Goal: Information Seeking & Learning: Learn about a topic

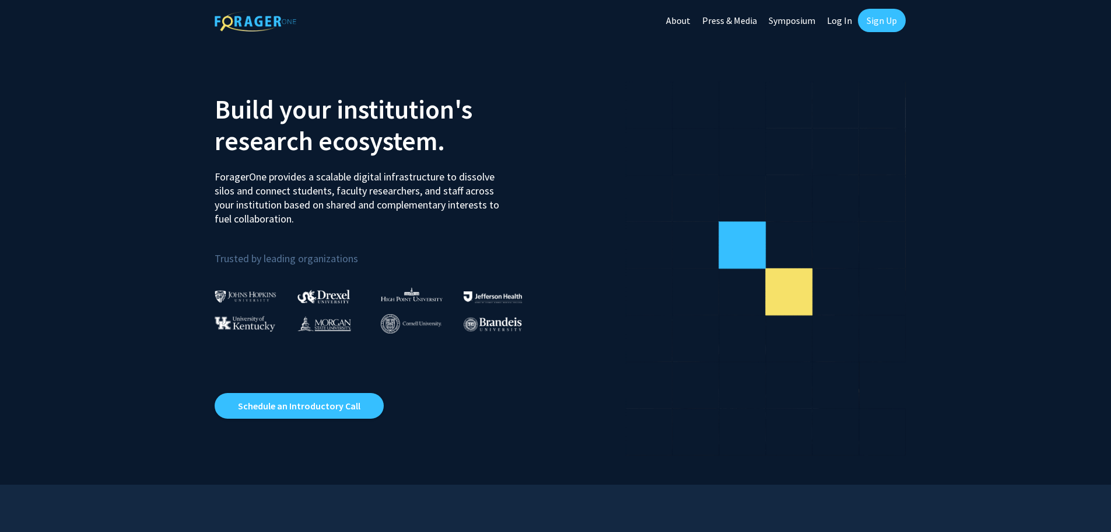
click at [842, 19] on link "Log In" at bounding box center [839, 20] width 37 height 41
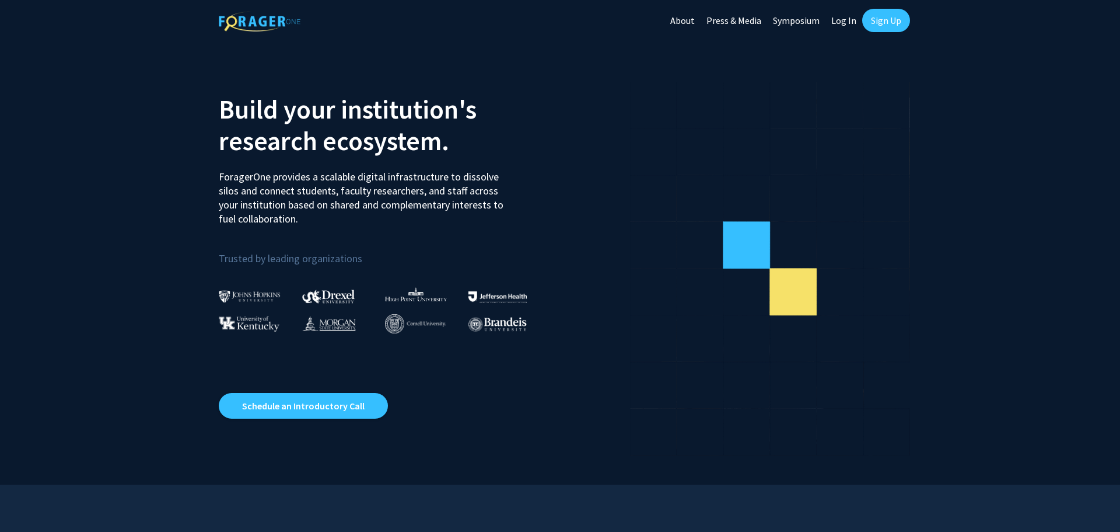
select select
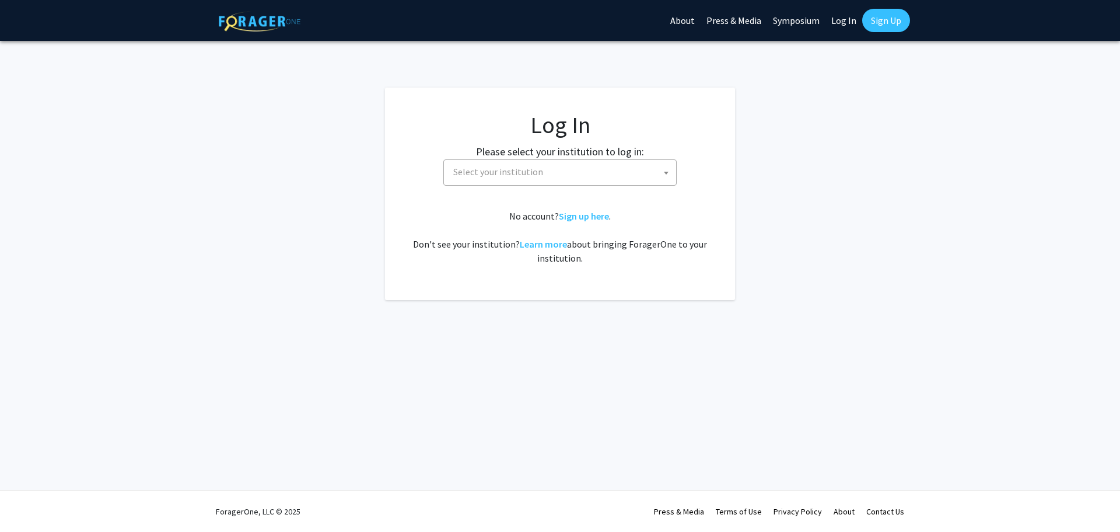
click at [586, 178] on span "Select your institution" at bounding box center [563, 172] width 228 height 24
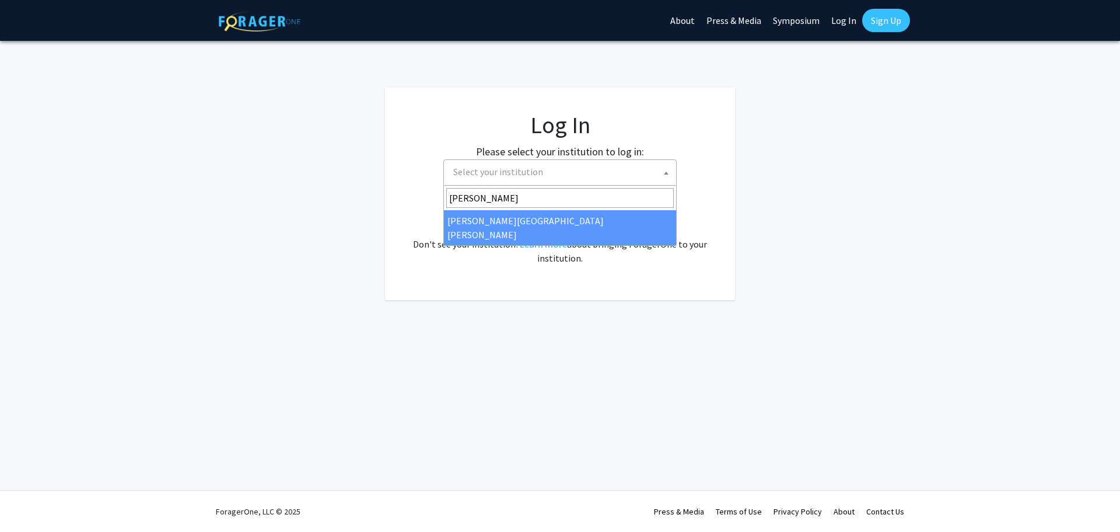
type input "[PERSON_NAME]"
select select "1"
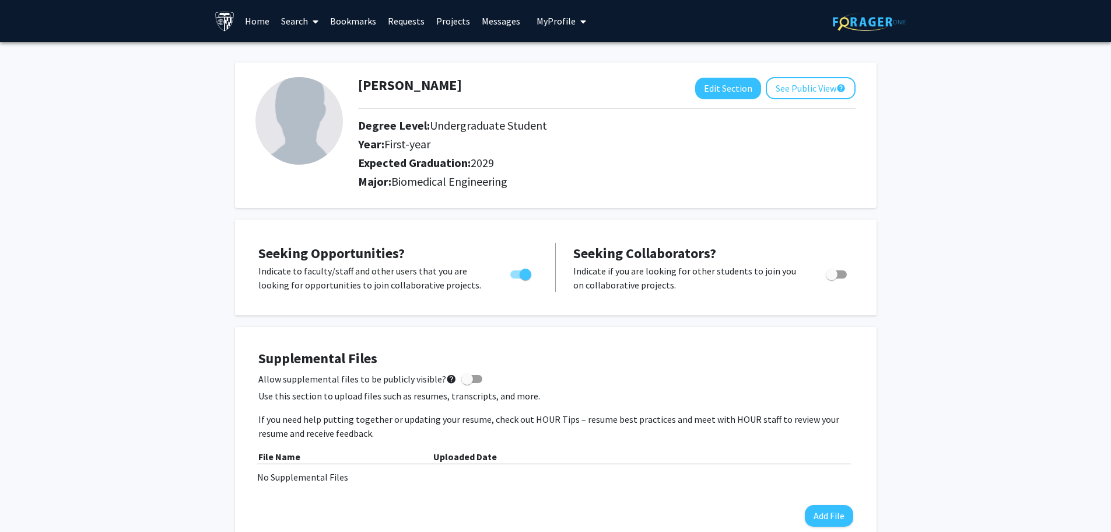
click at [305, 21] on link "Search" at bounding box center [299, 21] width 49 height 41
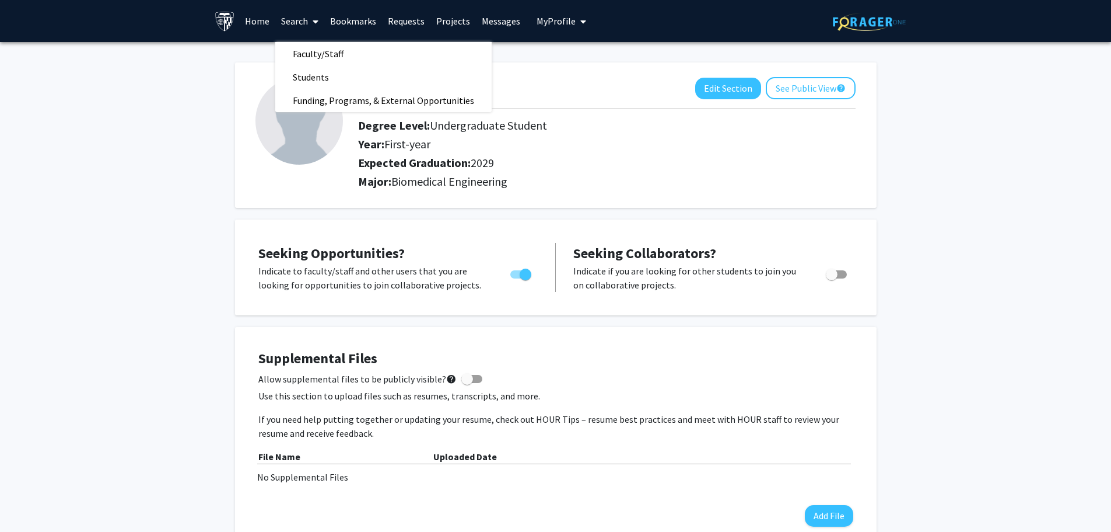
click at [267, 14] on link "Home" at bounding box center [257, 21] width 36 height 41
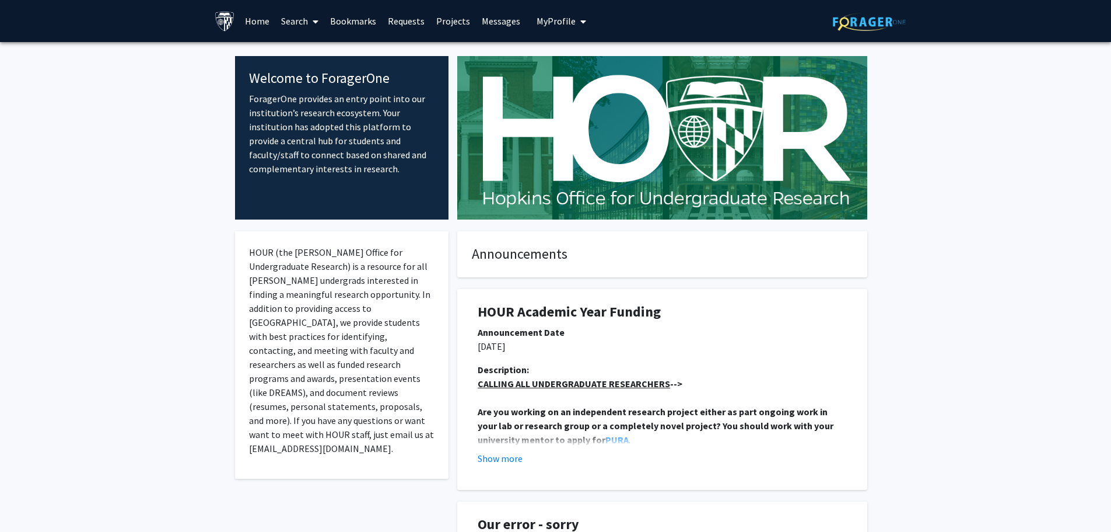
click at [314, 20] on icon at bounding box center [316, 21] width 6 height 9
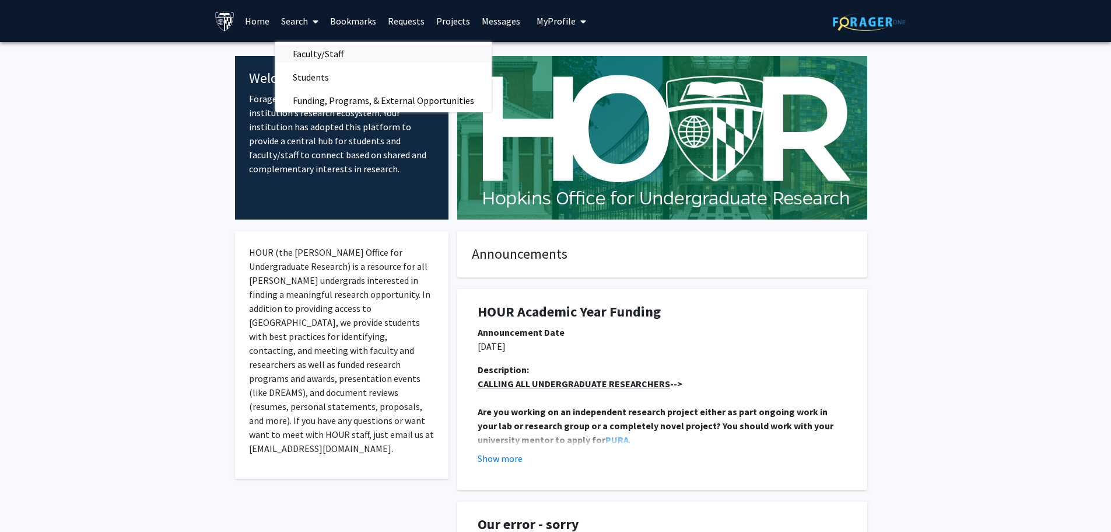
click at [323, 51] on span "Faculty/Staff" at bounding box center [318, 53] width 86 height 23
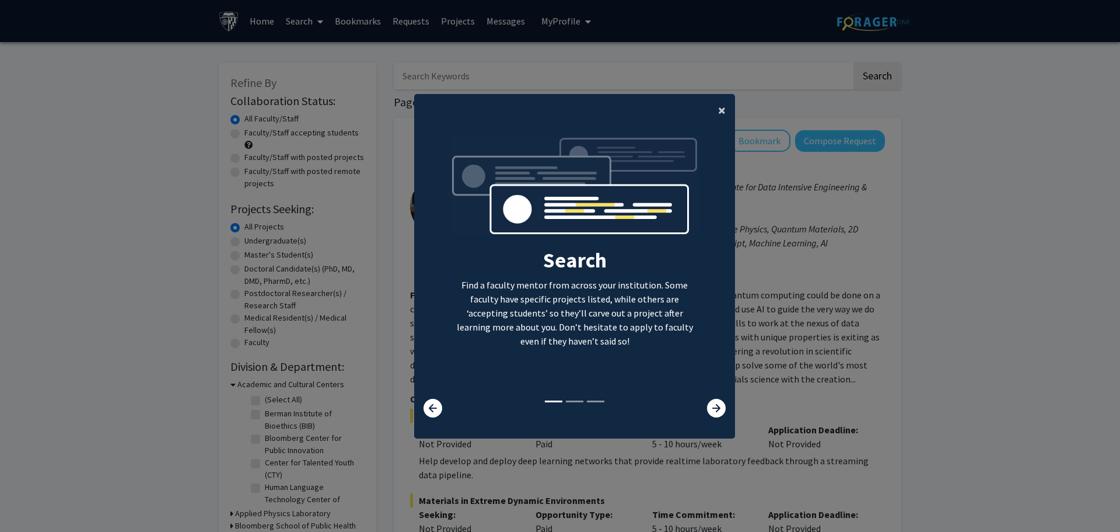
click at [718, 110] on span "×" at bounding box center [722, 110] width 8 height 18
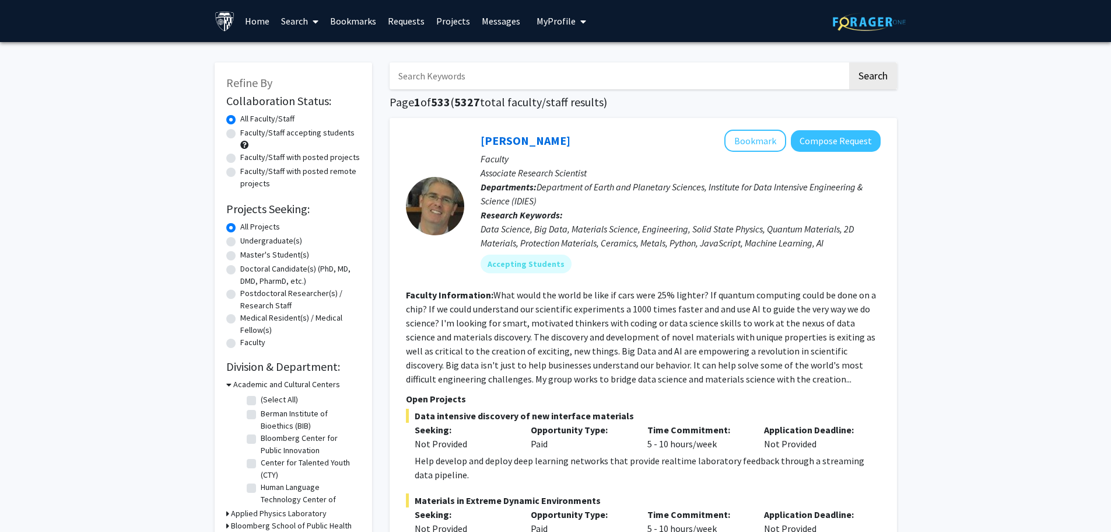
click at [230, 236] on div "Undergraduate(s)" at bounding box center [293, 242] width 134 height 14
click at [240, 240] on label "Undergraduate(s)" at bounding box center [271, 241] width 62 height 12
click at [240, 240] on input "Undergraduate(s)" at bounding box center [244, 239] width 8 height 8
radio input "true"
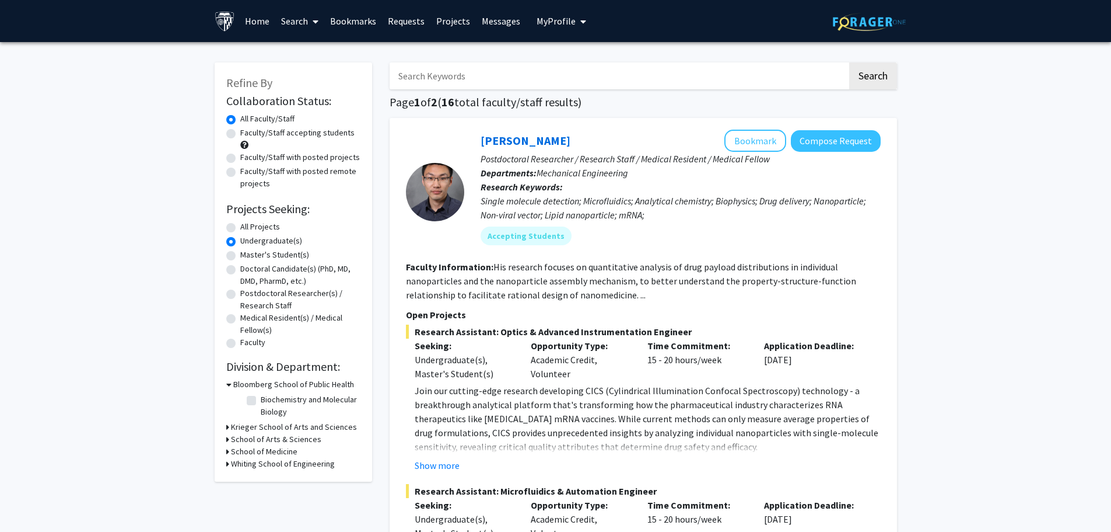
click at [275, 465] on h3 "Whiting School of Engineering" at bounding box center [283, 463] width 104 height 12
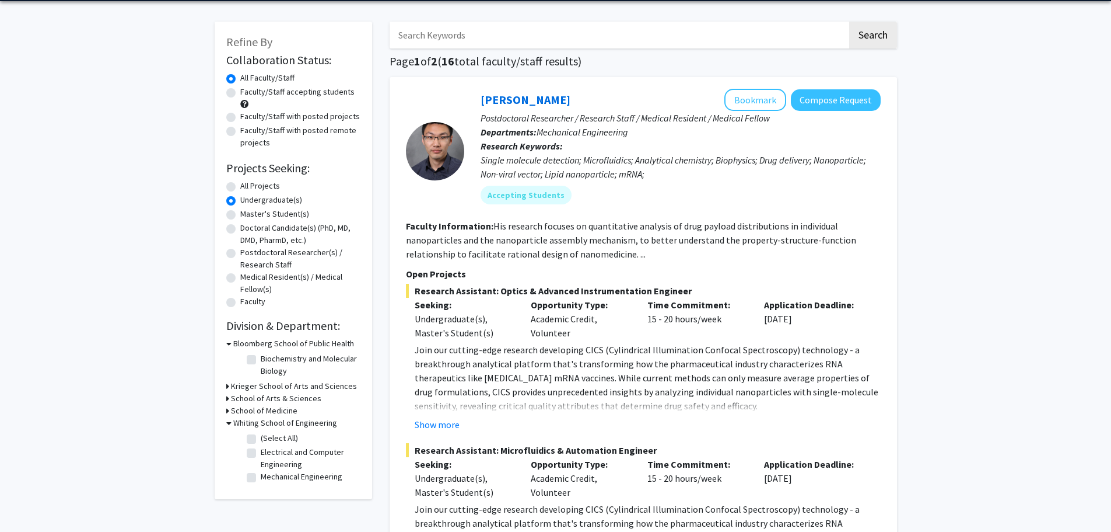
scroll to position [78, 0]
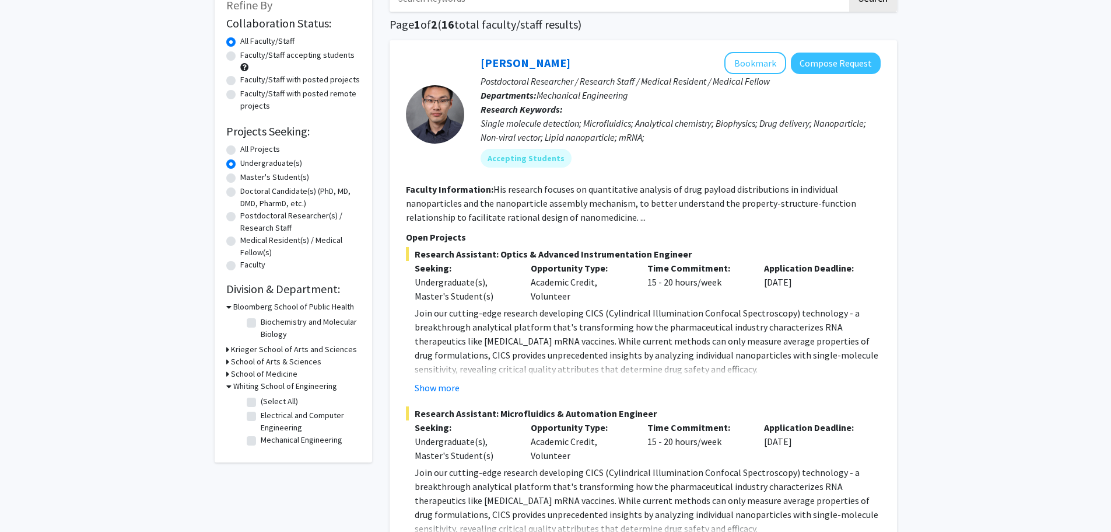
click at [261, 398] on label "(Select All)" at bounding box center [279, 401] width 37 height 12
click at [261, 398] on input "(Select All)" at bounding box center [265, 399] width 8 height 8
checkbox input "true"
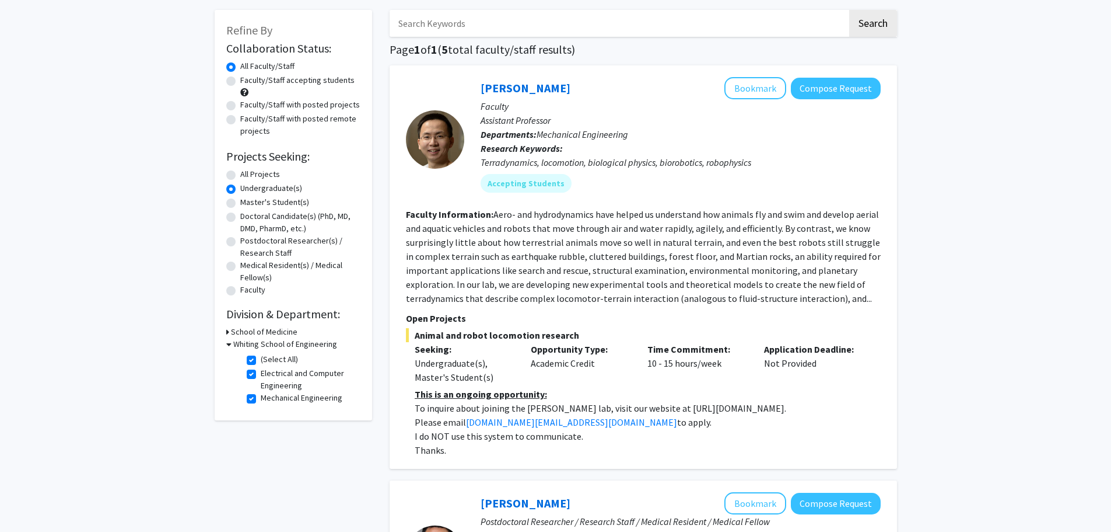
scroll to position [156, 0]
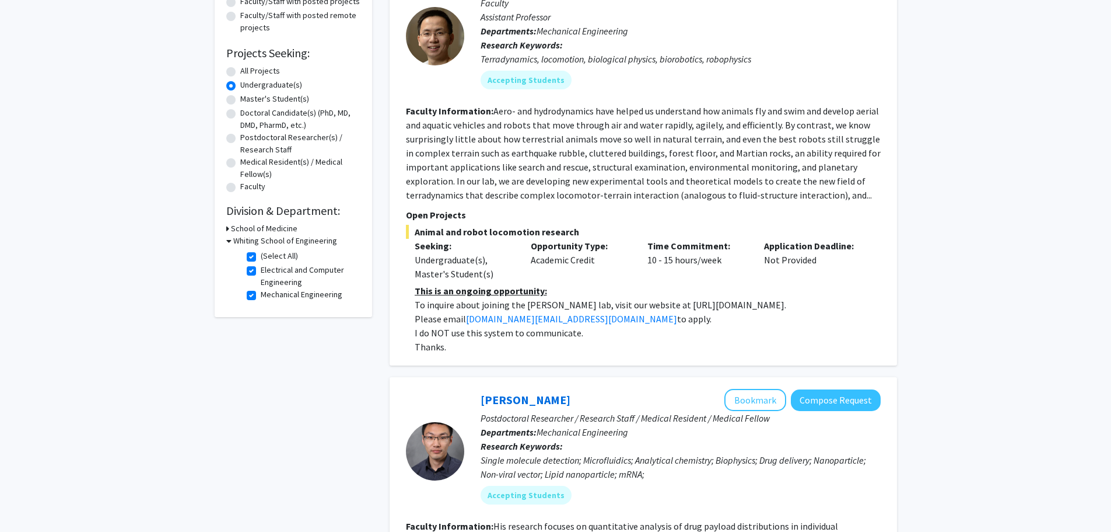
click at [236, 227] on h3 "School of Medicine" at bounding box center [264, 228] width 67 height 12
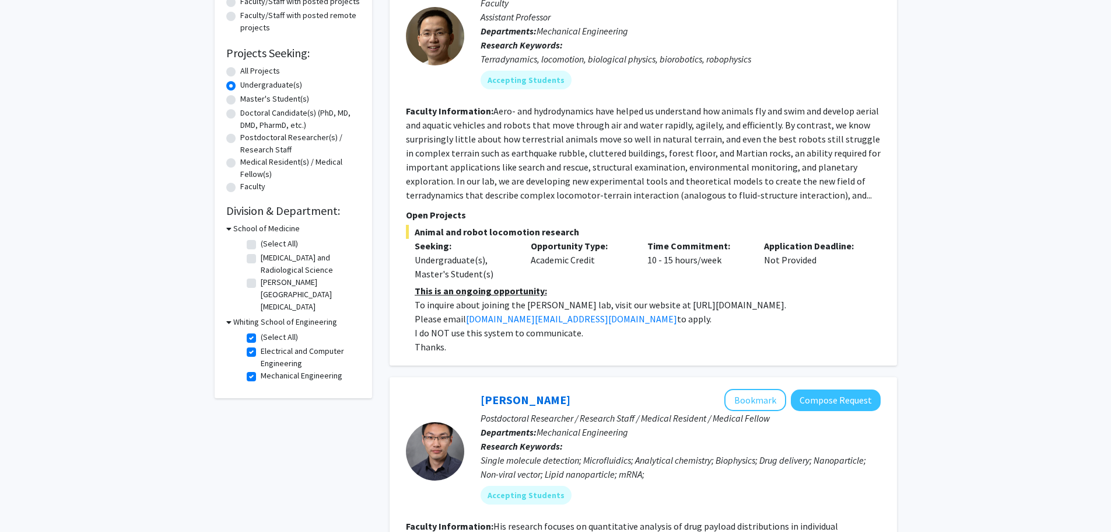
click at [261, 242] on label "(Select All)" at bounding box center [279, 243] width 37 height 12
click at [261, 242] on input "(Select All)" at bounding box center [265, 241] width 8 height 8
checkbox input "true"
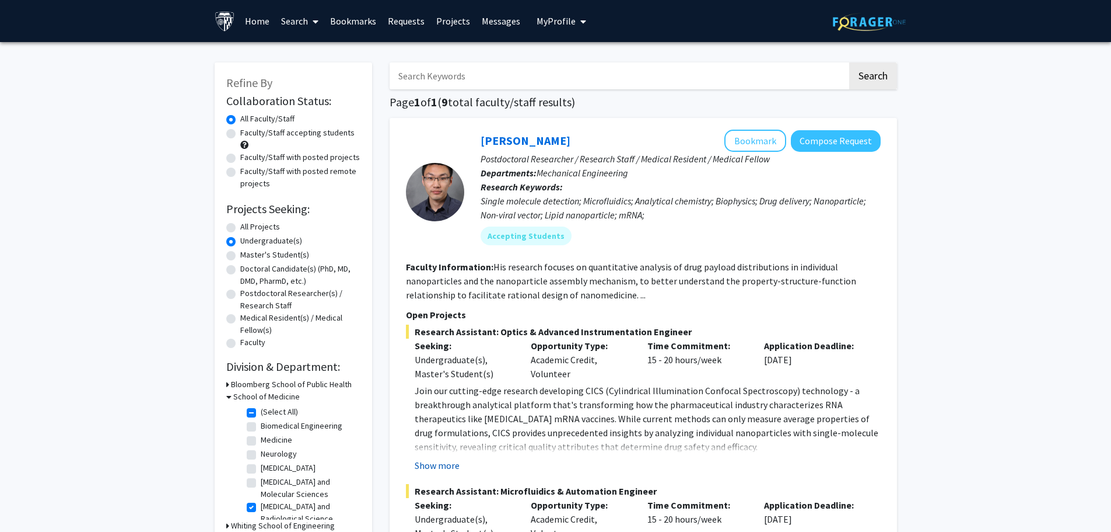
click at [422, 470] on button "Show more" at bounding box center [437, 465] width 45 height 14
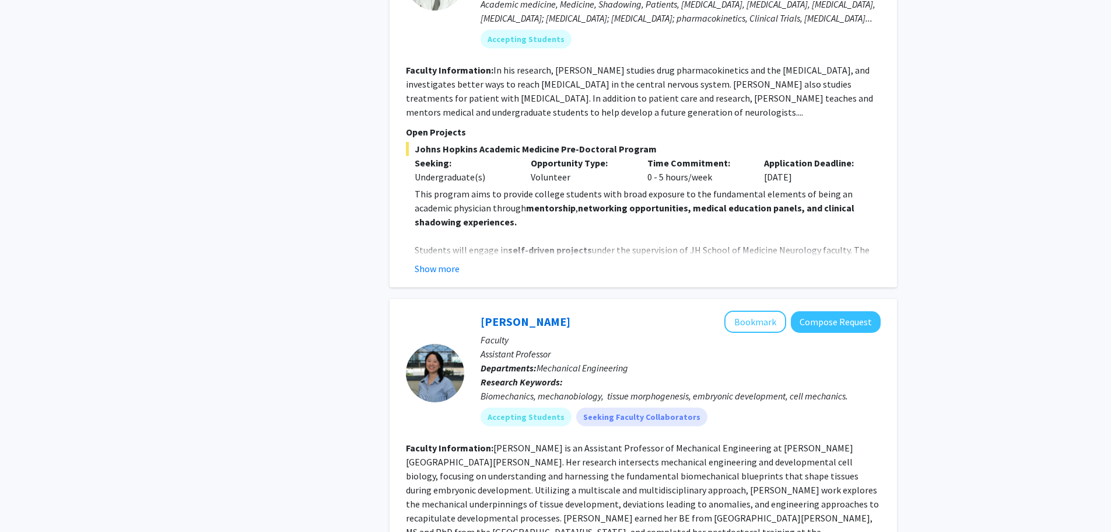
scroll to position [2956, 0]
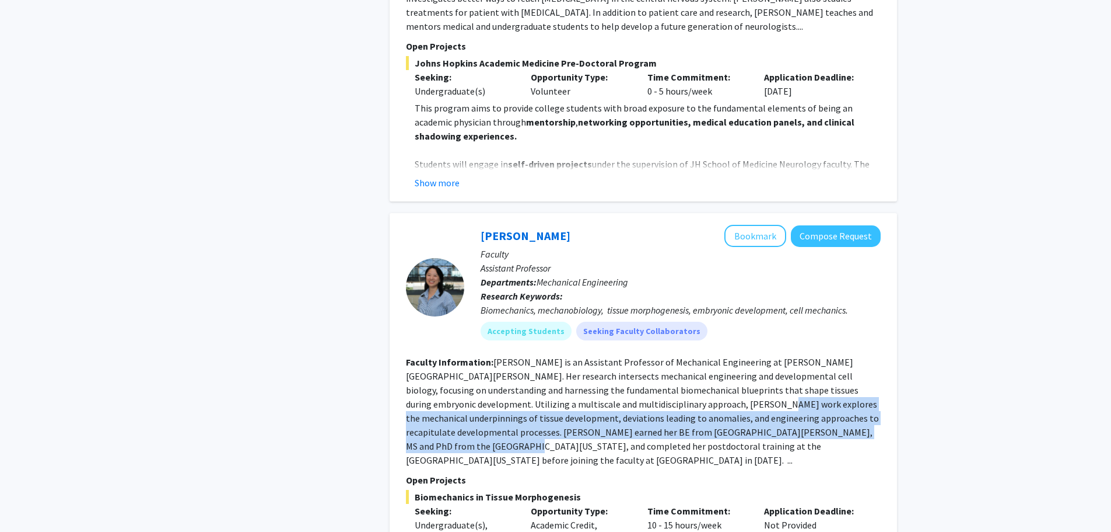
drag, startPoint x: 645, startPoint y: 376, endPoint x: 802, endPoint y: 400, distance: 158.8
click at [802, 400] on fg-read-more "Shinuo Weng is an Assistant Professor of Mechanical Engineering at Johns Hopkin…" at bounding box center [642, 411] width 473 height 110
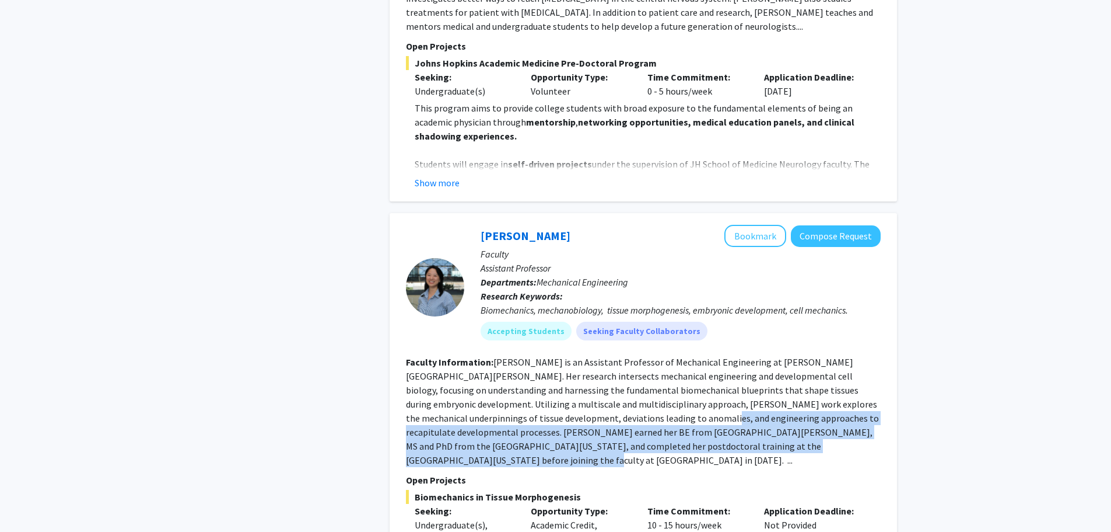
drag, startPoint x: 592, startPoint y: 383, endPoint x: 777, endPoint y: 417, distance: 188.5
click at [777, 417] on section "Faculty Information: Shinuo Weng is an Assistant Professor of Mechanical Engine…" at bounding box center [643, 411] width 475 height 112
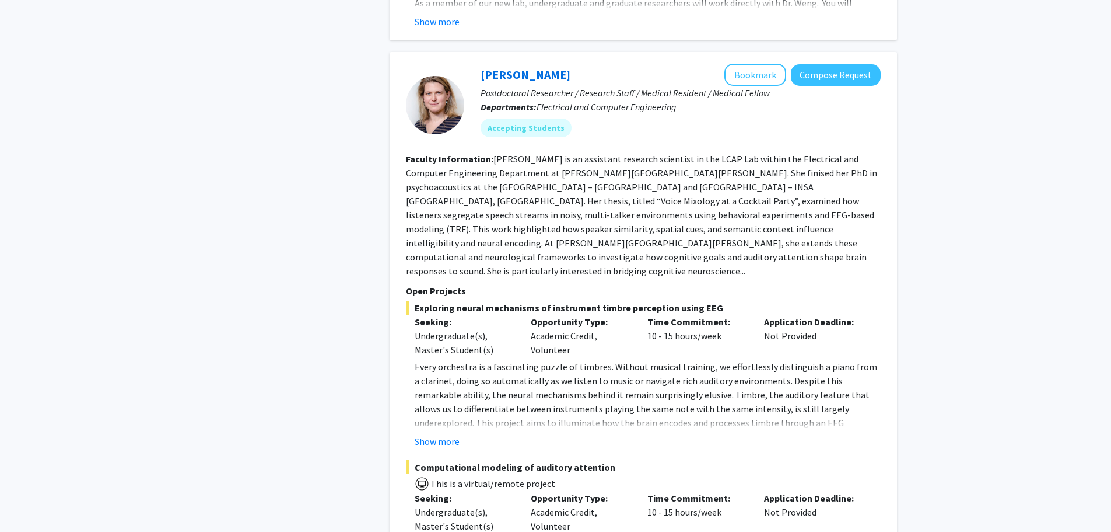
scroll to position [3656, 0]
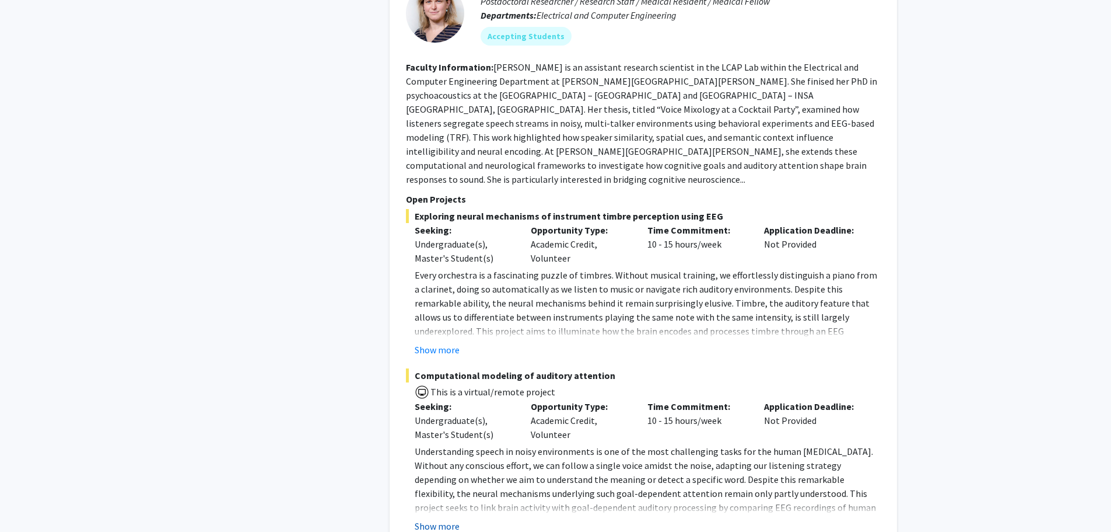
click at [440, 519] on button "Show more" at bounding box center [437, 526] width 45 height 14
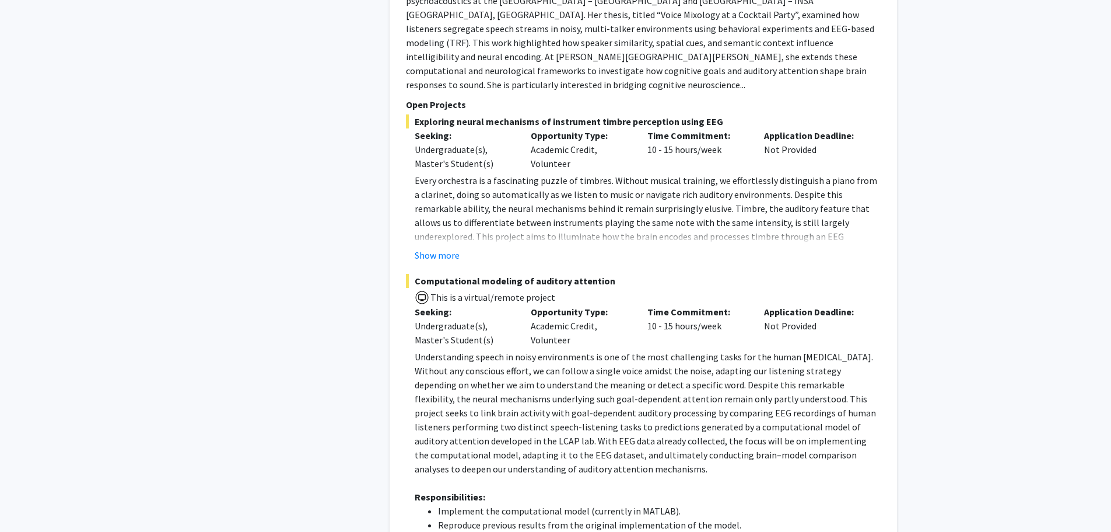
scroll to position [3734, 0]
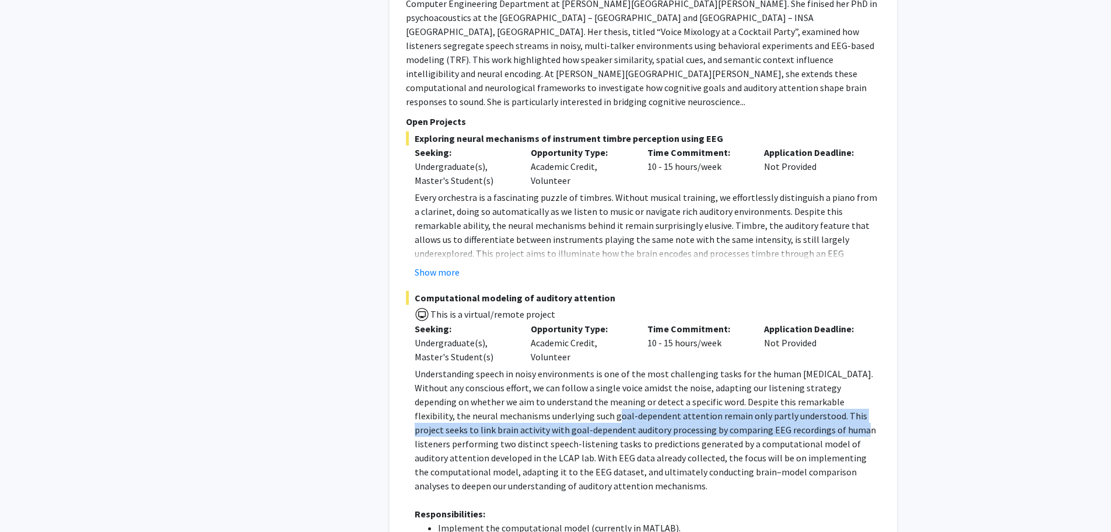
drag, startPoint x: 543, startPoint y: 346, endPoint x: 748, endPoint y: 361, distance: 205.3
click at [748, 366] on p "Understanding speech in noisy environments is one of the most challenging tasks…" at bounding box center [648, 429] width 466 height 126
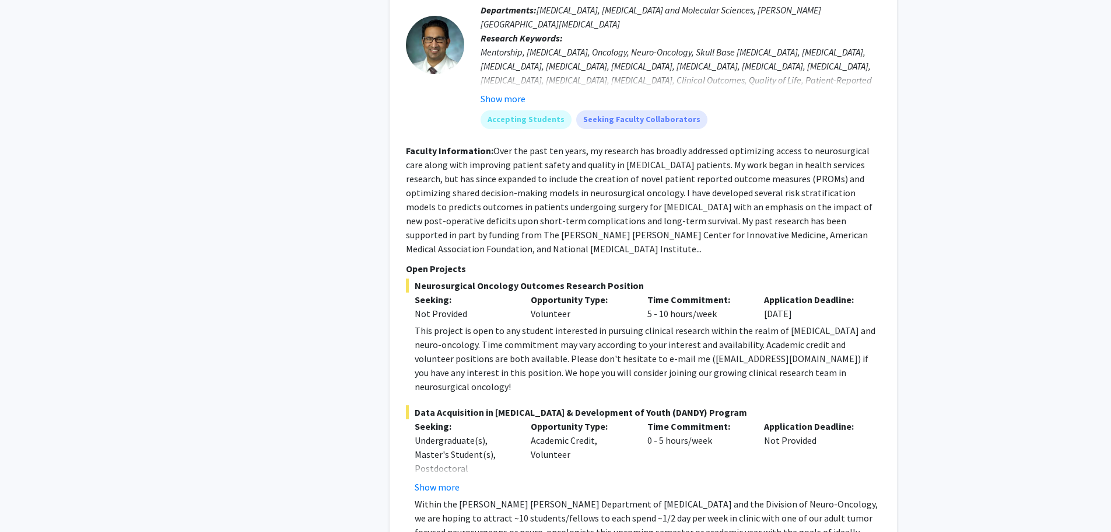
scroll to position [5134, 0]
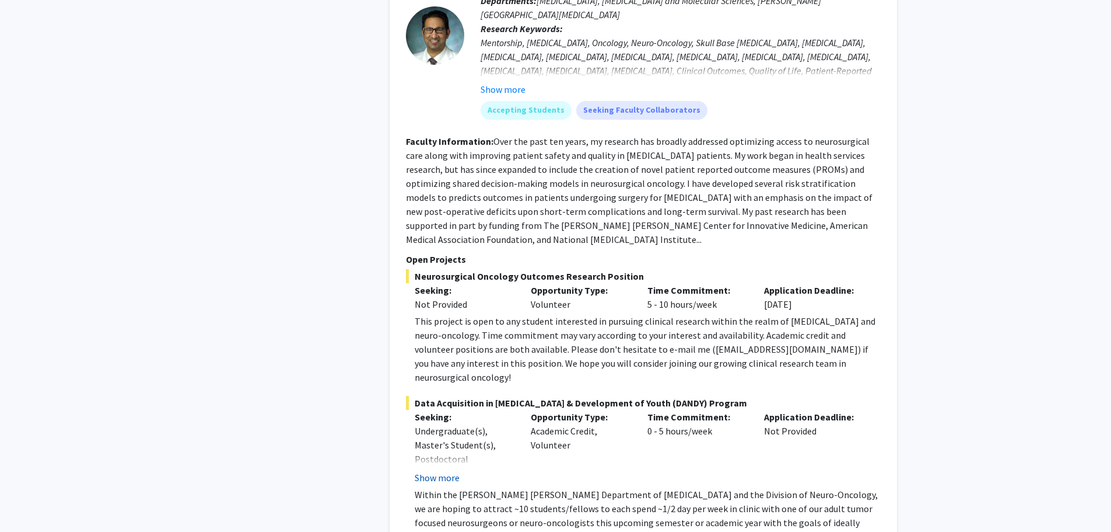
click at [440, 470] on button "Show more" at bounding box center [437, 477] width 45 height 14
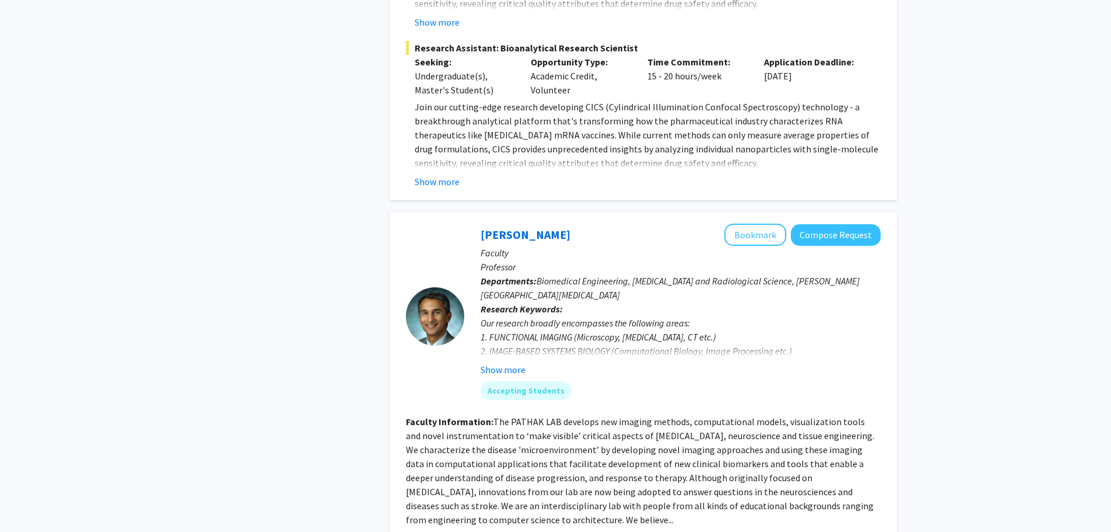
scroll to position [1011, 0]
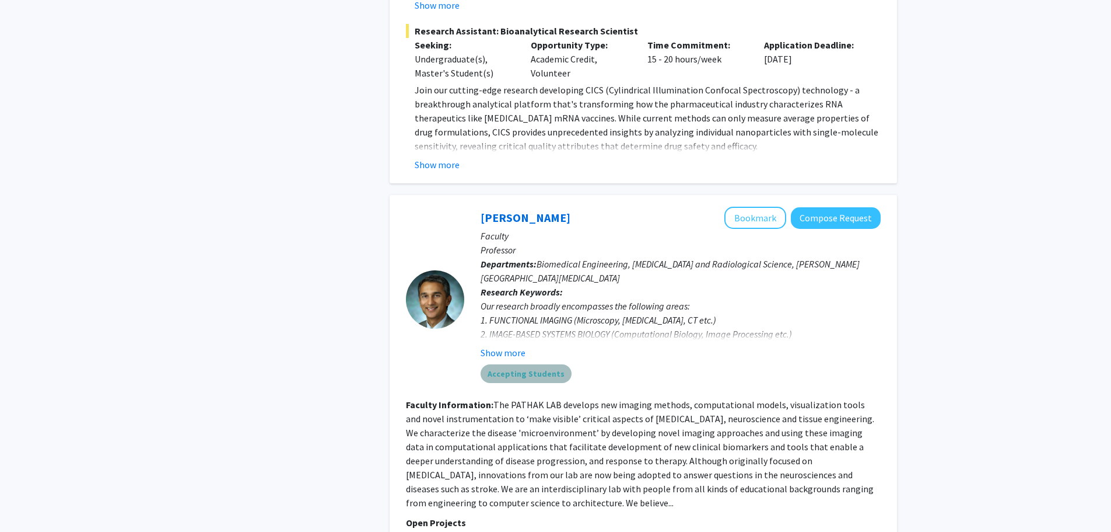
click at [550, 364] on mat-chip "Accepting Students" at bounding box center [526, 373] width 91 height 19
click at [620, 363] on div "Accepting Students" at bounding box center [680, 373] width 405 height 23
click at [520, 364] on mat-chip "Accepting Students" at bounding box center [526, 373] width 91 height 19
click at [526, 398] on fg-read-more "The PATHAK LAB develops new imaging methods, computational models, visualizatio…" at bounding box center [640, 453] width 468 height 110
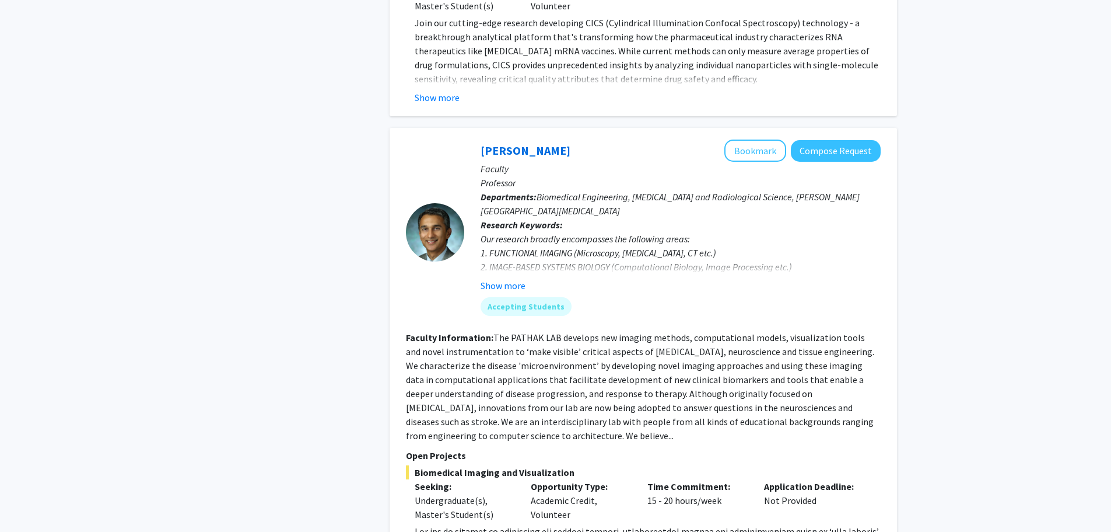
scroll to position [1167, 0]
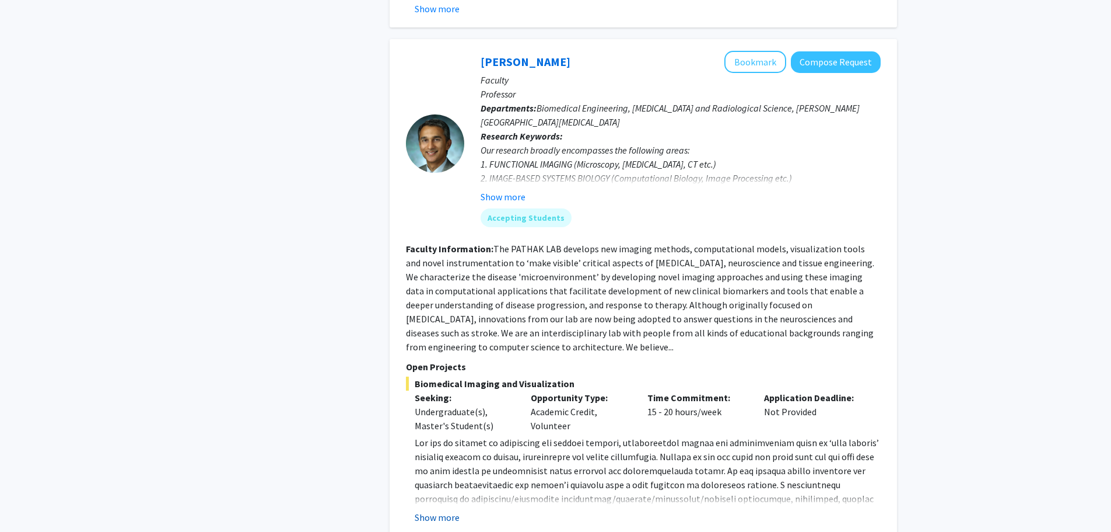
click at [455, 510] on button "Show more" at bounding box center [437, 517] width 45 height 14
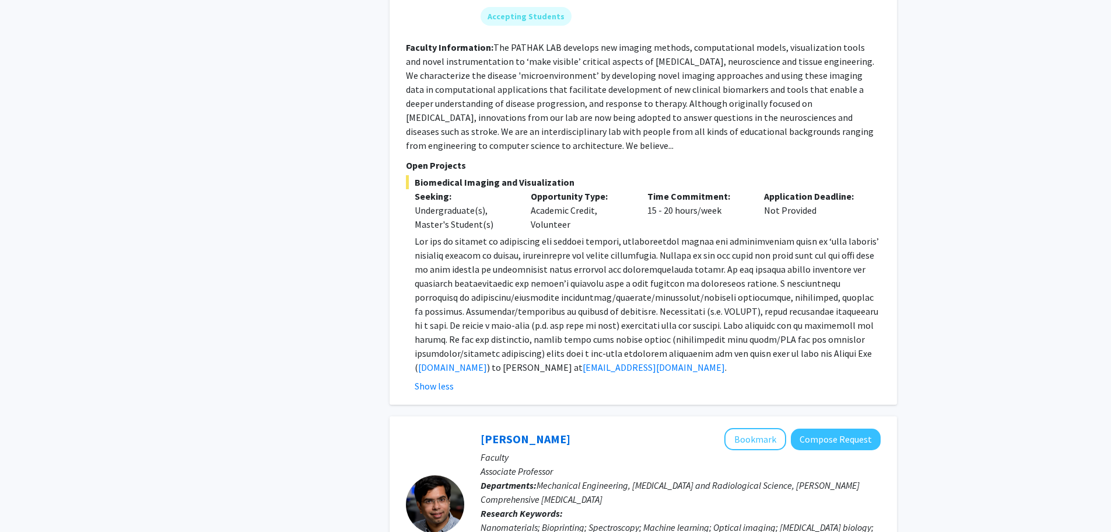
scroll to position [1323, 0]
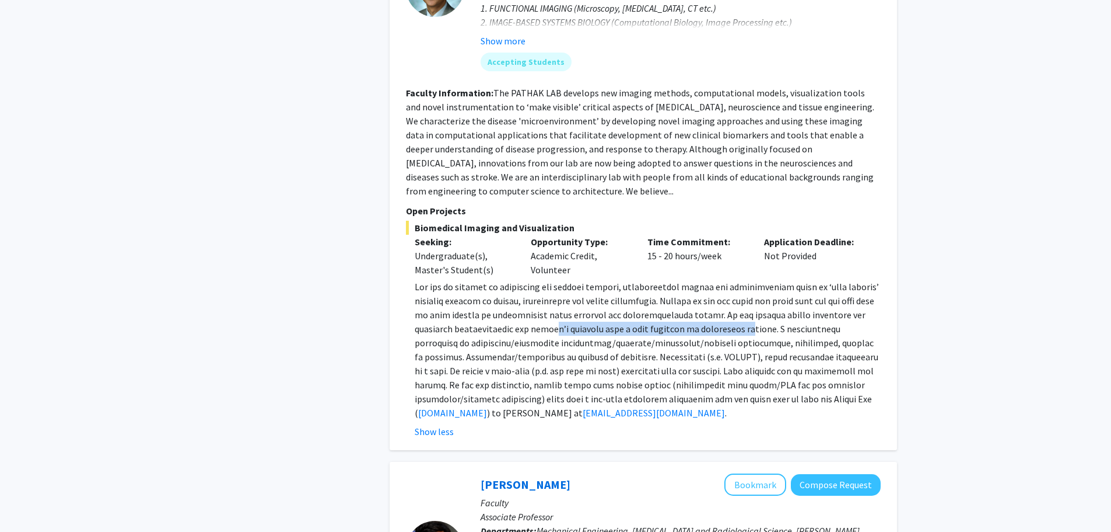
drag, startPoint x: 558, startPoint y: 316, endPoint x: 813, endPoint y: 315, distance: 255.0
click at [773, 316] on span at bounding box center [647, 350] width 464 height 138
click at [808, 318] on span at bounding box center [647, 350] width 464 height 138
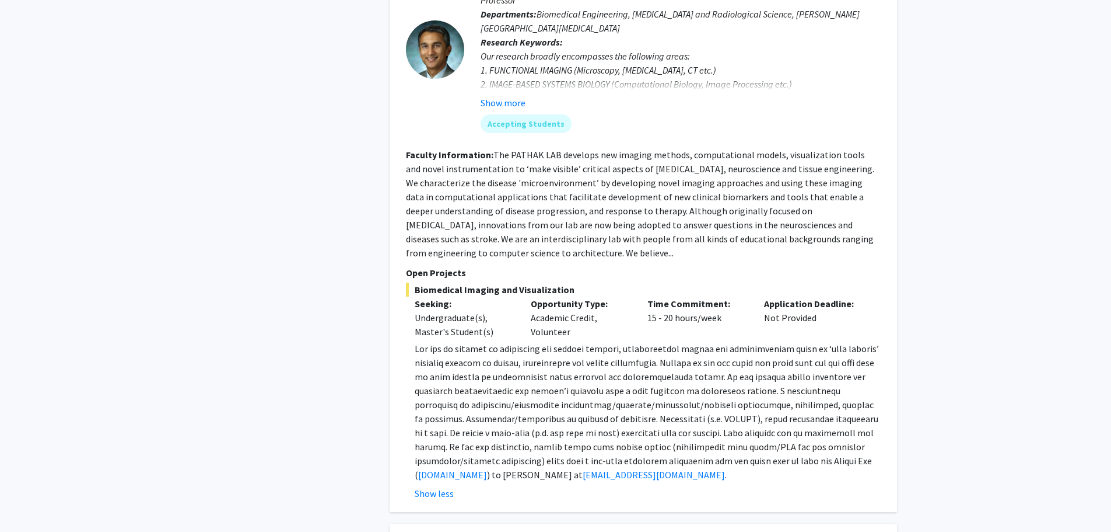
scroll to position [1167, 0]
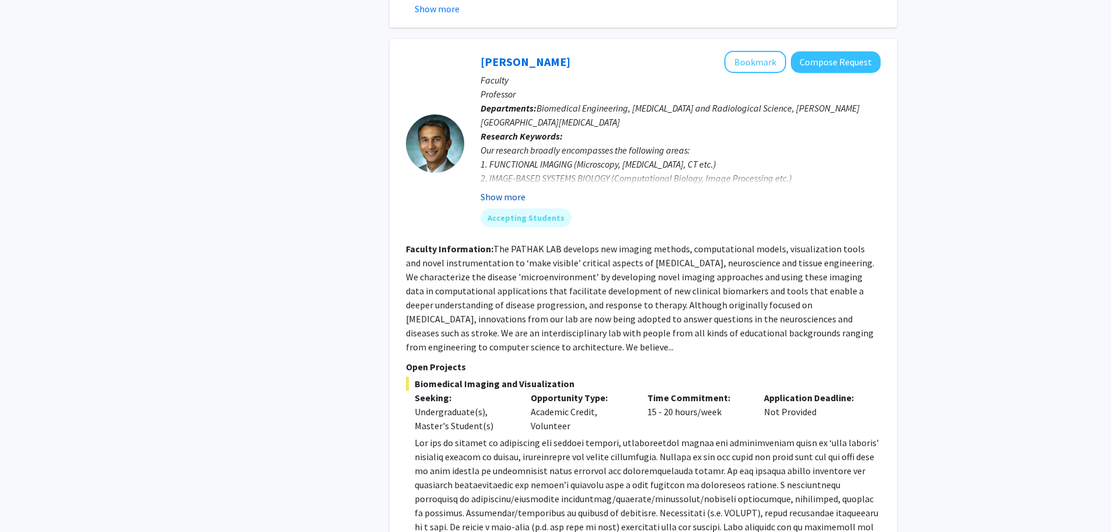
click at [511, 190] on button "Show more" at bounding box center [503, 197] width 45 height 14
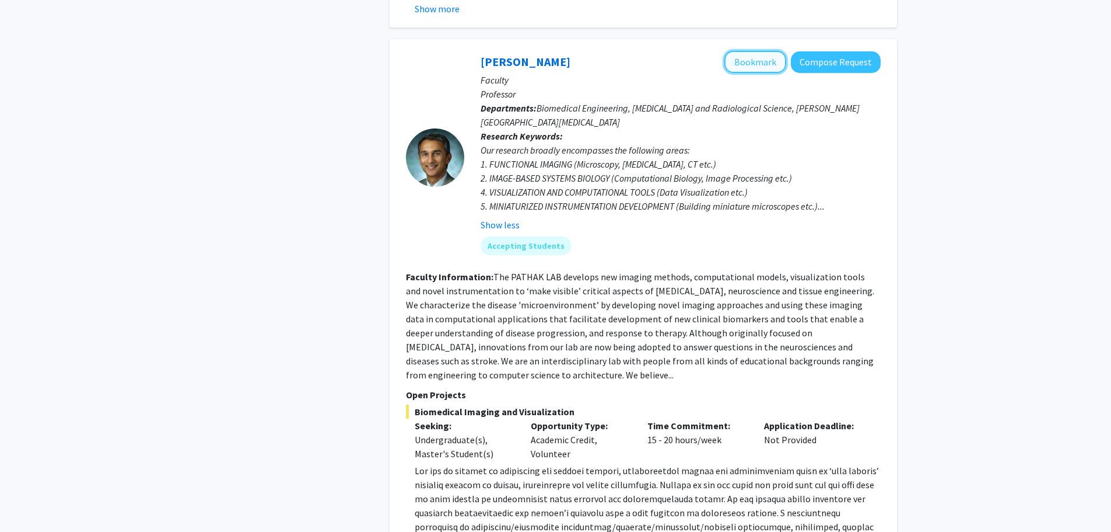
click at [760, 51] on button "Bookmark" at bounding box center [756, 62] width 62 height 22
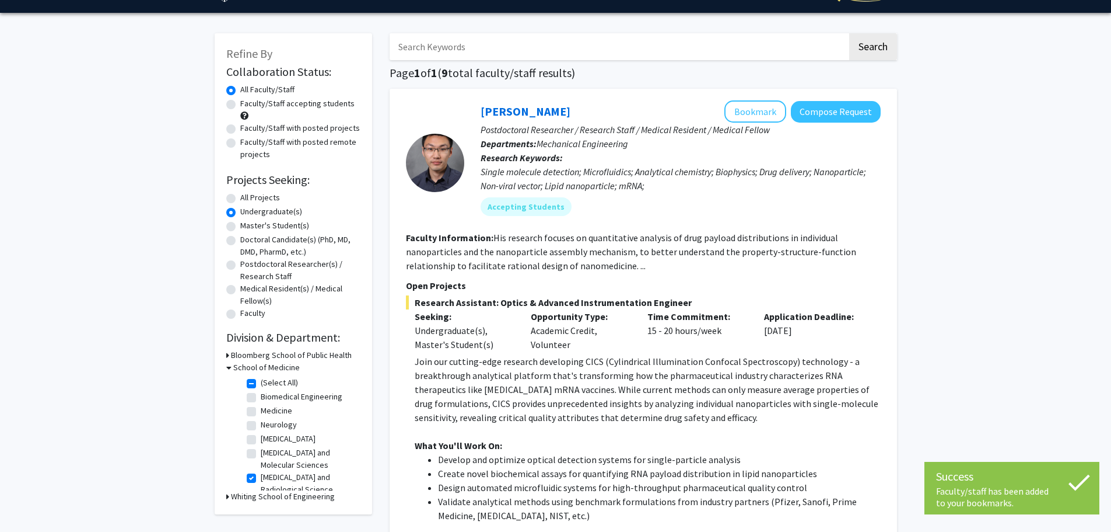
scroll to position [0, 0]
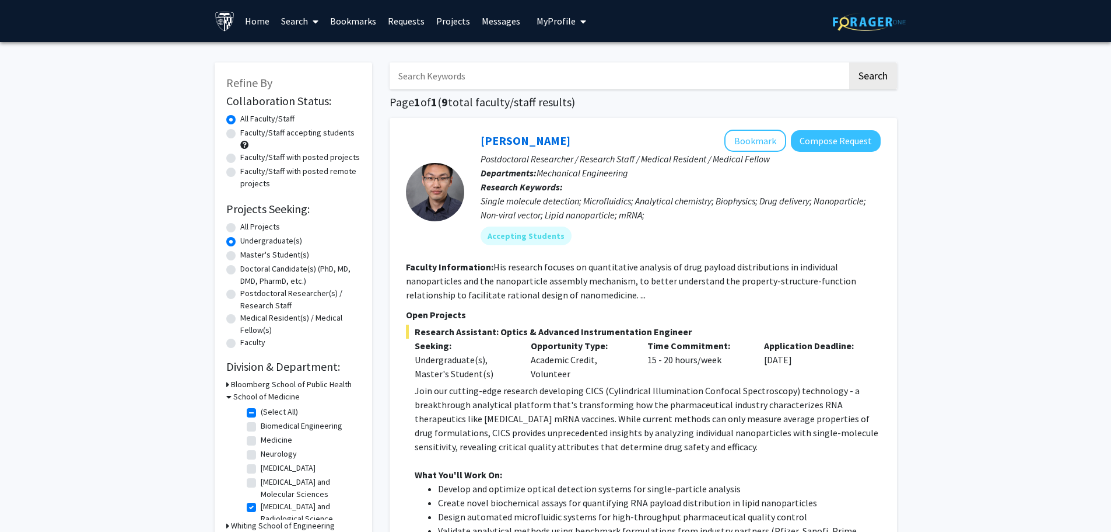
click at [240, 226] on label "All Projects" at bounding box center [260, 227] width 40 height 12
click at [240, 226] on input "All Projects" at bounding box center [244, 225] width 8 height 8
radio input "true"
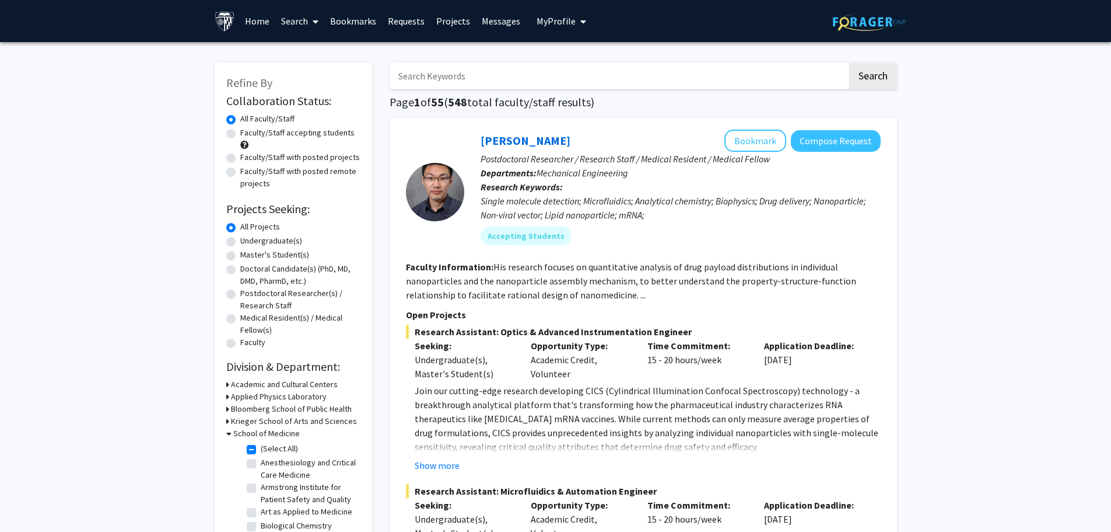
click at [288, 394] on h3 "Applied Physics Laboratory" at bounding box center [279, 396] width 96 height 12
click at [287, 394] on h3 "Applied Physics Laboratory" at bounding box center [281, 396] width 96 height 12
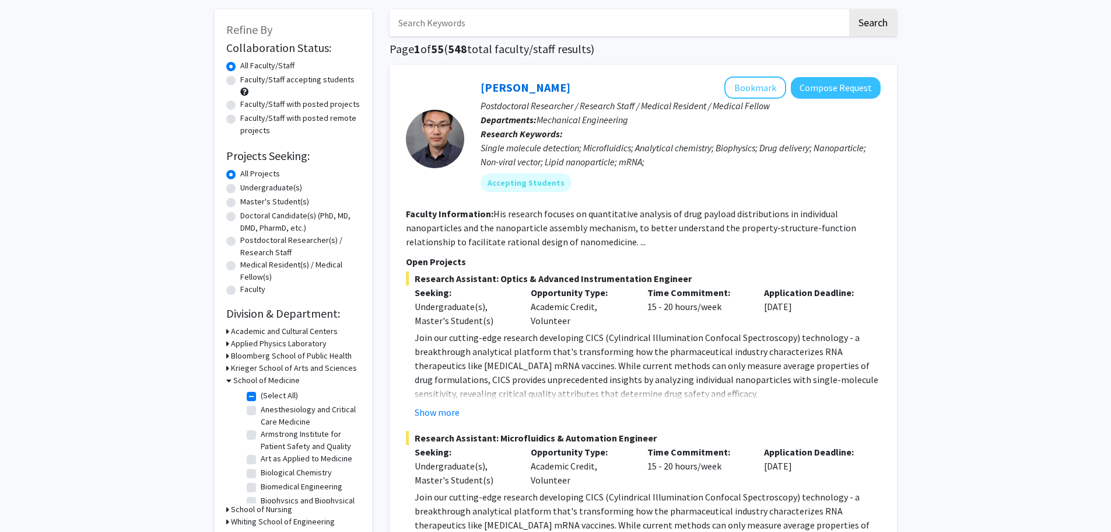
scroll to position [78, 0]
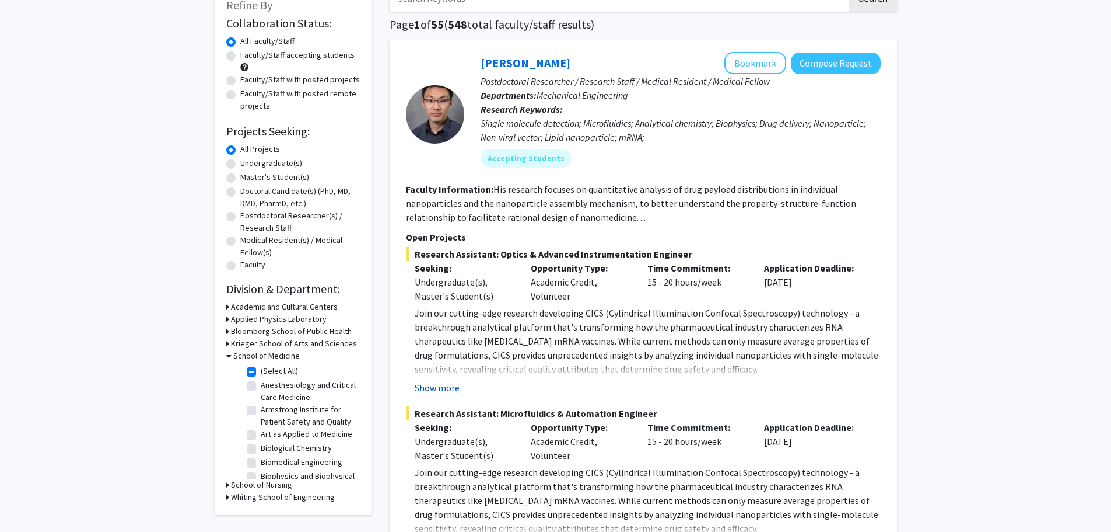
click at [447, 389] on button "Show more" at bounding box center [437, 387] width 45 height 14
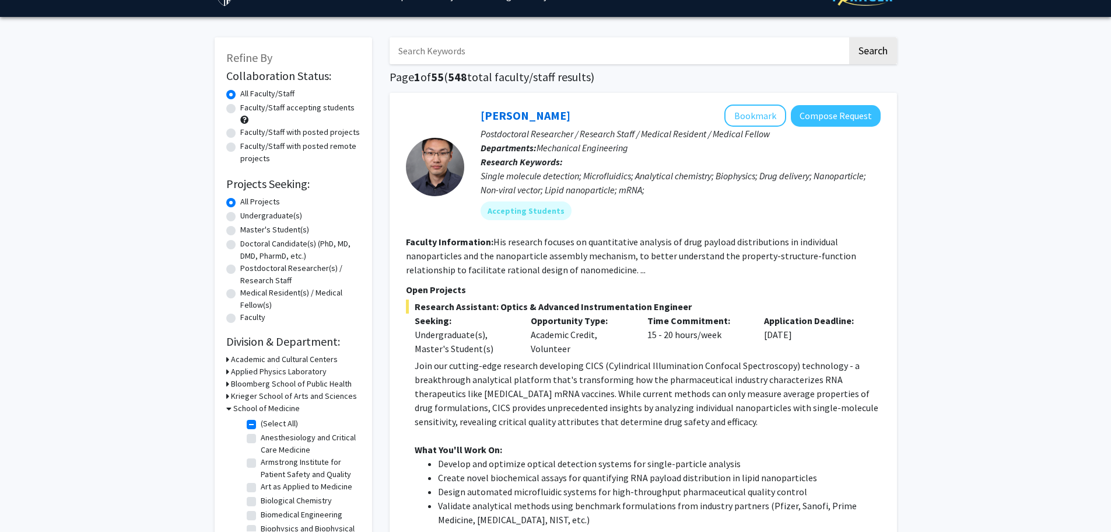
scroll to position [0, 0]
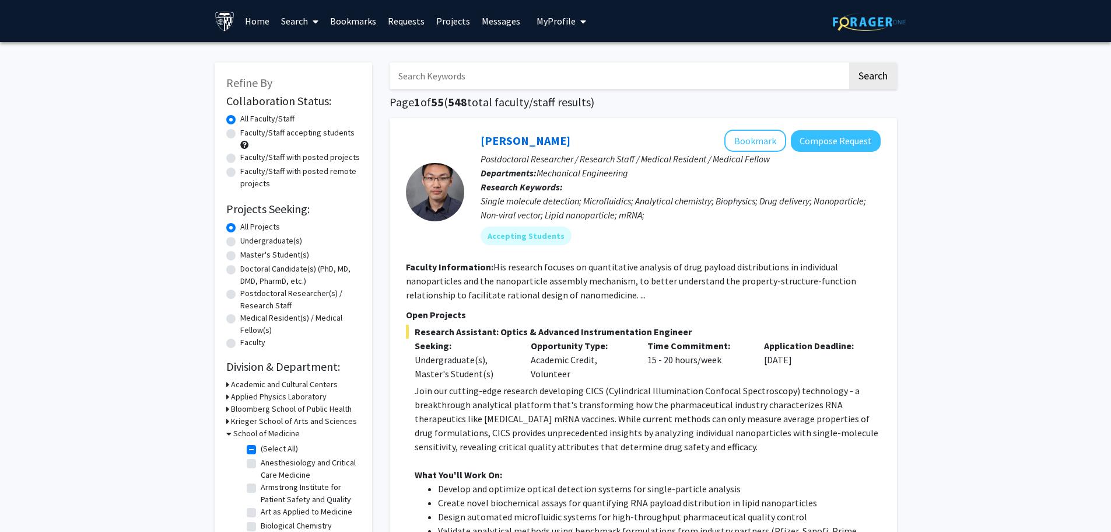
click at [622, 78] on input "Search Keywords" at bounding box center [619, 75] width 458 height 27
type input "computation"
click at [849, 62] on button "Search" at bounding box center [873, 75] width 48 height 27
checkbox input "false"
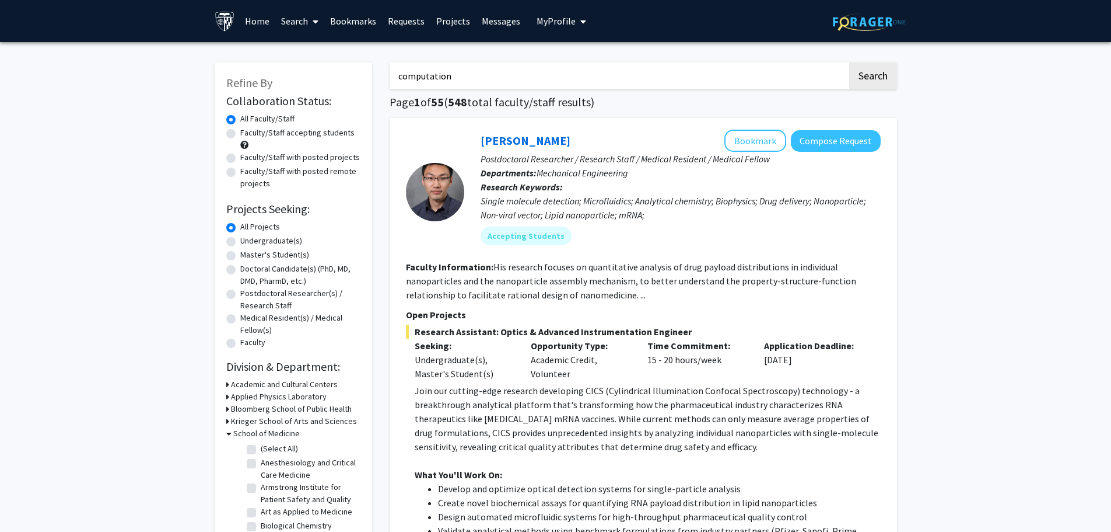
checkbox input "false"
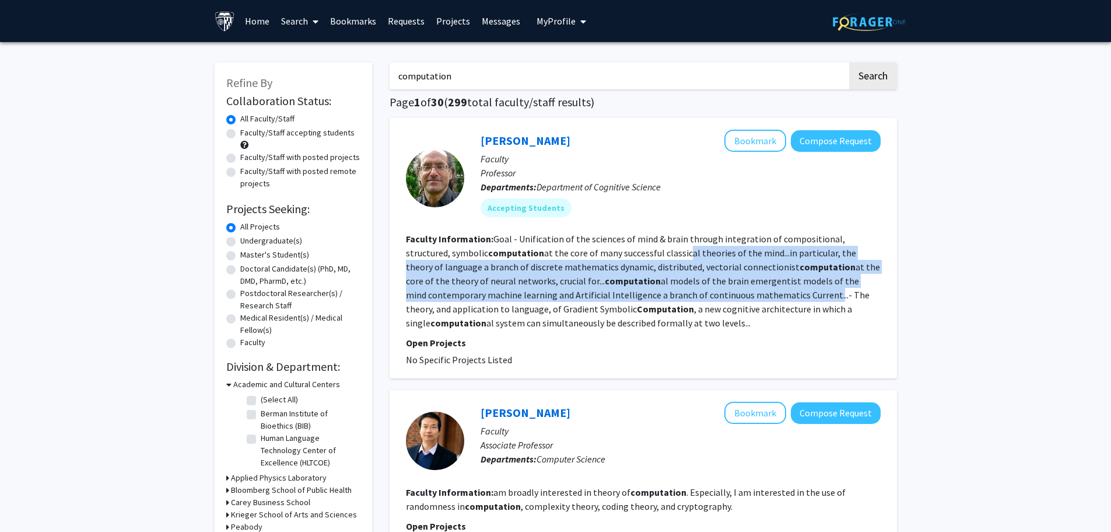
drag, startPoint x: 616, startPoint y: 247, endPoint x: 714, endPoint y: 293, distance: 108.6
click at [714, 293] on fg-read-more "Goal - Unification of the sciences of mind & brain through integration of compo…" at bounding box center [643, 281] width 474 height 96
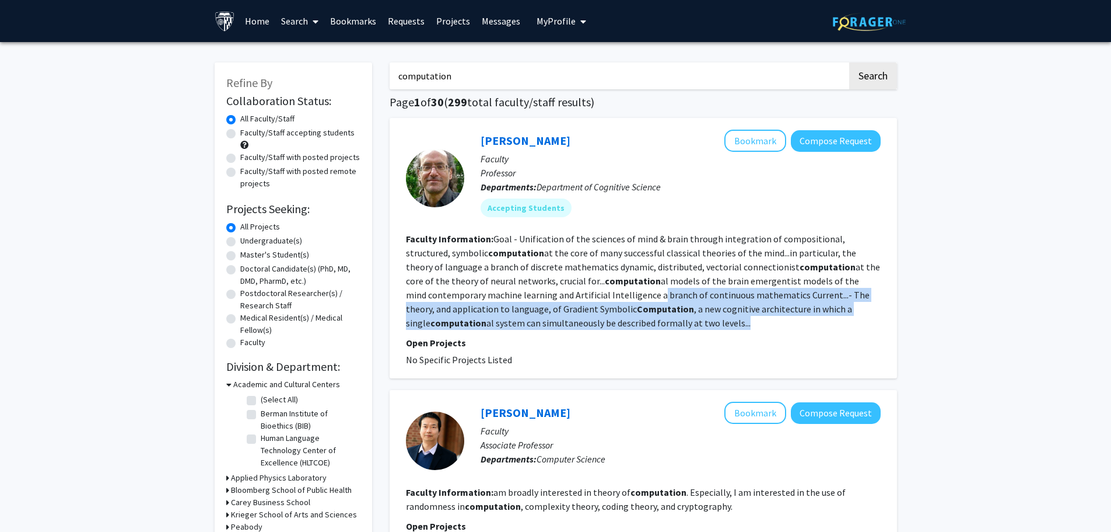
drag, startPoint x: 545, startPoint y: 292, endPoint x: 627, endPoint y: 328, distance: 89.6
click at [627, 328] on section "Faculty Information: Goal - Unification of the sciences of mind & brain through…" at bounding box center [643, 281] width 475 height 98
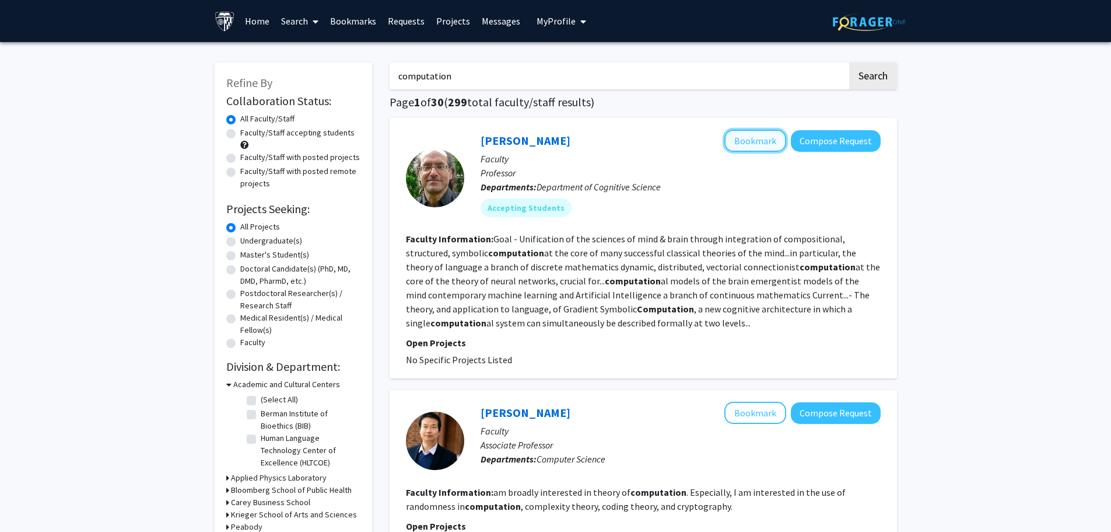
click at [764, 138] on button "Bookmark" at bounding box center [756, 141] width 62 height 22
click at [240, 133] on label "Faculty/Staff accepting students" at bounding box center [297, 133] width 114 height 12
click at [240, 133] on input "Faculty/Staff accepting students" at bounding box center [244, 131] width 8 height 8
radio input "true"
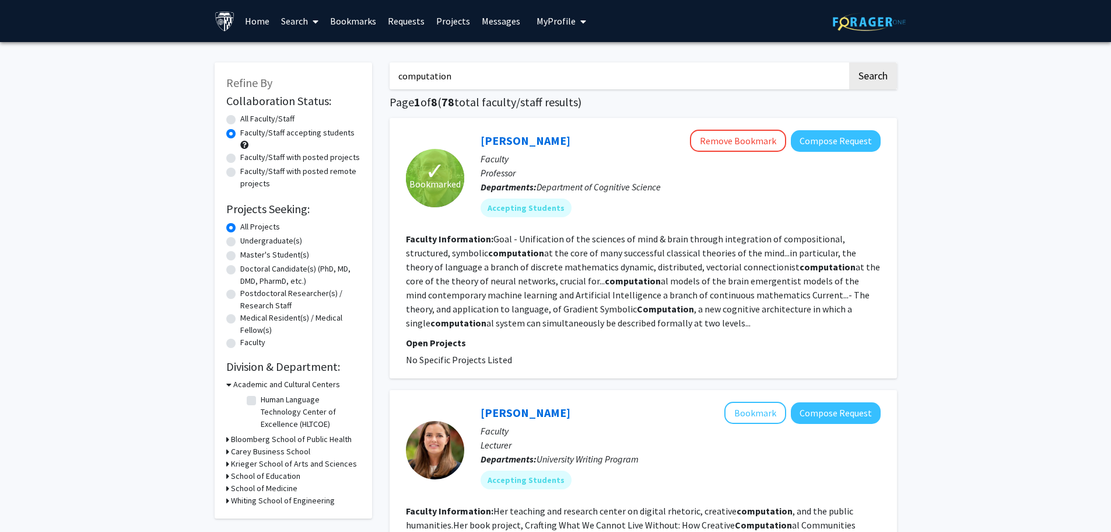
click at [474, 72] on input "computation" at bounding box center [619, 75] width 458 height 27
type input "computation"
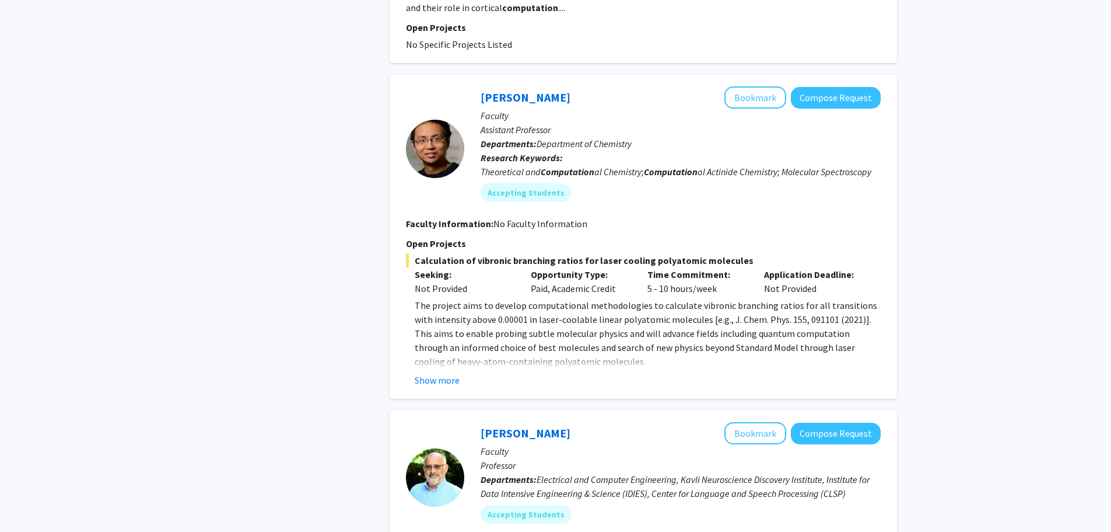
scroll to position [1244, 0]
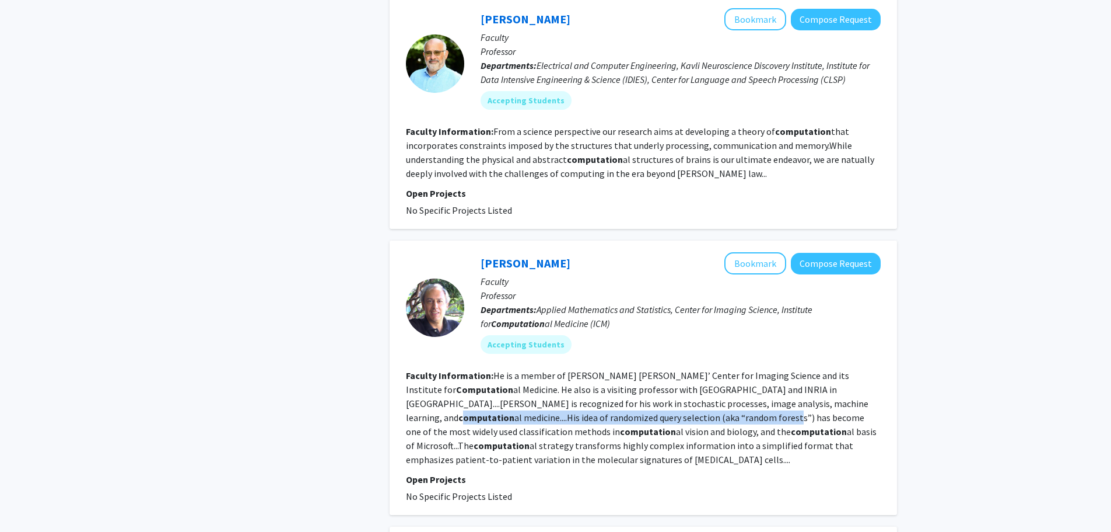
drag, startPoint x: 603, startPoint y: 397, endPoint x: 746, endPoint y: 390, distance: 143.1
click at [746, 390] on section "Faculty Information: He is a member of Johns Hopkins’ Center for Imaging Scienc…" at bounding box center [643, 417] width 475 height 98
click at [515, 411] on b "computation" at bounding box center [487, 417] width 56 height 12
drag, startPoint x: 522, startPoint y: 262, endPoint x: 530, endPoint y: 239, distance: 24.7
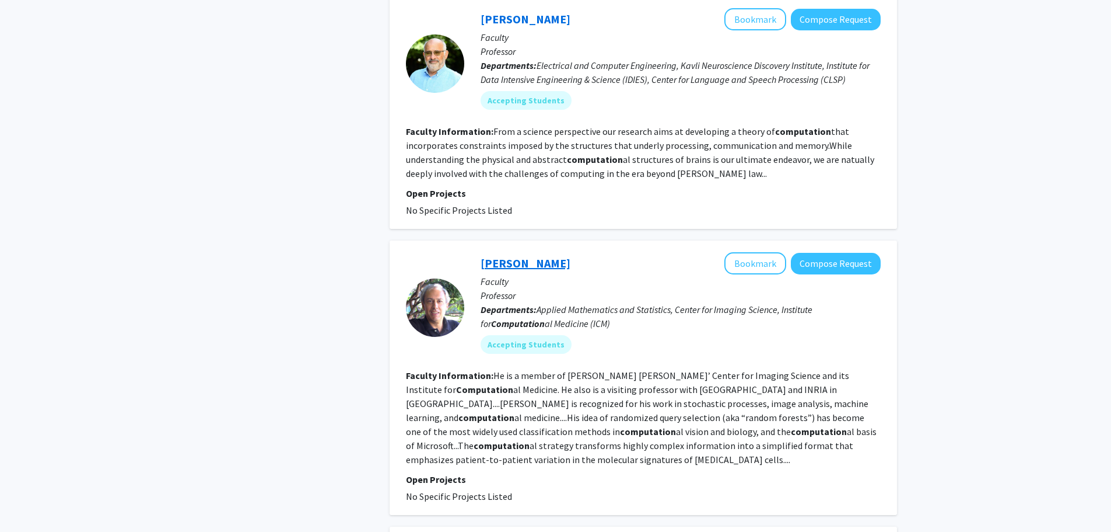
drag, startPoint x: 530, startPoint y: 239, endPoint x: 515, endPoint y: 247, distance: 17.2
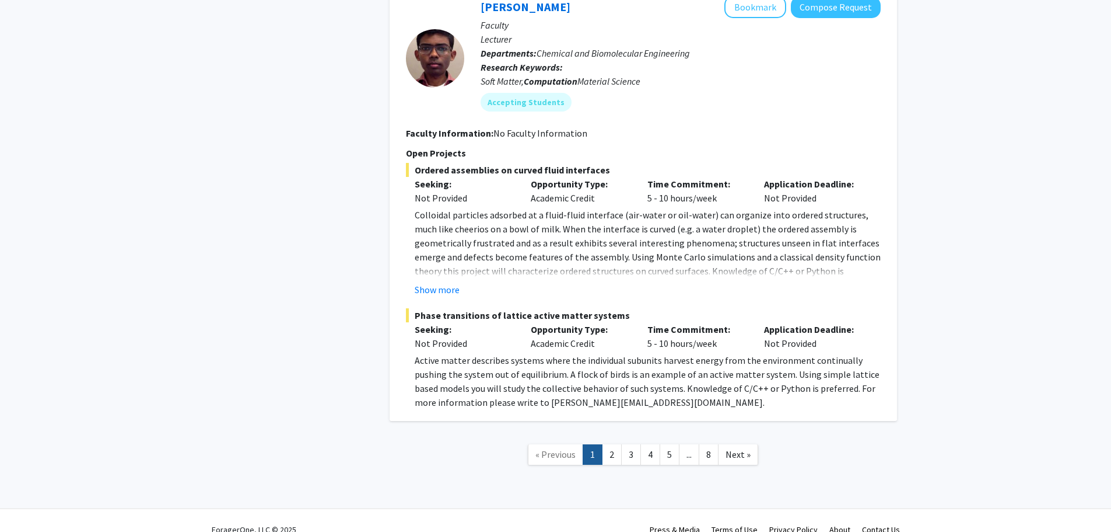
scroll to position [2761, 0]
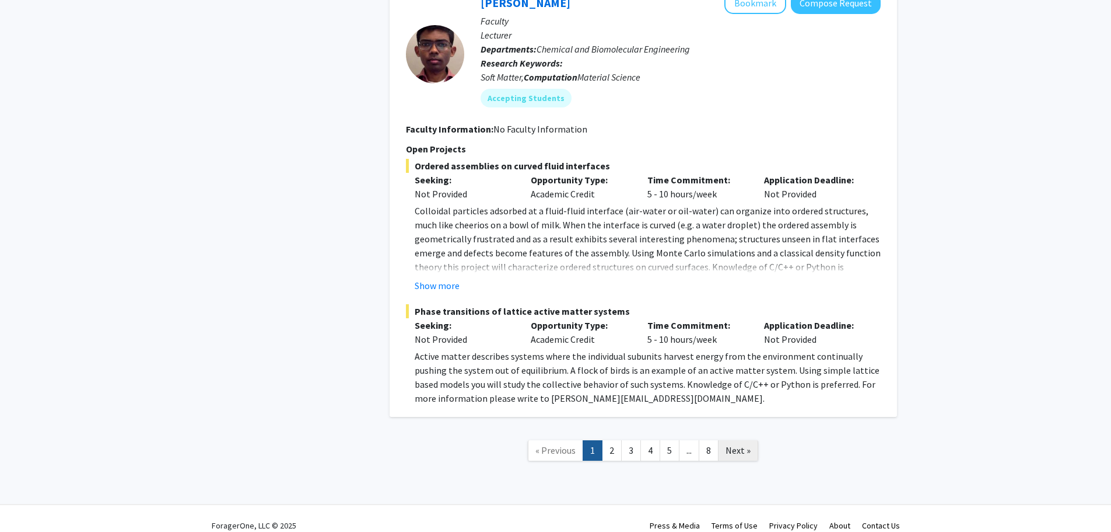
click at [742, 444] on span "Next »" at bounding box center [738, 450] width 25 height 12
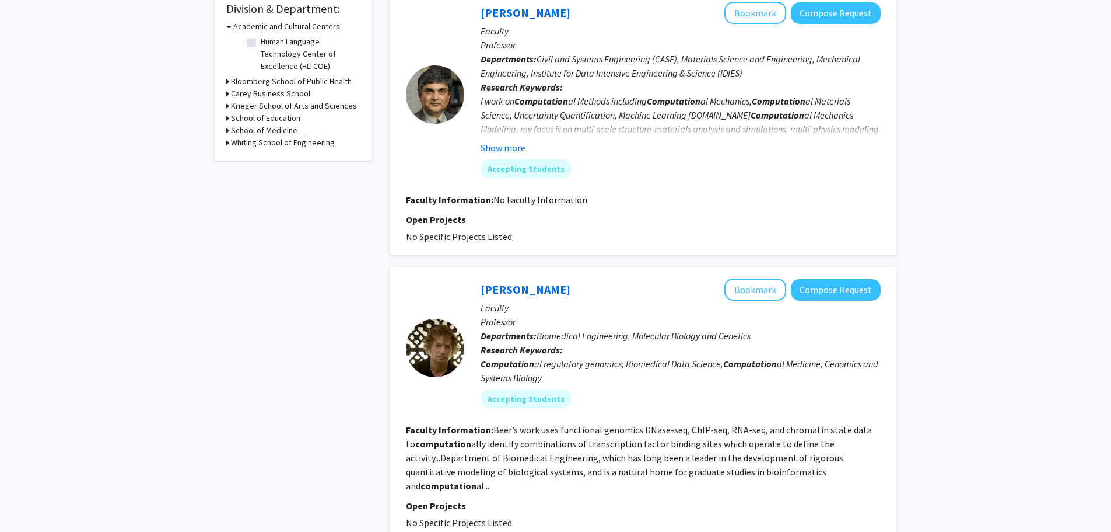
scroll to position [389, 0]
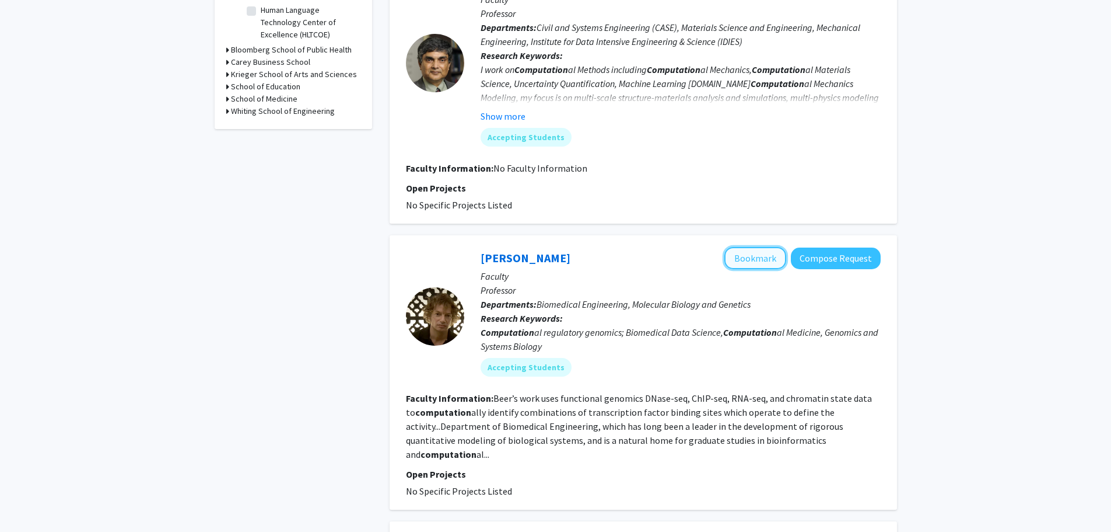
click at [745, 264] on button "Bookmark" at bounding box center [756, 258] width 62 height 22
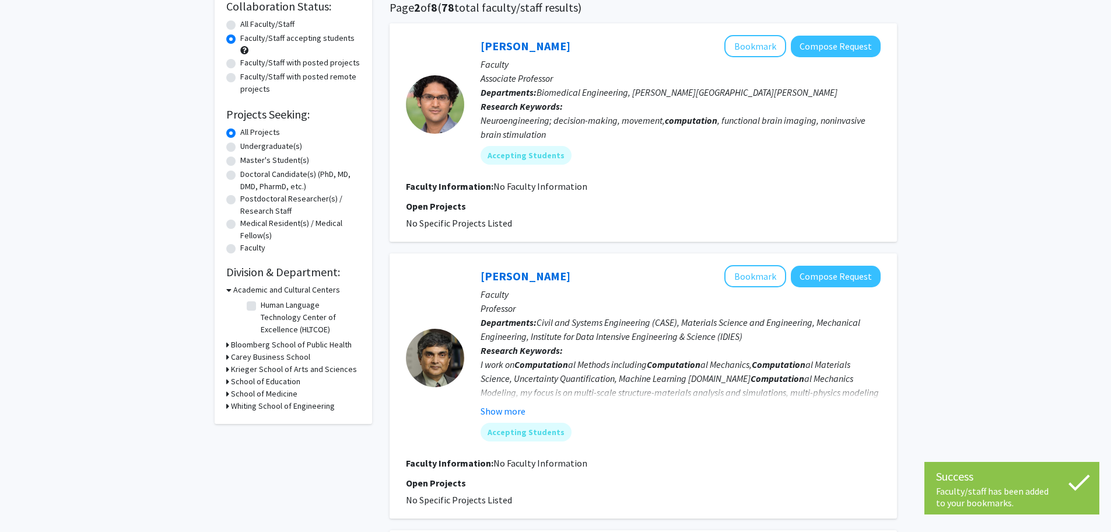
scroll to position [0, 0]
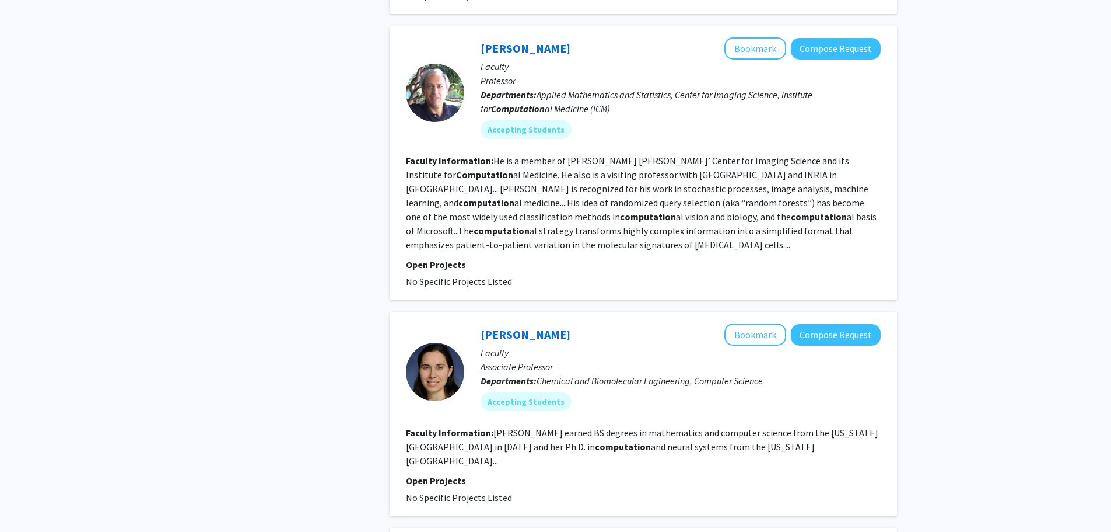
scroll to position [1284, 0]
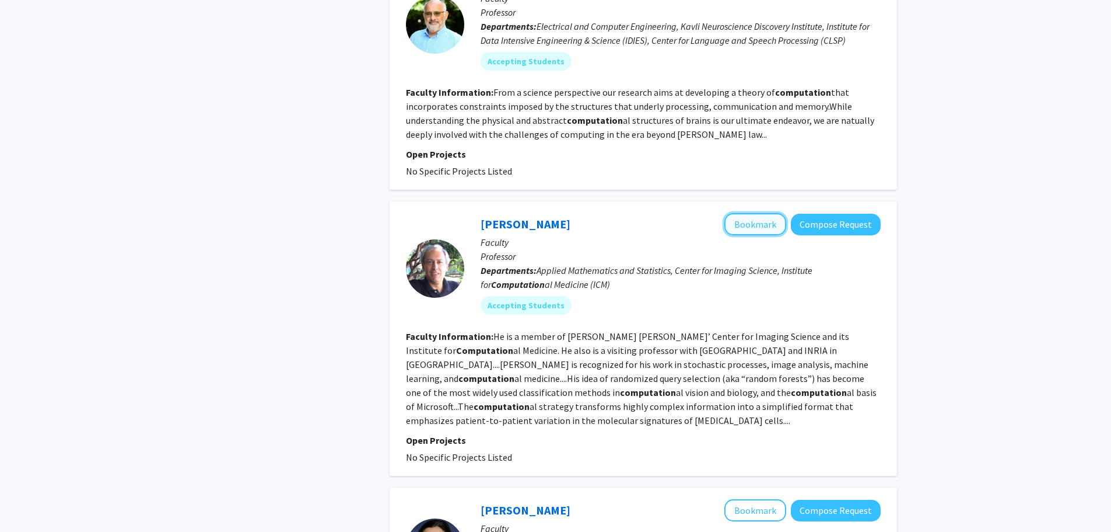
click at [775, 213] on button "Bookmark" at bounding box center [756, 224] width 62 height 22
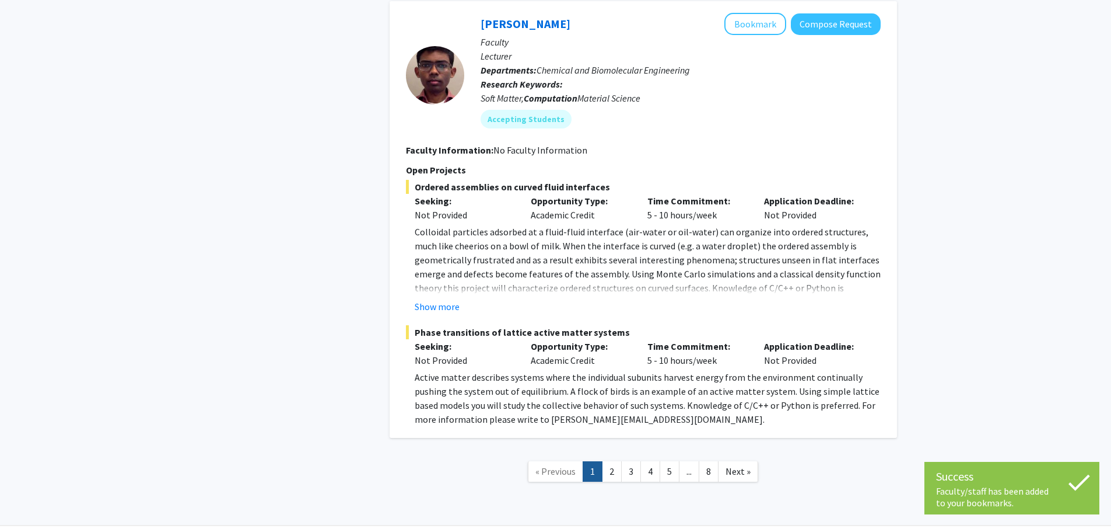
scroll to position [2761, 0]
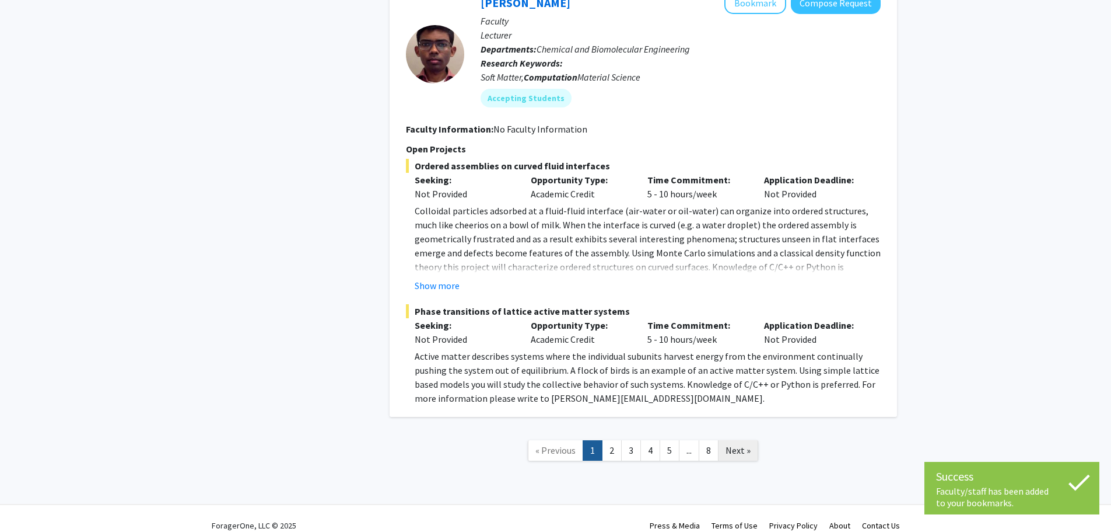
click at [732, 442] on link "Next »" at bounding box center [738, 450] width 40 height 20
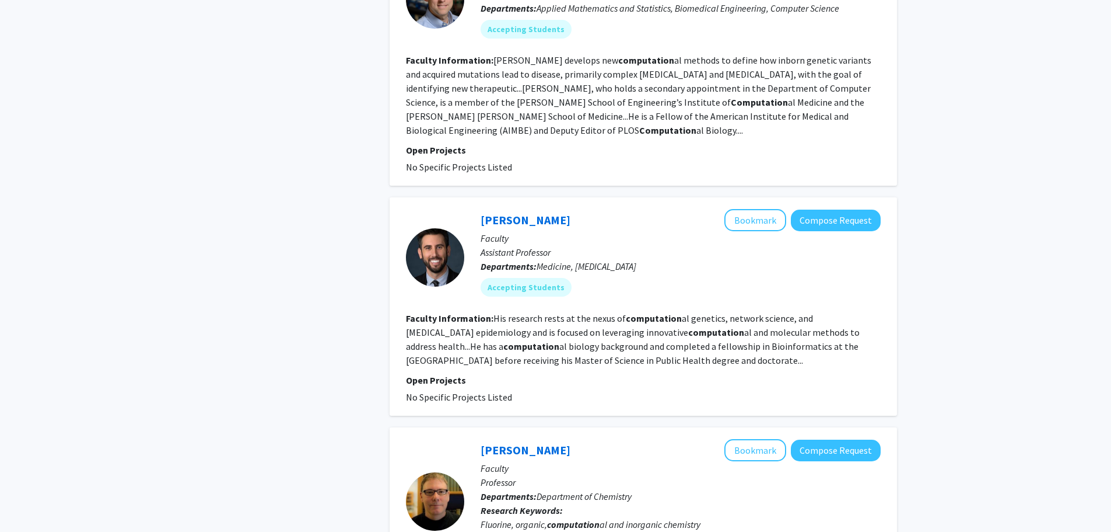
scroll to position [1323, 0]
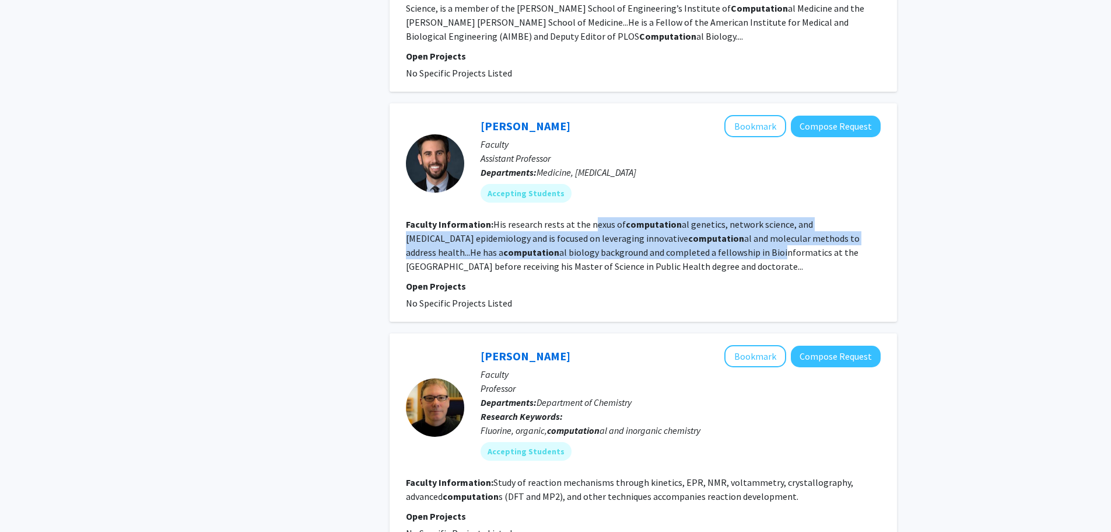
drag, startPoint x: 590, startPoint y: 198, endPoint x: 681, endPoint y: 218, distance: 93.2
click at [681, 218] on section "Faculty Information: His research rests at the nexus of computation al genetics…" at bounding box center [643, 245] width 475 height 56
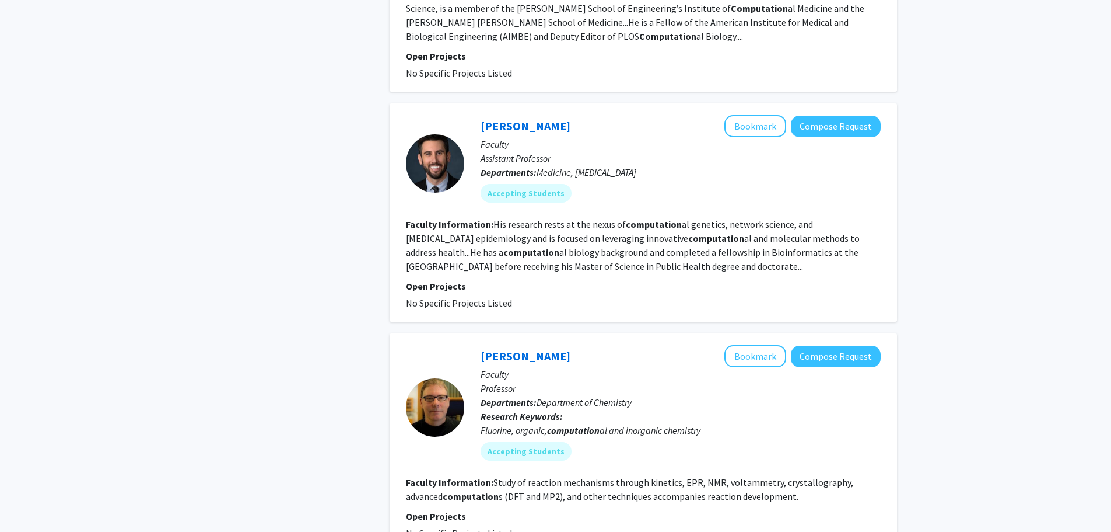
click at [684, 218] on fg-read-more "His research rests at the nexus of computation al genetics, network science, an…" at bounding box center [633, 245] width 454 height 54
click at [764, 115] on button "Bookmark" at bounding box center [756, 126] width 62 height 22
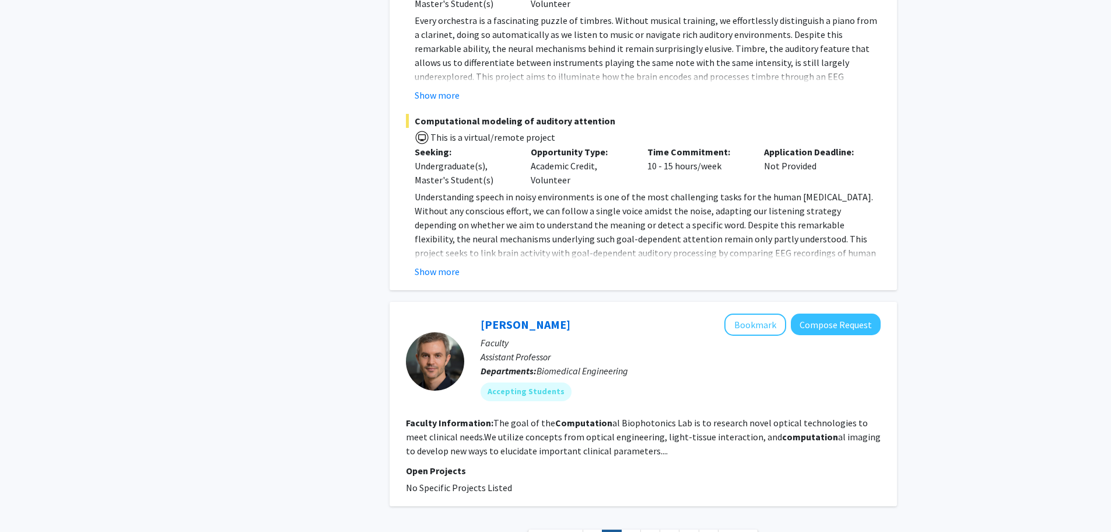
scroll to position [2334, 0]
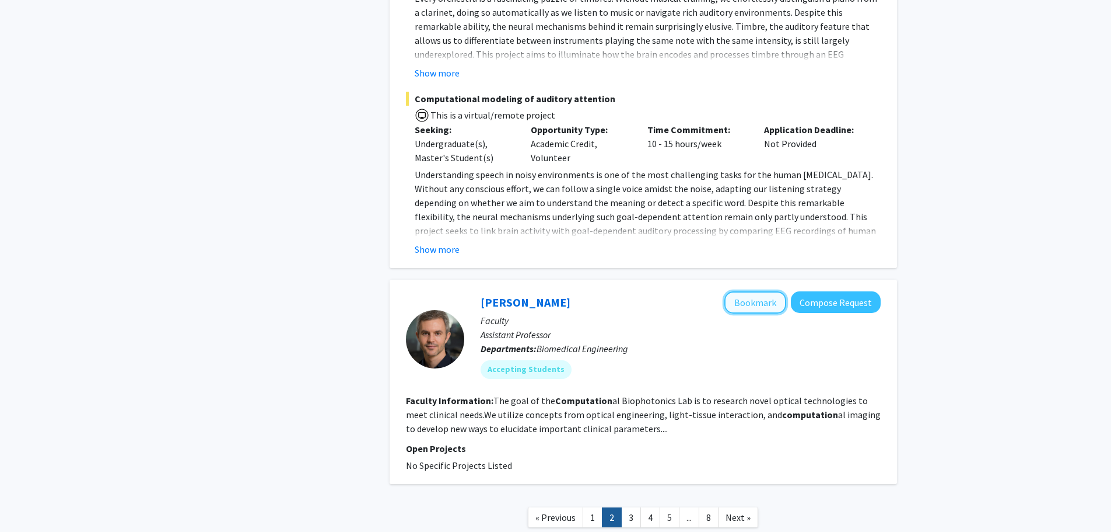
click at [756, 291] on button "Bookmark" at bounding box center [756, 302] width 62 height 22
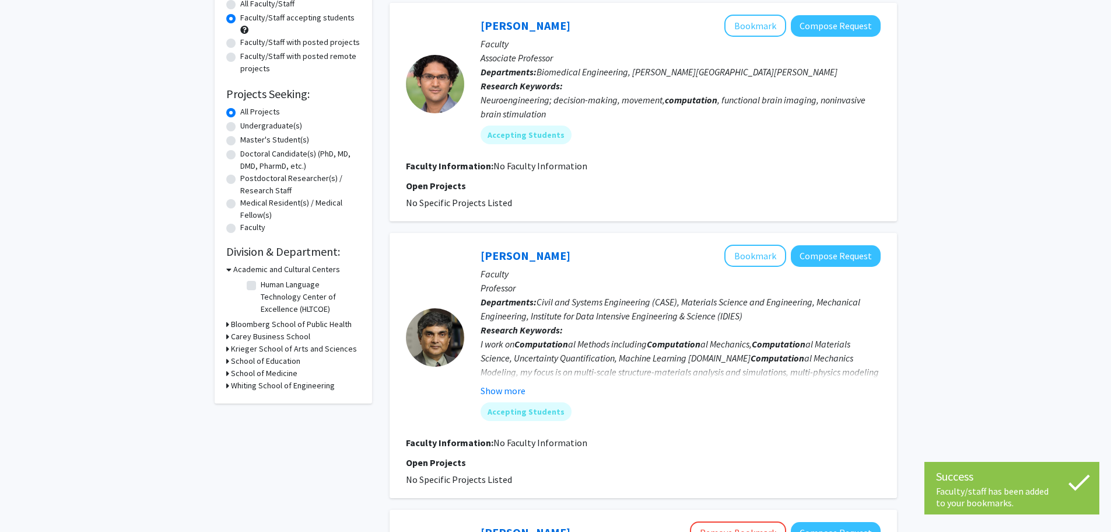
scroll to position [78, 0]
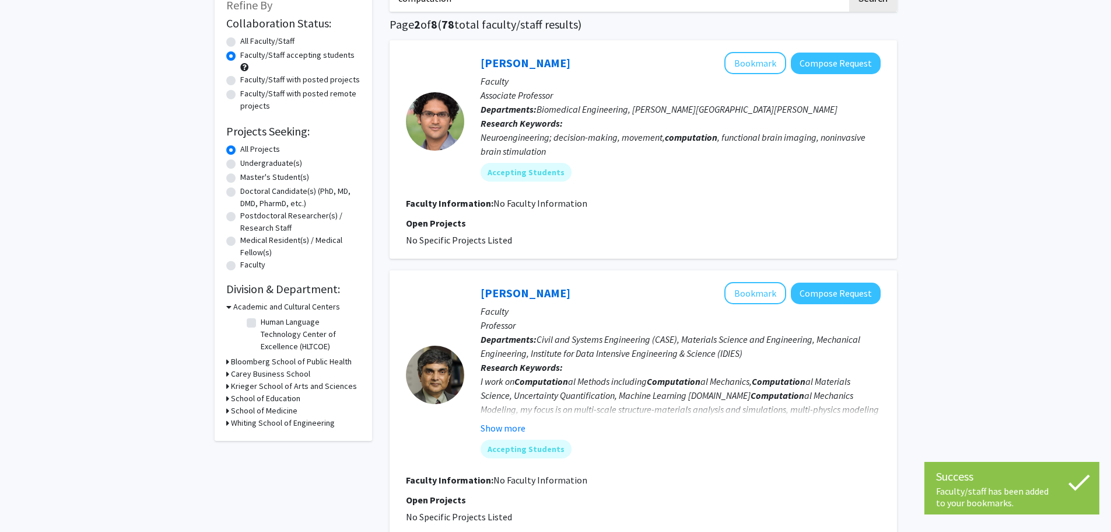
click at [266, 163] on label "Undergraduate(s)" at bounding box center [271, 163] width 62 height 12
click at [248, 163] on input "Undergraduate(s)" at bounding box center [244, 161] width 8 height 8
radio input "true"
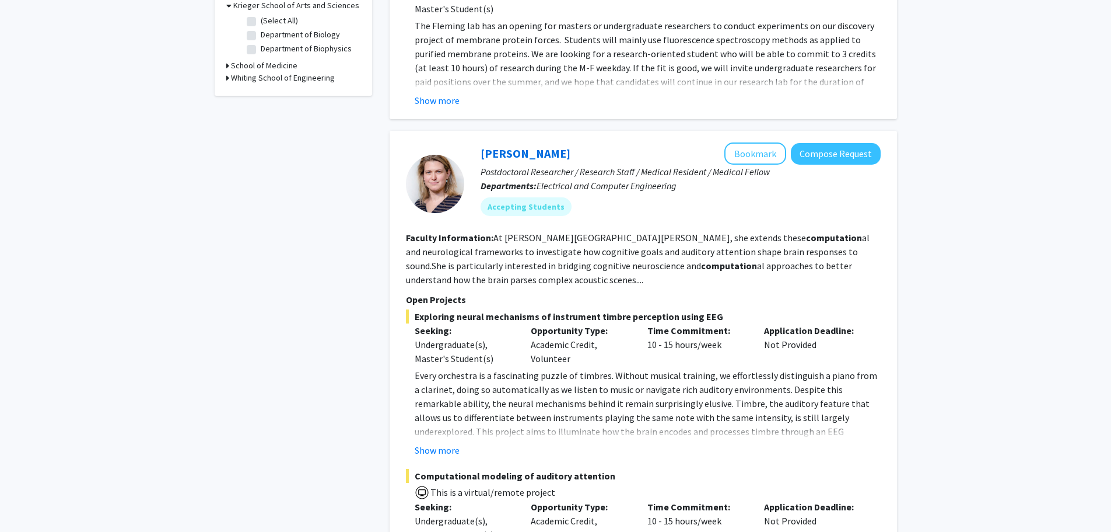
scroll to position [467, 0]
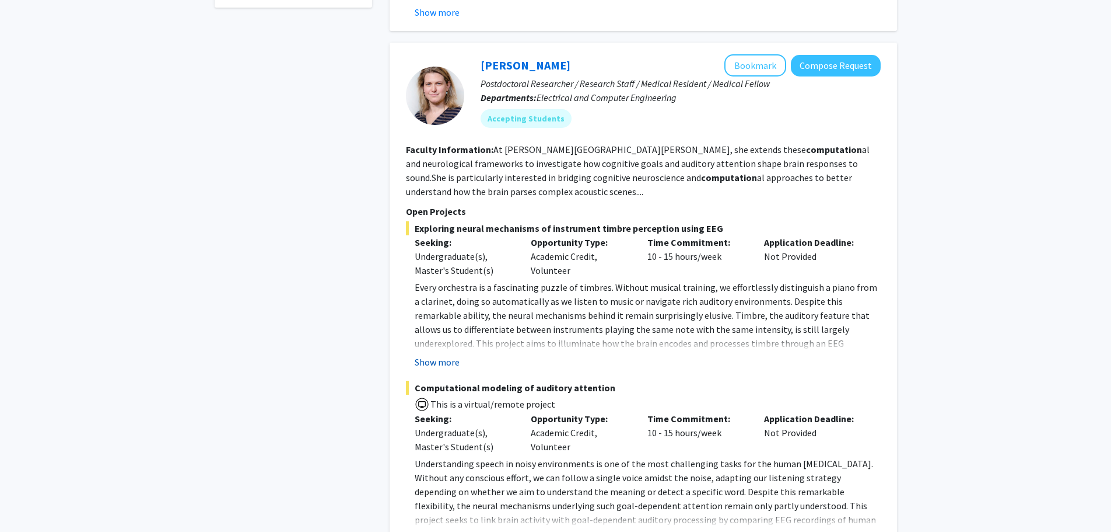
click at [429, 363] on button "Show more" at bounding box center [437, 362] width 45 height 14
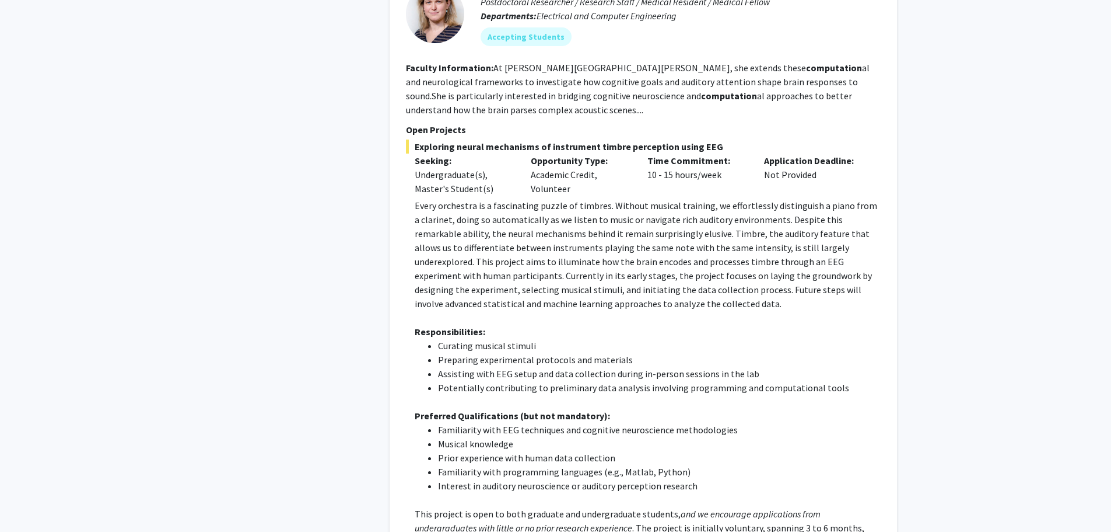
scroll to position [623, 0]
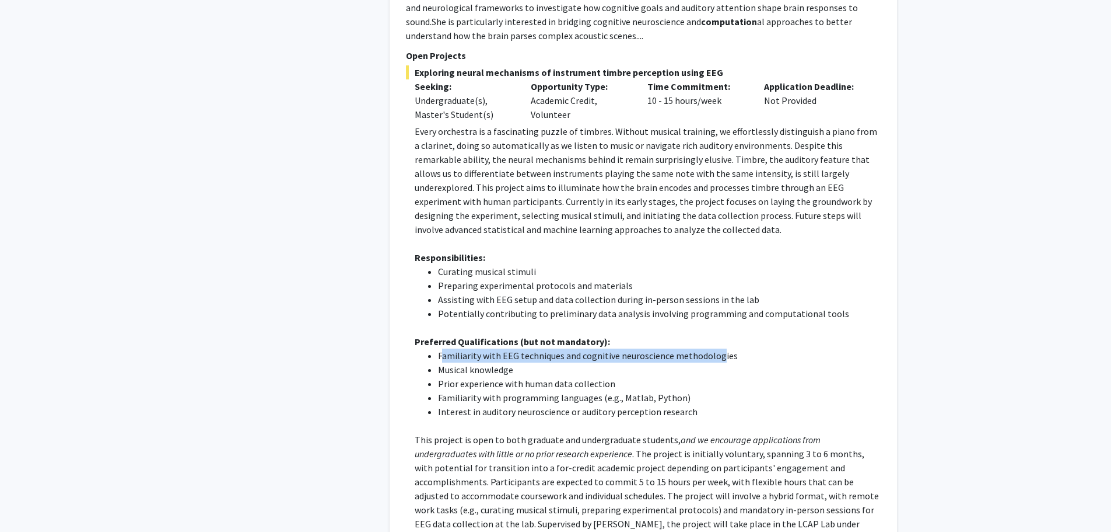
drag, startPoint x: 443, startPoint y: 354, endPoint x: 717, endPoint y: 355, distance: 273.6
click at [717, 355] on li "Familiarity with EEG techniques and cognitive neuroscience methodologies" at bounding box center [659, 355] width 443 height 14
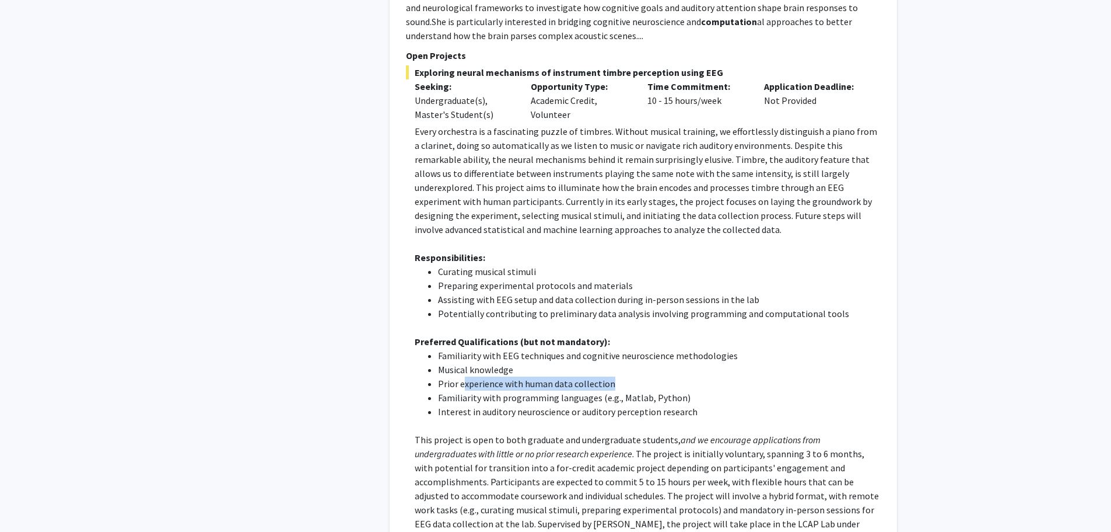
drag, startPoint x: 461, startPoint y: 382, endPoint x: 618, endPoint y: 384, distance: 156.4
click at [618, 384] on li "Prior experience with human data collection" at bounding box center [659, 383] width 443 height 14
drag, startPoint x: 437, startPoint y: 407, endPoint x: 659, endPoint y: 397, distance: 222.5
click at [659, 397] on ul "Familiarity with EEG techniques and cognitive neuroscience methodologies Musica…" at bounding box center [648, 383] width 466 height 70
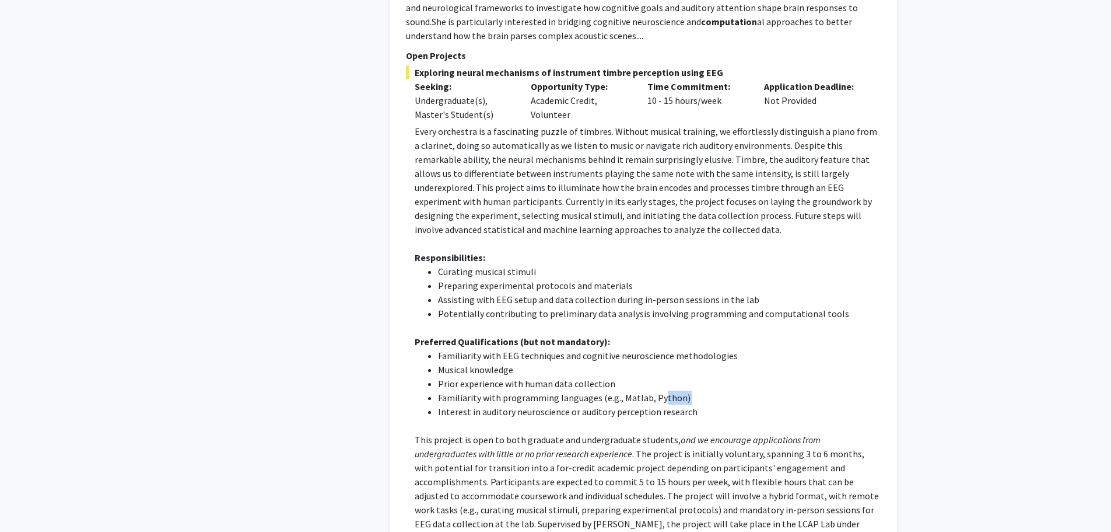
click at [659, 397] on li "Familiarity with programming languages (e.g., Matlab, Python)" at bounding box center [659, 397] width 443 height 14
drag, startPoint x: 452, startPoint y: 400, endPoint x: 655, endPoint y: 399, distance: 203.0
click at [655, 399] on li "Familiarity with programming languages (e.g., Matlab, Python)" at bounding box center [659, 397] width 443 height 14
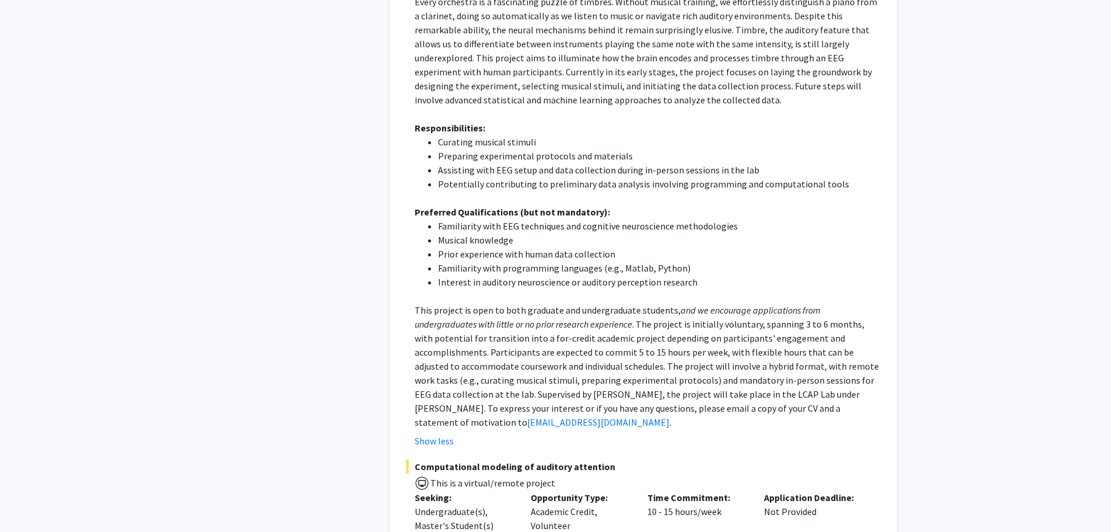
scroll to position [778, 0]
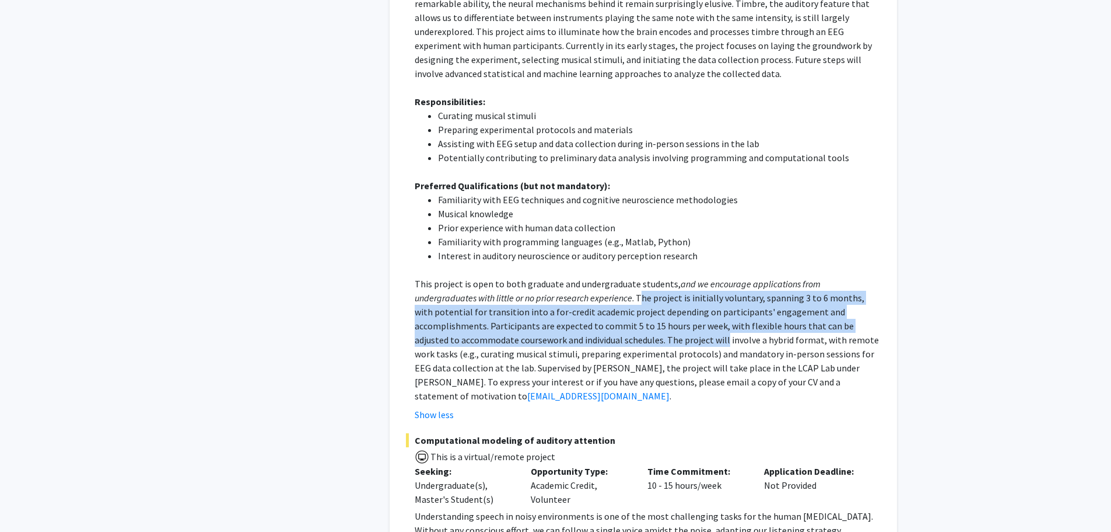
drag, startPoint x: 578, startPoint y: 294, endPoint x: 577, endPoint y: 341, distance: 46.7
click at [575, 341] on p "This project is open to both graduate and undergraduate students, and we encour…" at bounding box center [648, 340] width 466 height 126
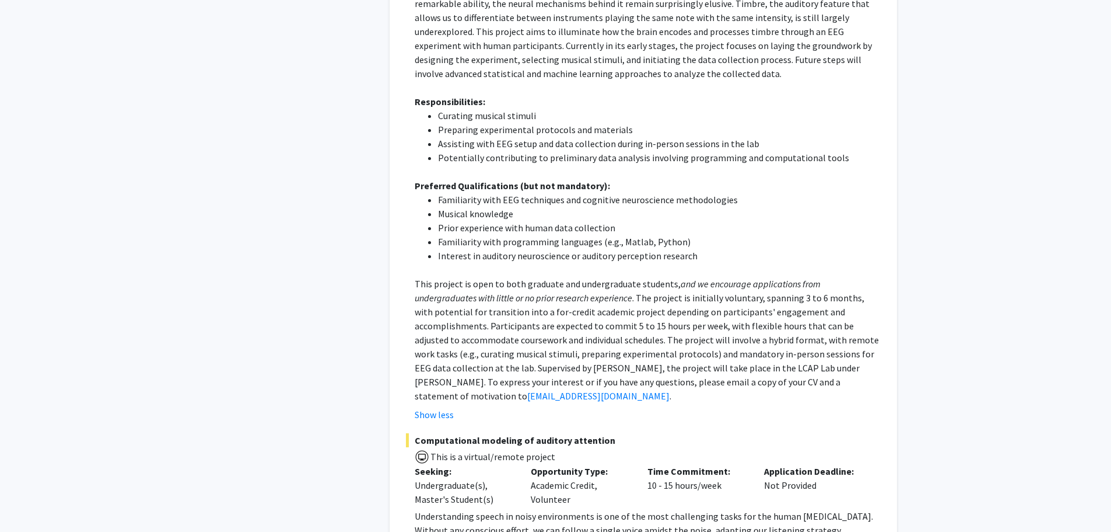
click at [577, 341] on p "This project is open to both graduate and undergraduate students, and we encour…" at bounding box center [648, 340] width 466 height 126
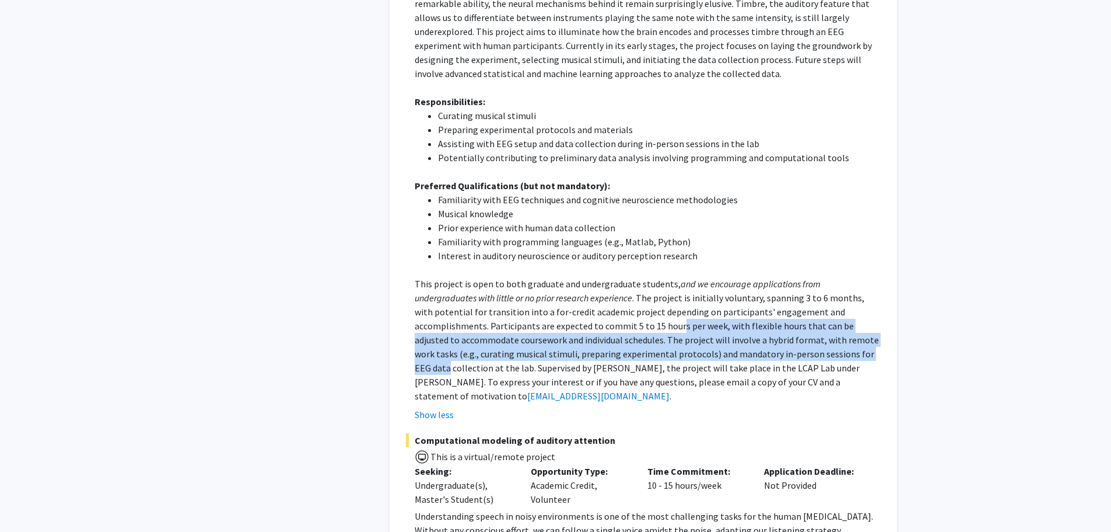
drag, startPoint x: 553, startPoint y: 321, endPoint x: 732, endPoint y: 354, distance: 182.2
click at [732, 354] on p "This project is open to both graduate and undergraduate students, and we encour…" at bounding box center [648, 340] width 466 height 126
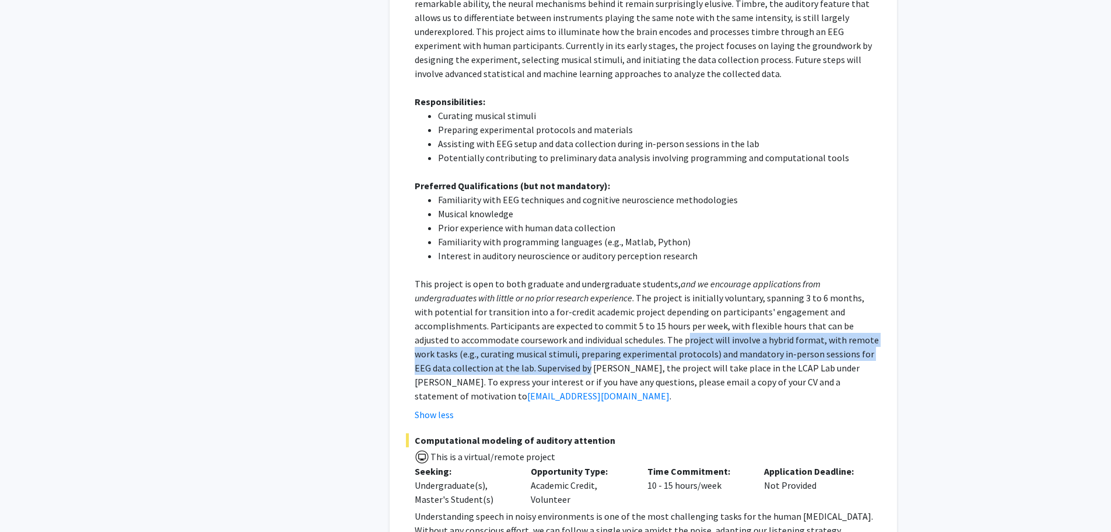
drag, startPoint x: 537, startPoint y: 344, endPoint x: 869, endPoint y: 348, distance: 331.4
click at [869, 348] on p "This project is open to both graduate and undergraduate students, and we encour…" at bounding box center [648, 340] width 466 height 126
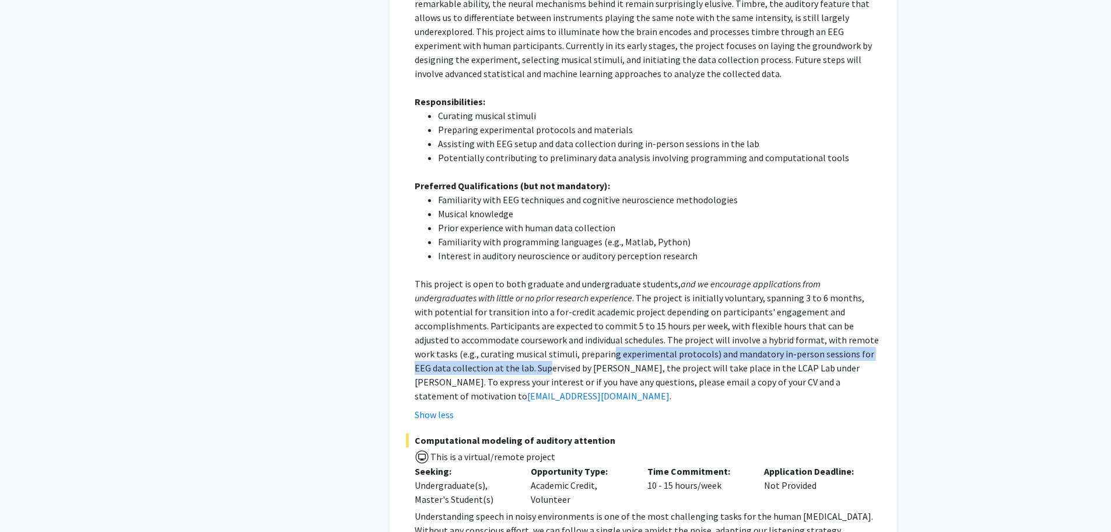
drag, startPoint x: 448, startPoint y: 358, endPoint x: 831, endPoint y: 349, distance: 383.4
click at [831, 349] on p "This project is open to both graduate and undergraduate students, and we encour…" at bounding box center [648, 340] width 466 height 126
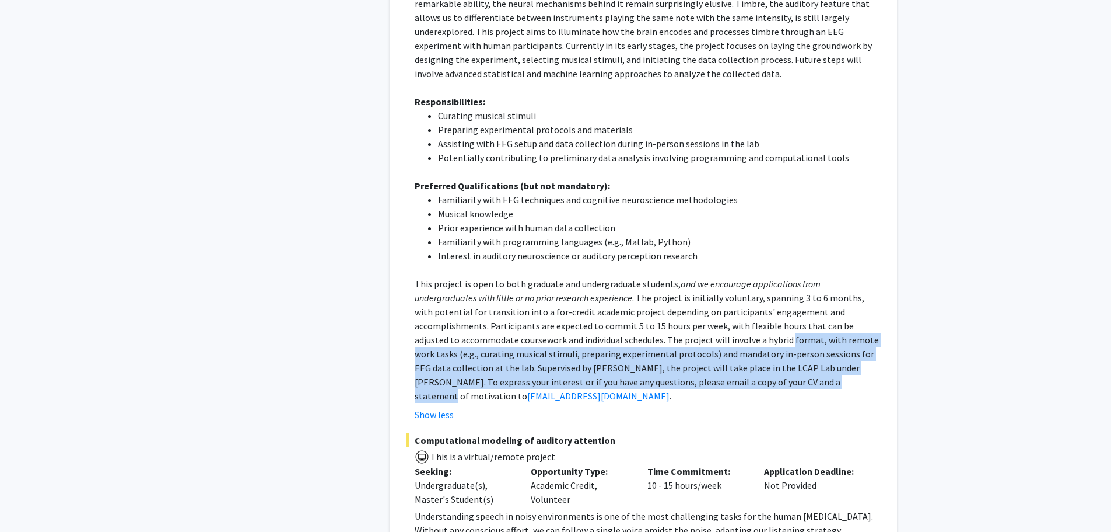
drag, startPoint x: 640, startPoint y: 335, endPoint x: 660, endPoint y: 381, distance: 50.4
click at [660, 381] on p "This project is open to both graduate and undergraduate students, and we encour…" at bounding box center [648, 340] width 466 height 126
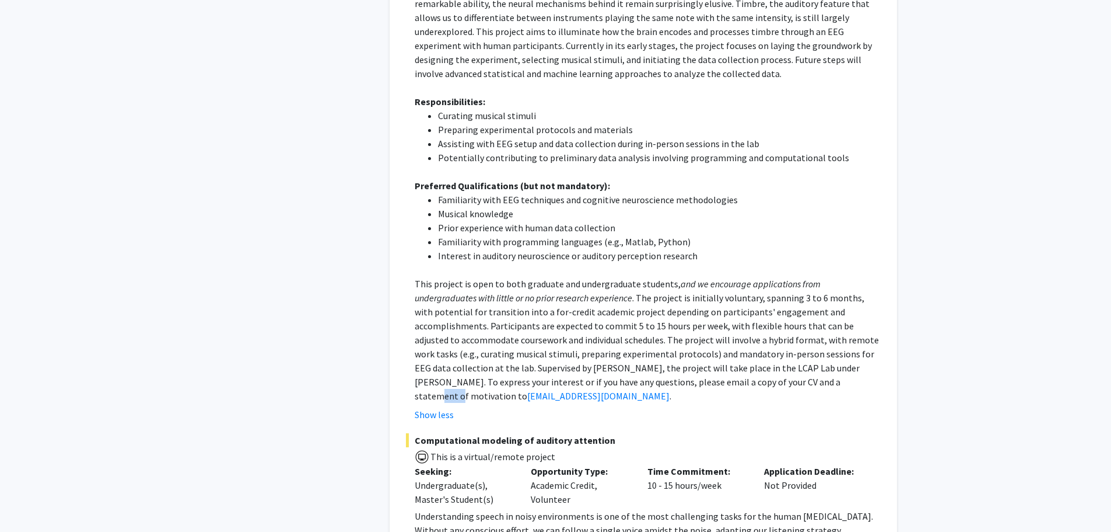
click at [660, 381] on p "This project is open to both graduate and undergraduate students, and we encour…" at bounding box center [648, 340] width 466 height 126
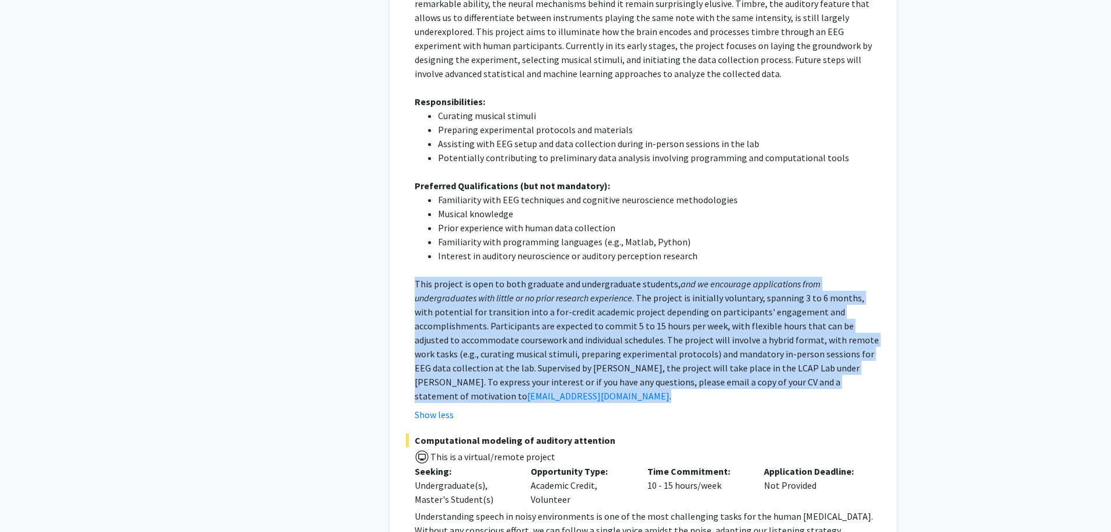
click at [660, 381] on p "This project is open to both graduate and undergraduate students, and we encour…" at bounding box center [648, 340] width 466 height 126
click at [701, 369] on p "This project is open to both graduate and undergraduate students, and we encour…" at bounding box center [648, 340] width 466 height 126
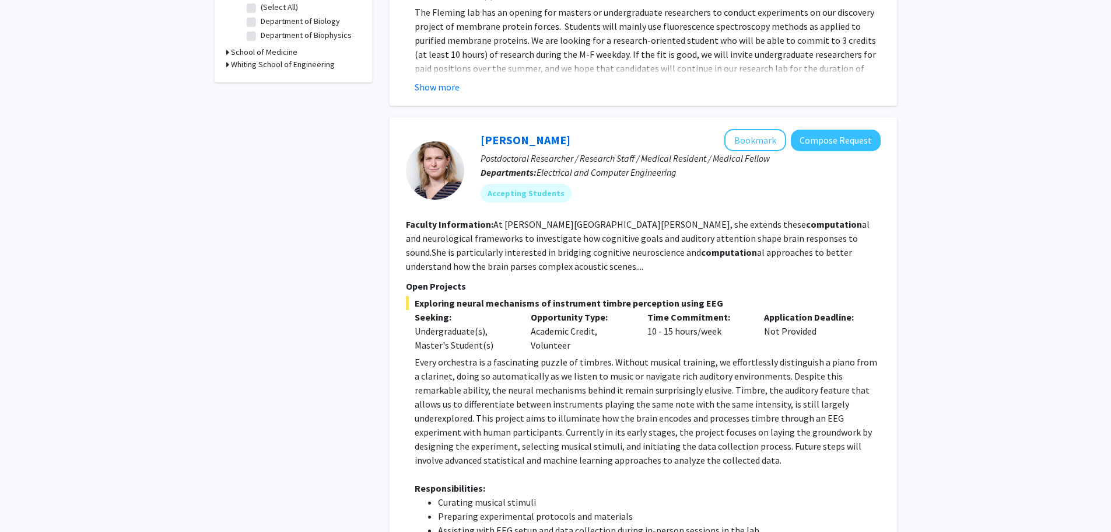
scroll to position [389, 0]
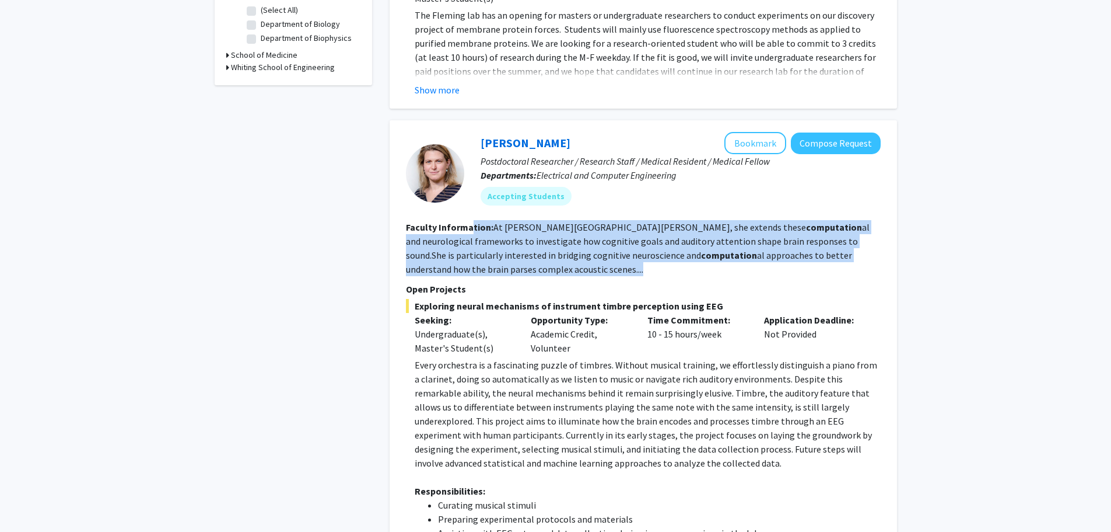
drag, startPoint x: 572, startPoint y: 227, endPoint x: 835, endPoint y: 264, distance: 266.3
click at [835, 264] on section "Faculty Information: At Johns Hopkins, she extends these computation al and neu…" at bounding box center [643, 248] width 475 height 56
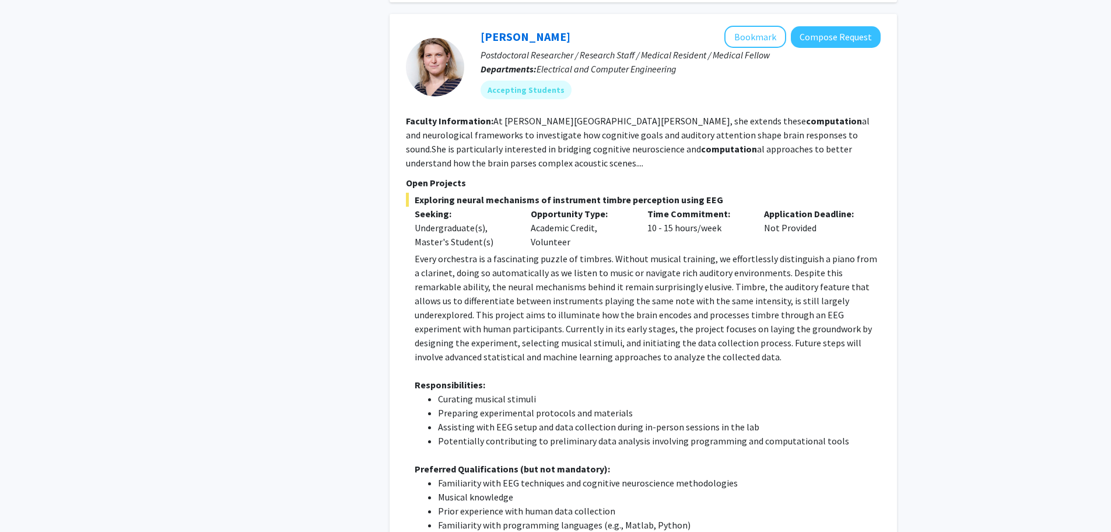
scroll to position [312, 0]
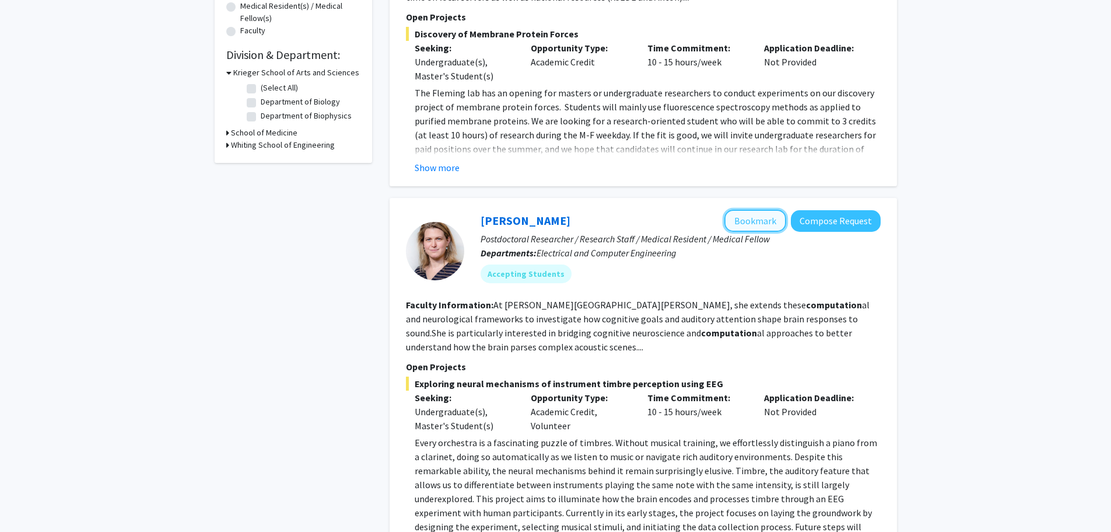
click at [754, 223] on button "Bookmark" at bounding box center [756, 220] width 62 height 22
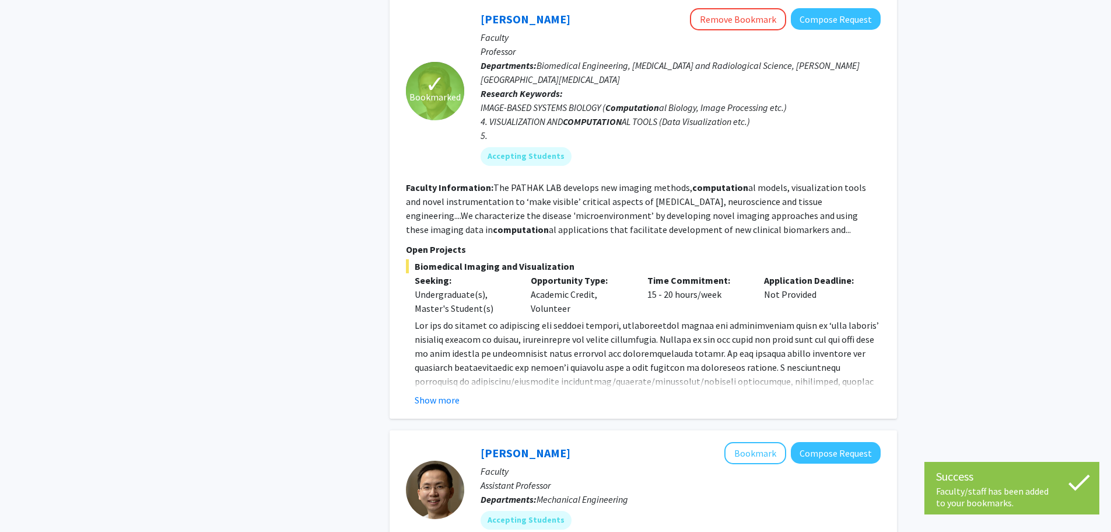
scroll to position [1556, 0]
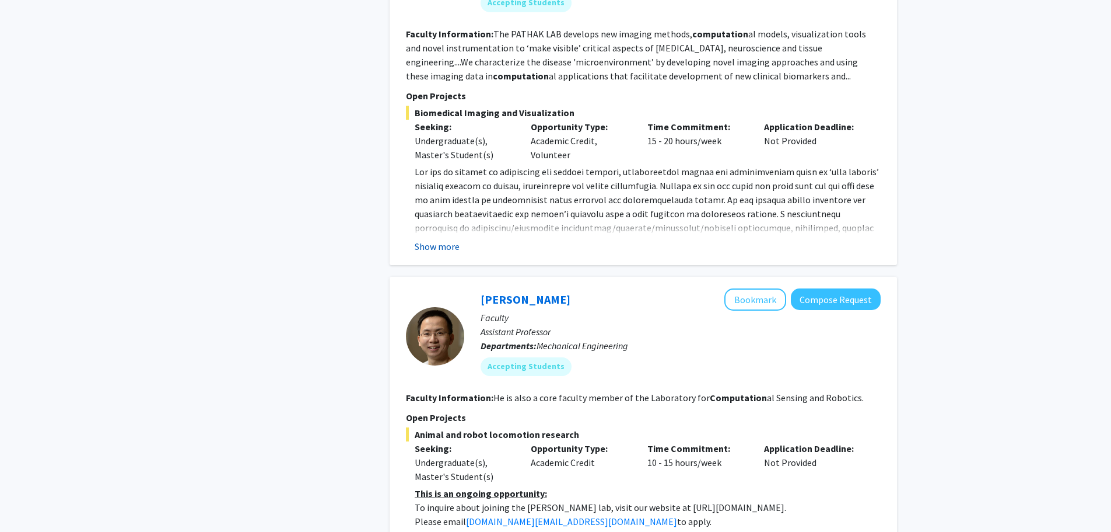
click at [431, 239] on button "Show more" at bounding box center [437, 246] width 45 height 14
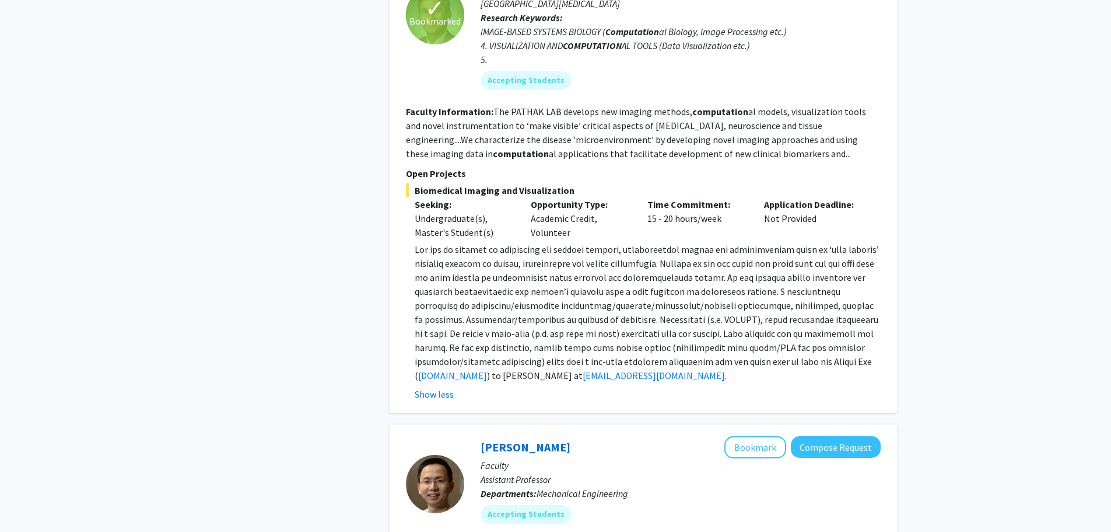
scroll to position [1400, 0]
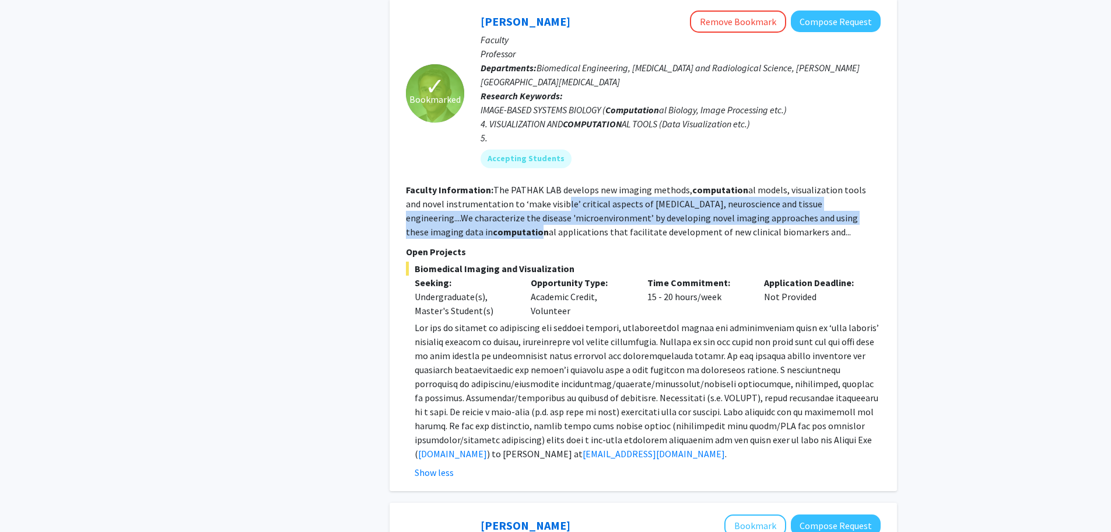
drag, startPoint x: 546, startPoint y: 189, endPoint x: 862, endPoint y: 201, distance: 316.4
click at [862, 201] on fg-read-more "The PATHAK LAB develops new imaging methods, computation al models, visualizati…" at bounding box center [636, 211] width 460 height 54
click at [549, 226] on b "computation" at bounding box center [521, 232] width 56 height 12
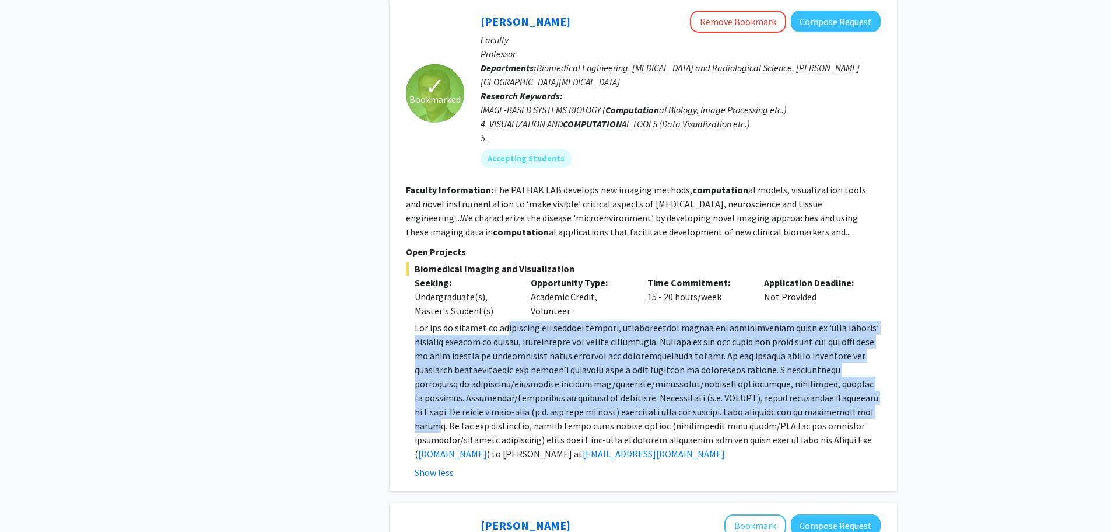
drag, startPoint x: 506, startPoint y: 314, endPoint x: 862, endPoint y: 389, distance: 363.0
click at [862, 389] on p "www.pathaklab.org ) to Dr. Arvind Pathak at apathak2@jhmi.edu ." at bounding box center [648, 390] width 466 height 140
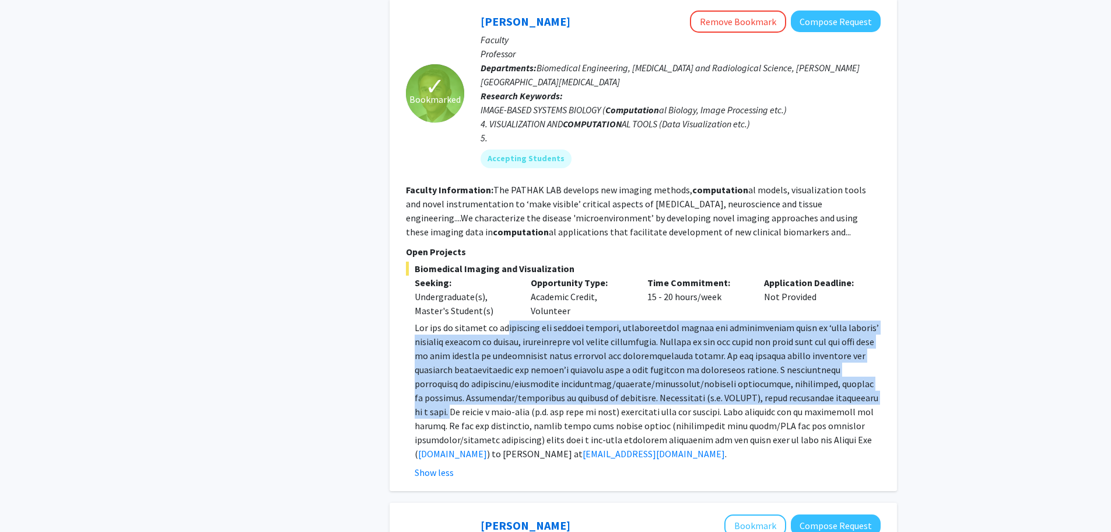
click at [862, 389] on span at bounding box center [647, 390] width 464 height 138
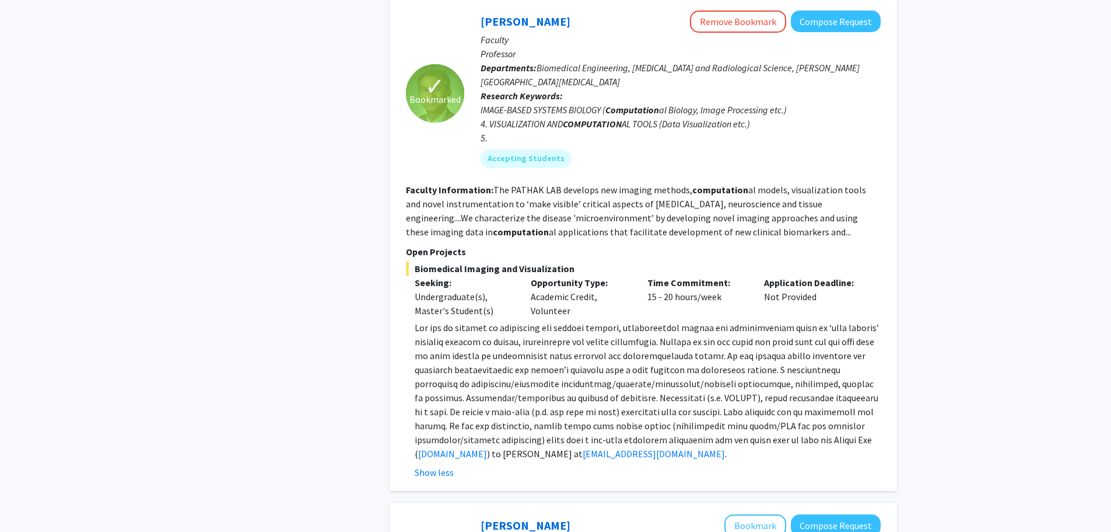
click at [847, 386] on span at bounding box center [647, 390] width 464 height 138
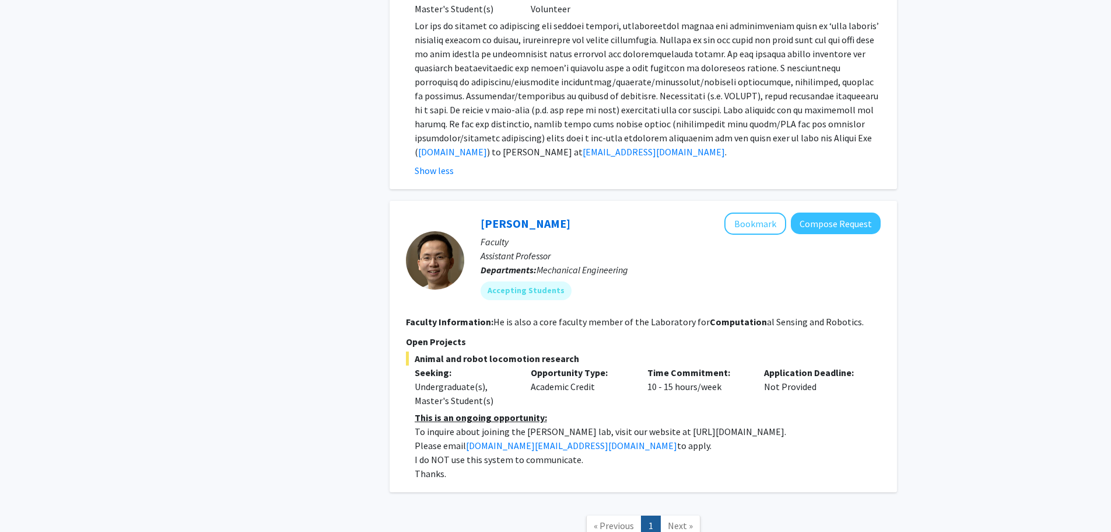
scroll to position [1712, 0]
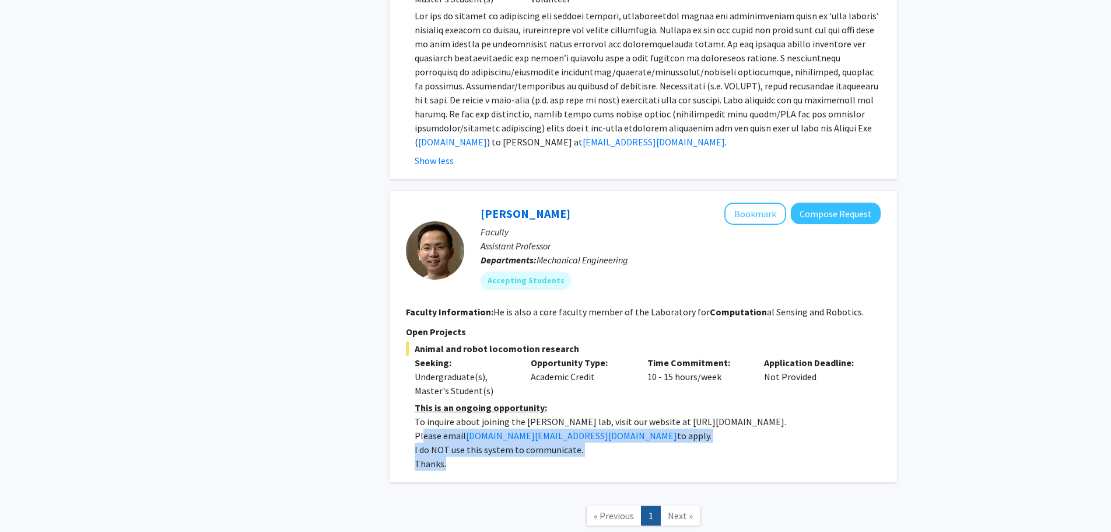
drag, startPoint x: 423, startPoint y: 414, endPoint x: 479, endPoint y: 455, distance: 69.7
click at [479, 455] on div "This is an ongoing opportunity: To inquire about joining the Chen Li lab, visit…" at bounding box center [648, 435] width 466 height 70
click at [479, 456] on p "Thanks." at bounding box center [648, 463] width 466 height 14
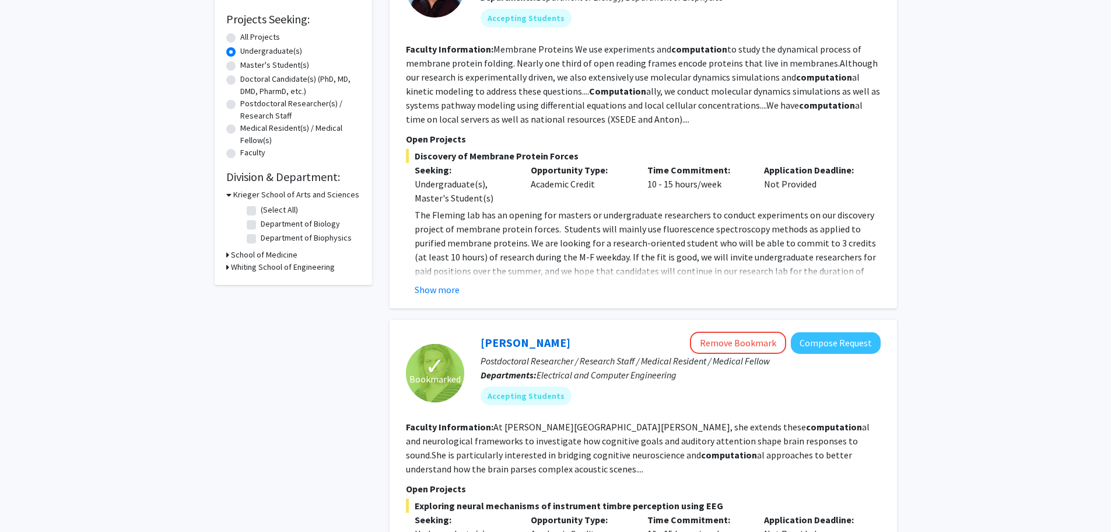
scroll to position [0, 0]
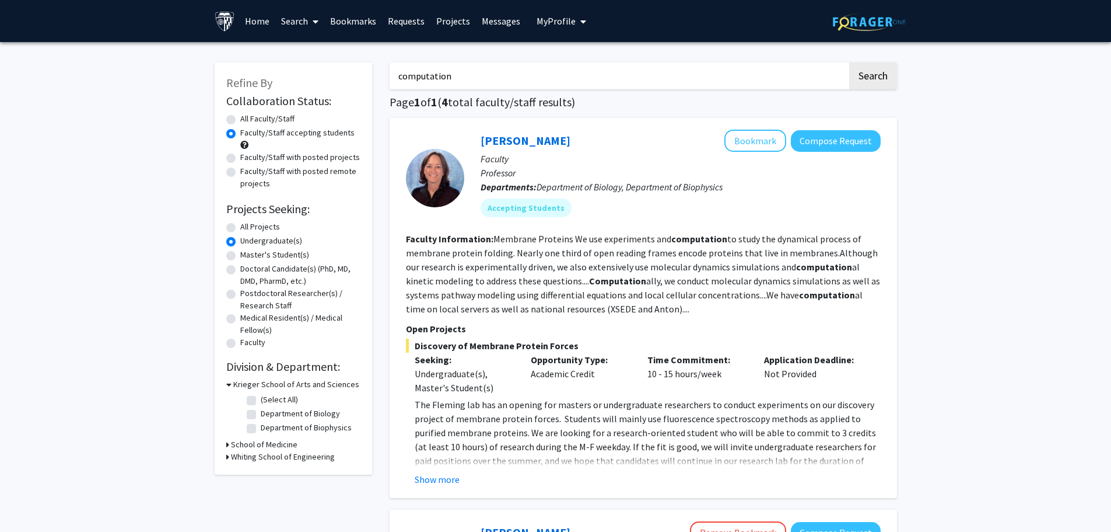
click at [314, 23] on icon at bounding box center [316, 21] width 6 height 9
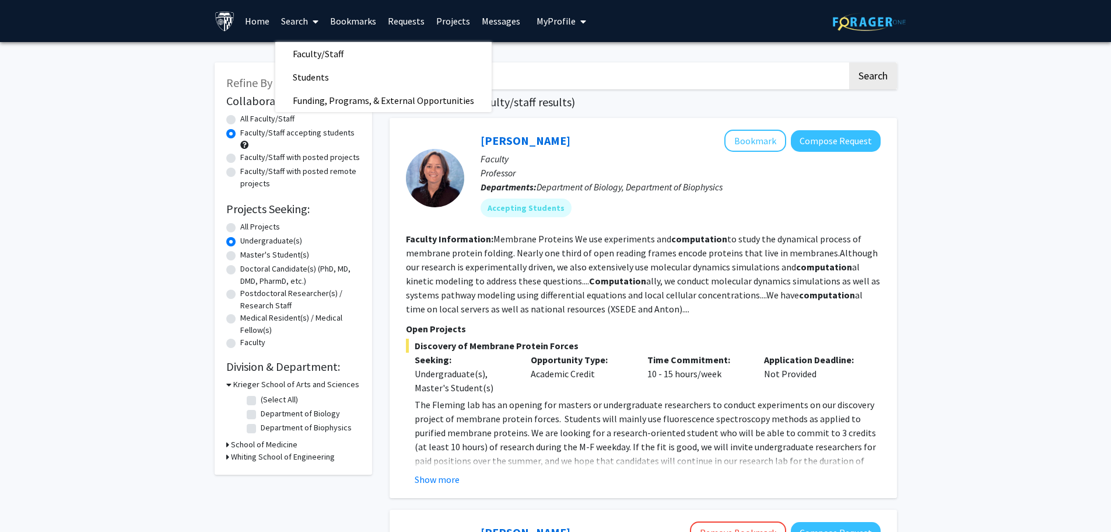
click at [558, 146] on div "Karen Fleming Bookmark Compose Request" at bounding box center [681, 141] width 400 height 22
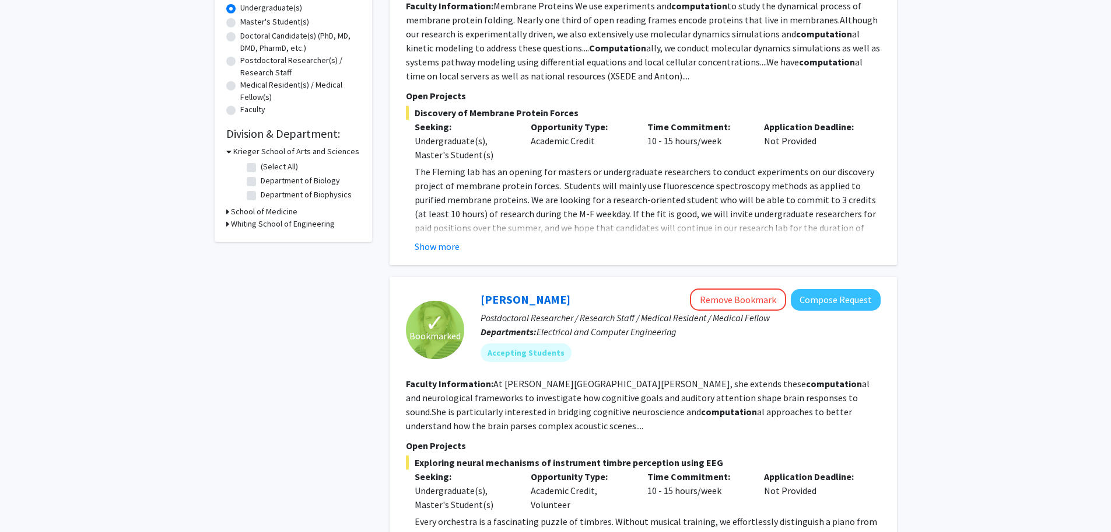
scroll to position [233, 0]
click at [444, 246] on button "Show more" at bounding box center [437, 246] width 45 height 14
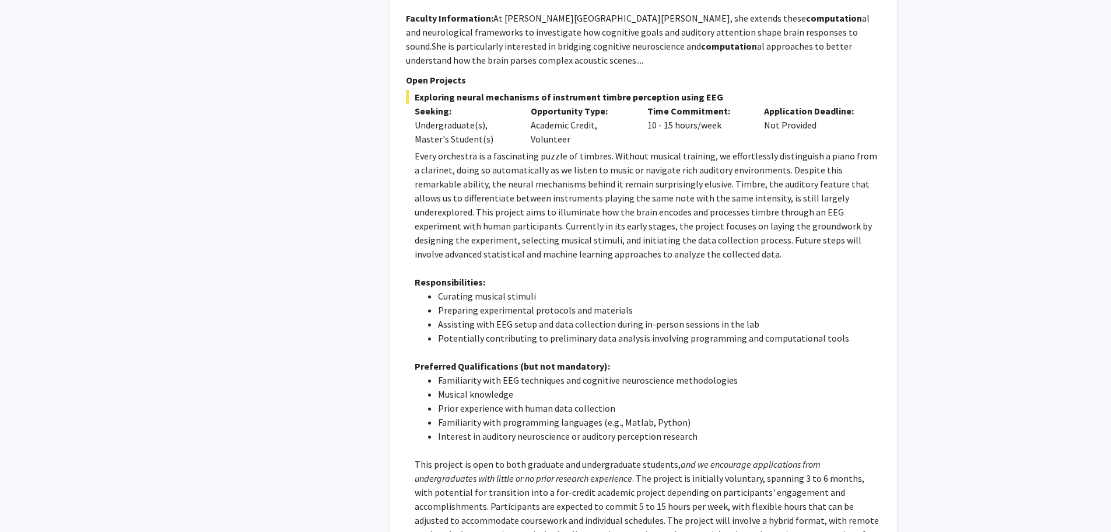
scroll to position [778, 0]
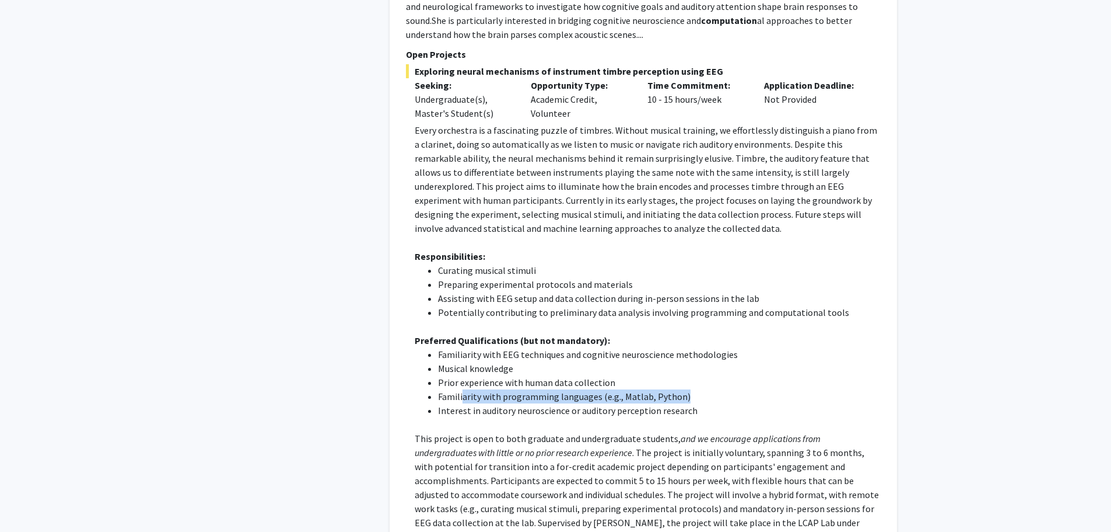
drag, startPoint x: 597, startPoint y: 391, endPoint x: 698, endPoint y: 380, distance: 101.5
click at [698, 389] on li "Familiarity with programming languages (e.g., Matlab, Python)" at bounding box center [659, 396] width 443 height 14
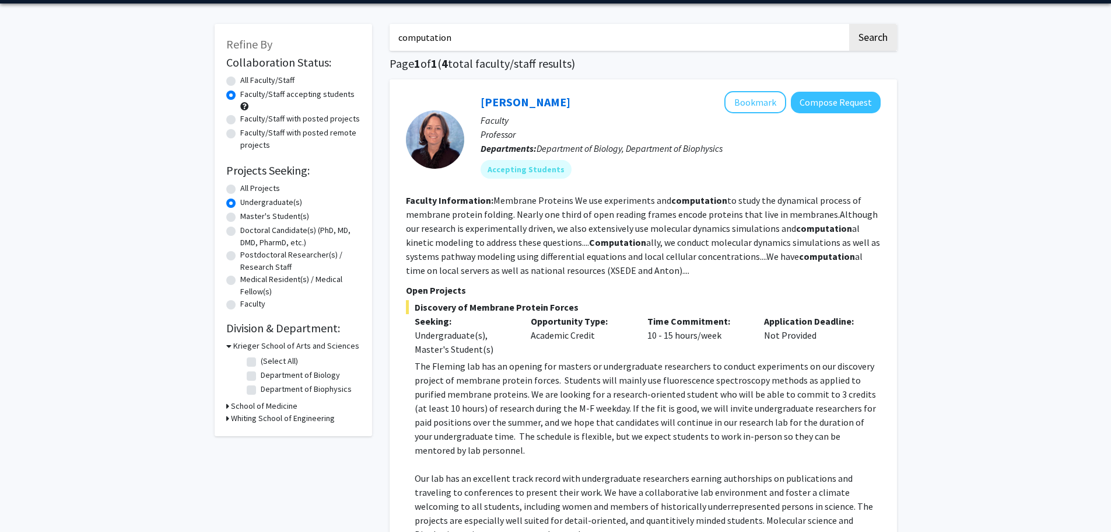
scroll to position [0, 0]
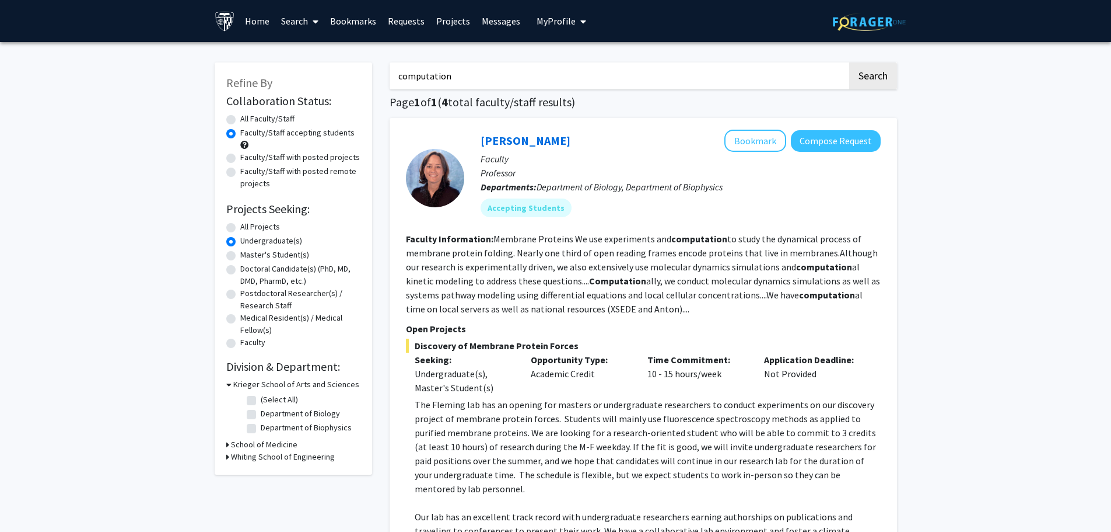
click at [337, 13] on link "Bookmarks" at bounding box center [353, 21] width 58 height 41
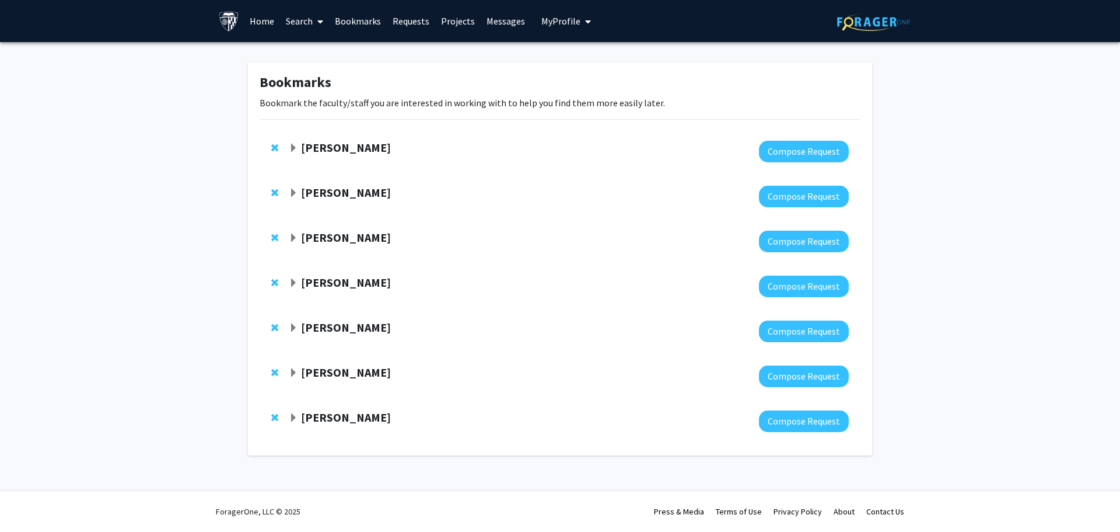
click at [299, 148] on div "Arvind Pathak" at bounding box center [415, 148] width 252 height 15
click at [291, 148] on span "Expand Arvind Pathak Bookmark" at bounding box center [293, 148] width 9 height 9
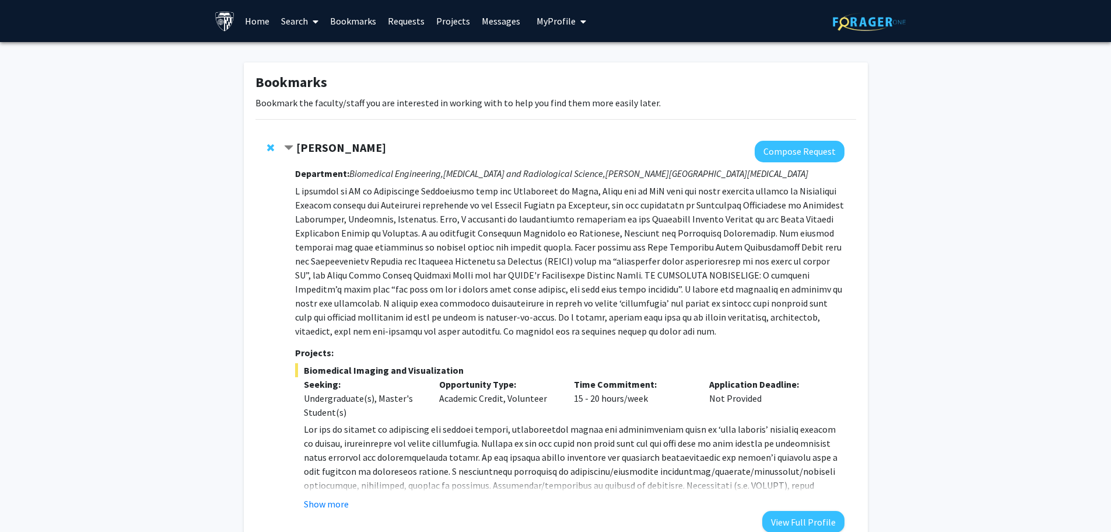
click at [291, 148] on span "Contract Arvind Pathak Bookmark" at bounding box center [288, 148] width 9 height 9
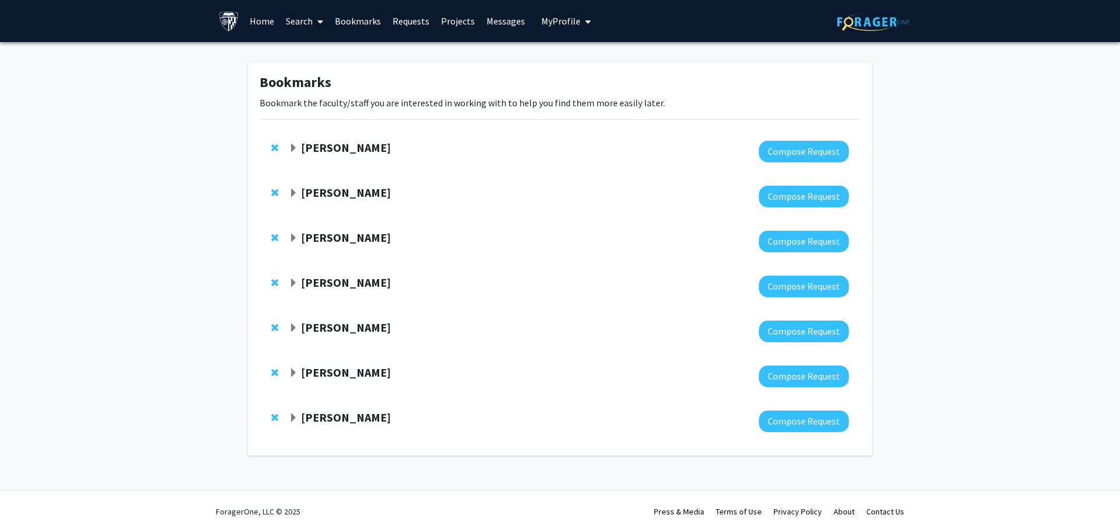
click at [354, 411] on strong "Moira-Phoebe Huet" at bounding box center [346, 417] width 90 height 15
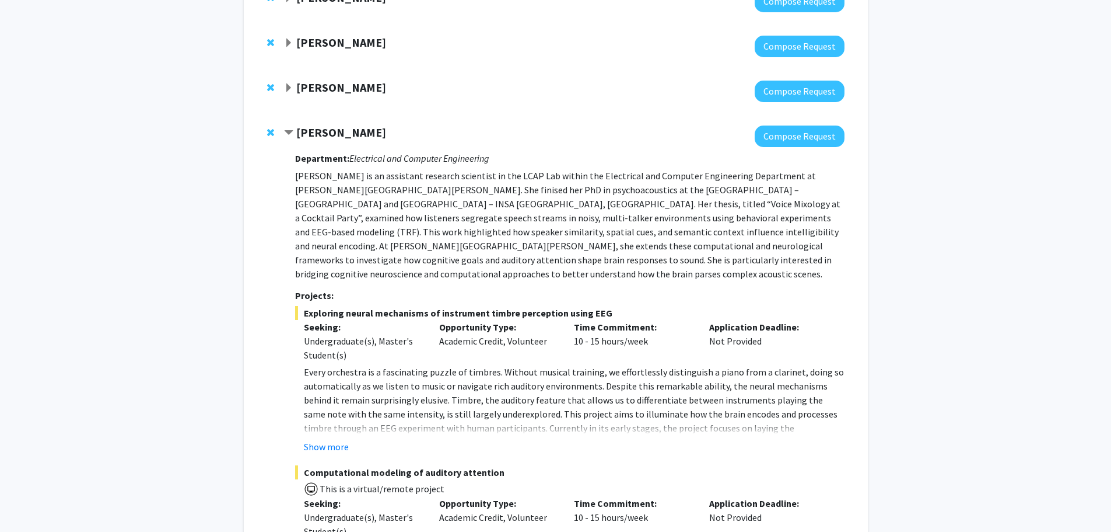
scroll to position [311, 0]
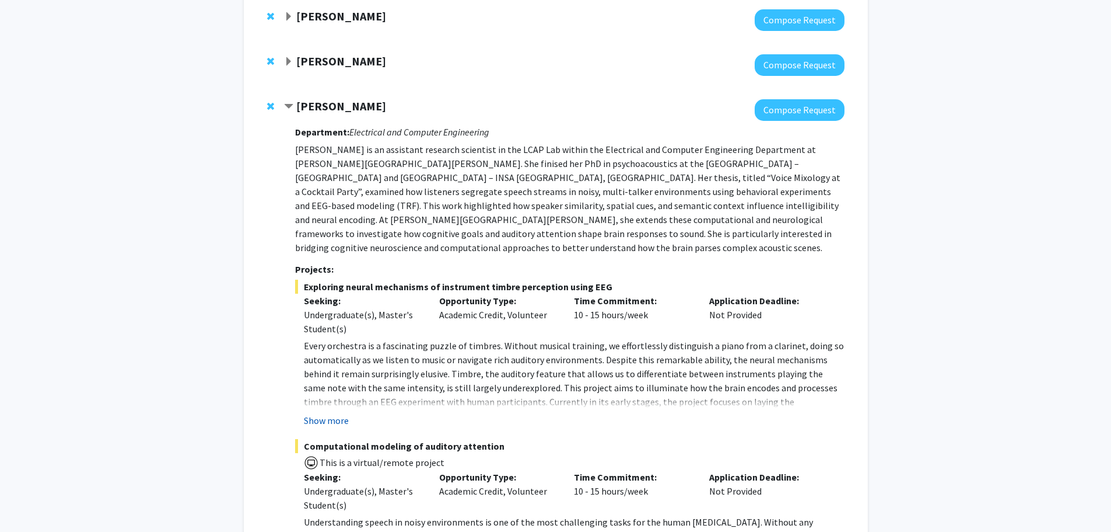
click at [342, 413] on button "Show more" at bounding box center [326, 420] width 45 height 14
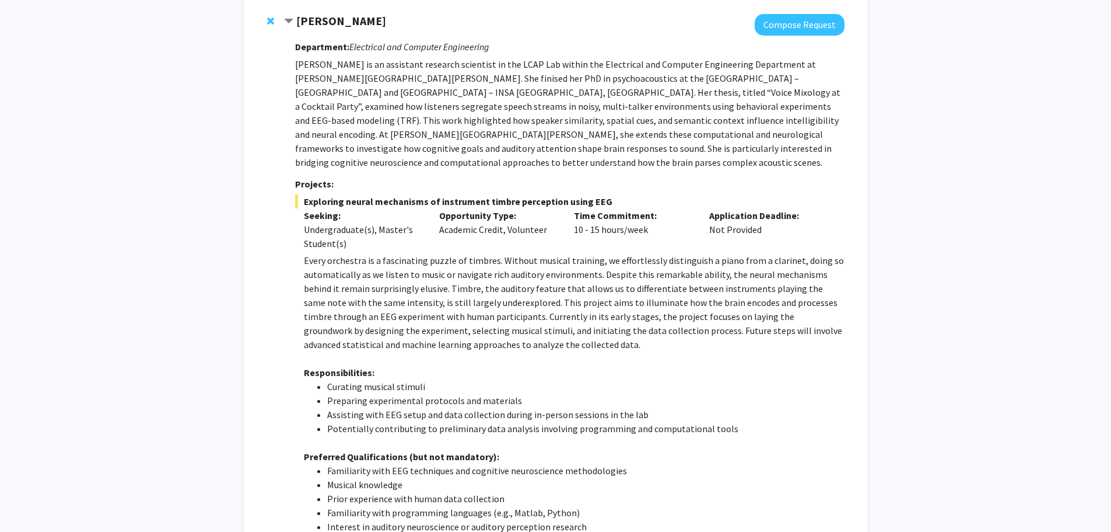
scroll to position [467, 0]
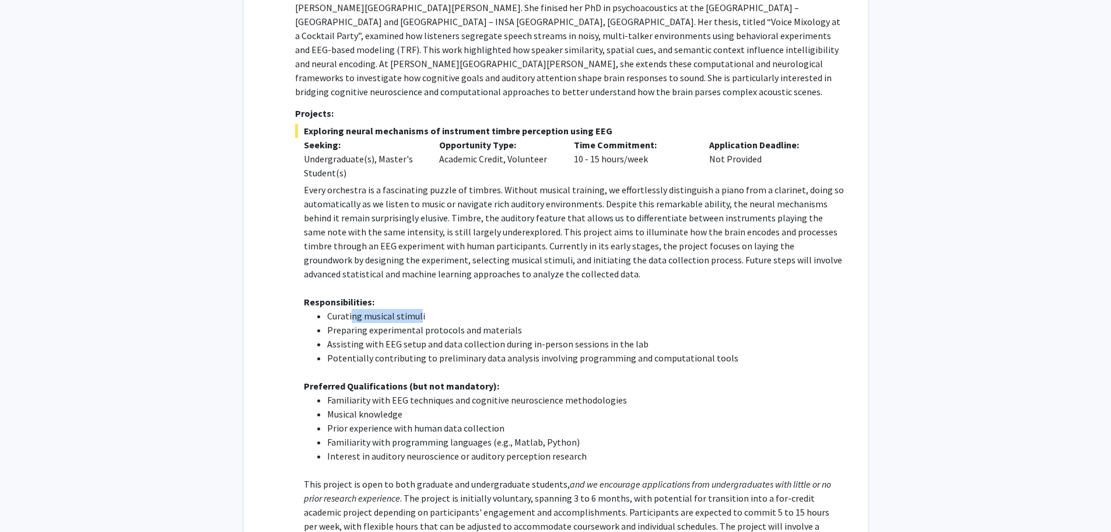
drag, startPoint x: 352, startPoint y: 303, endPoint x: 420, endPoint y: 301, distance: 68.3
click at [420, 309] on li "Curating musical stimuli" at bounding box center [585, 316] width 517 height 14
click at [421, 309] on li "Curating musical stimuli" at bounding box center [585, 316] width 517 height 14
drag, startPoint x: 341, startPoint y: 331, endPoint x: 544, endPoint y: 330, distance: 203.6
click at [544, 337] on li "Assisting with EEG setup and data collection during in-person sessions in the l…" at bounding box center [585, 344] width 517 height 14
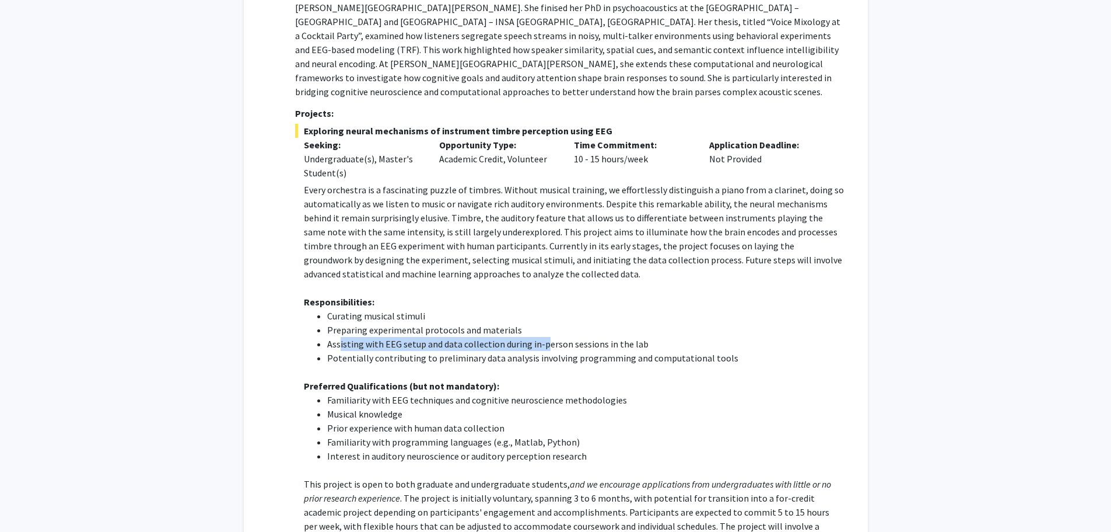
click at [544, 337] on li "Assisting with EEG setup and data collection during in-person sessions in the l…" at bounding box center [585, 344] width 517 height 14
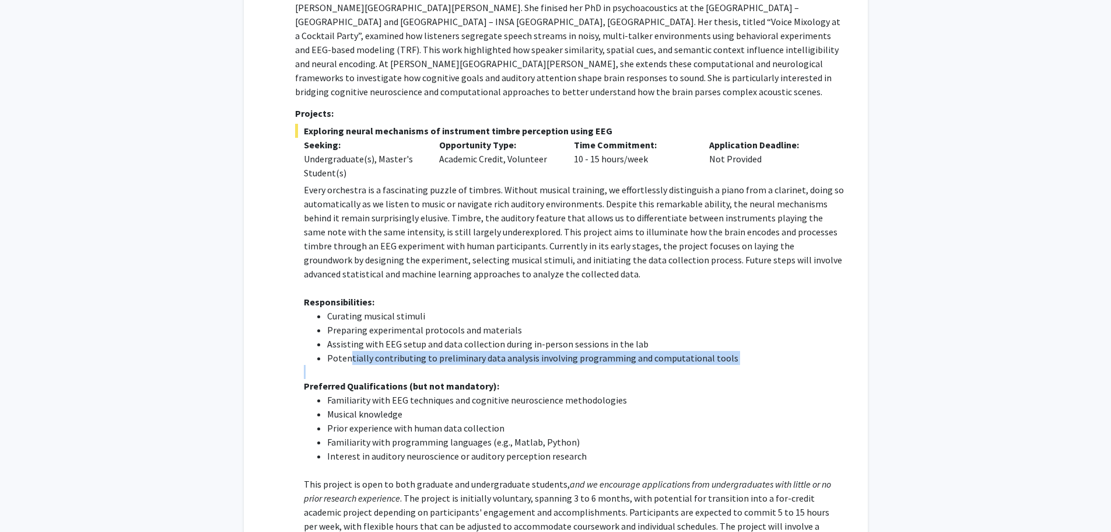
drag, startPoint x: 369, startPoint y: 345, endPoint x: 716, endPoint y: 353, distance: 347.8
click at [716, 353] on div "Every orchestra is a fascinating puzzle of timbres. Without musical training, w…" at bounding box center [574, 386] width 540 height 406
click at [716, 365] on p at bounding box center [574, 372] width 540 height 14
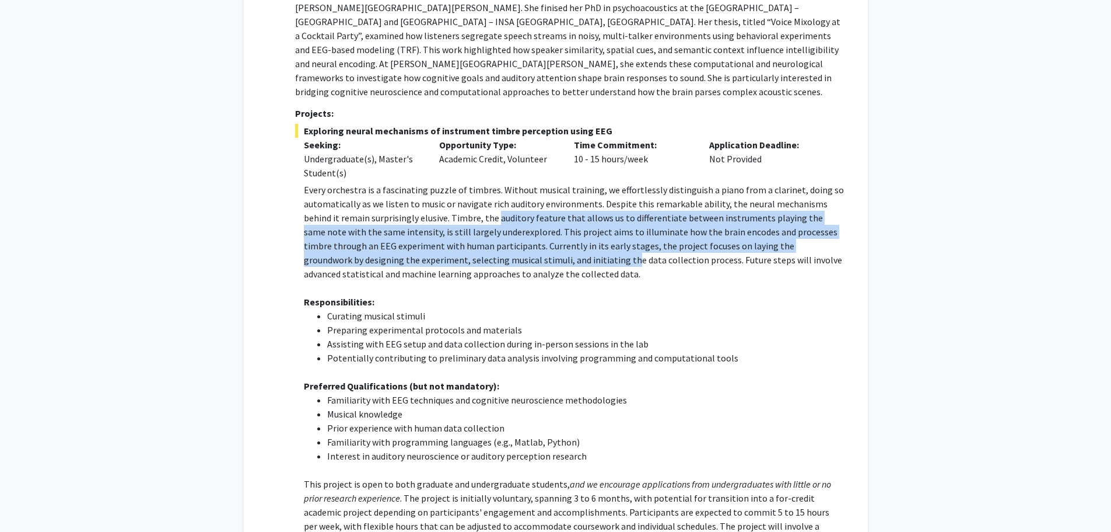
drag, startPoint x: 513, startPoint y: 251, endPoint x: 468, endPoint y: 209, distance: 61.5
click at [468, 209] on p "Every orchestra is a fascinating puzzle of timbres. Without musical training, w…" at bounding box center [574, 232] width 540 height 98
click at [467, 208] on p "Every orchestra is a fascinating puzzle of timbres. Without musical training, w…" at bounding box center [574, 232] width 540 height 98
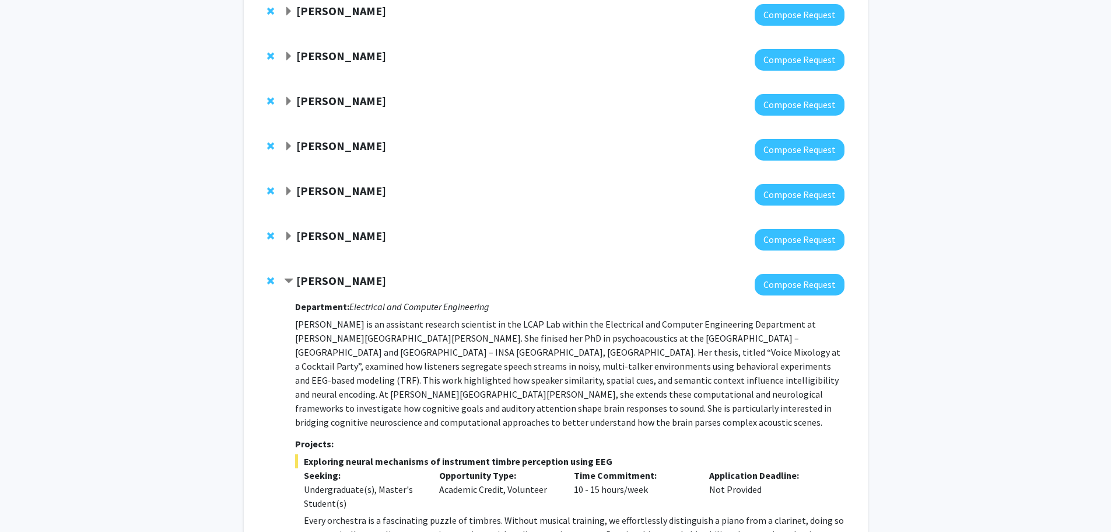
scroll to position [156, 0]
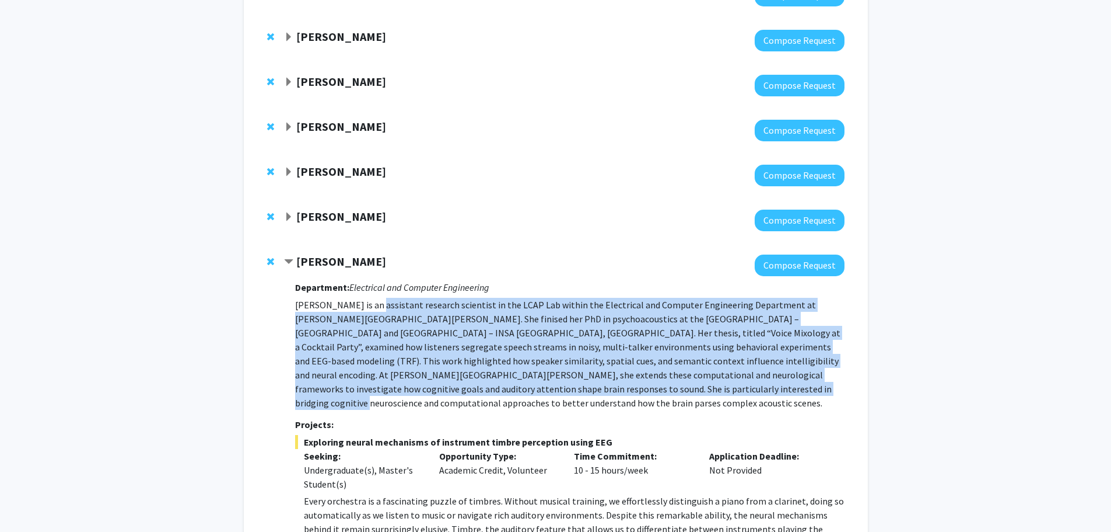
drag, startPoint x: 368, startPoint y: 307, endPoint x: 651, endPoint y: 388, distance: 294.2
click at [651, 390] on p "Dr. Huet is an assistant research scientist in the LCAP Lab within the Electric…" at bounding box center [569, 354] width 549 height 112
click at [651, 388] on p "Dr. Huet is an assistant research scientist in the LCAP Lab within the Electric…" at bounding box center [569, 354] width 549 height 112
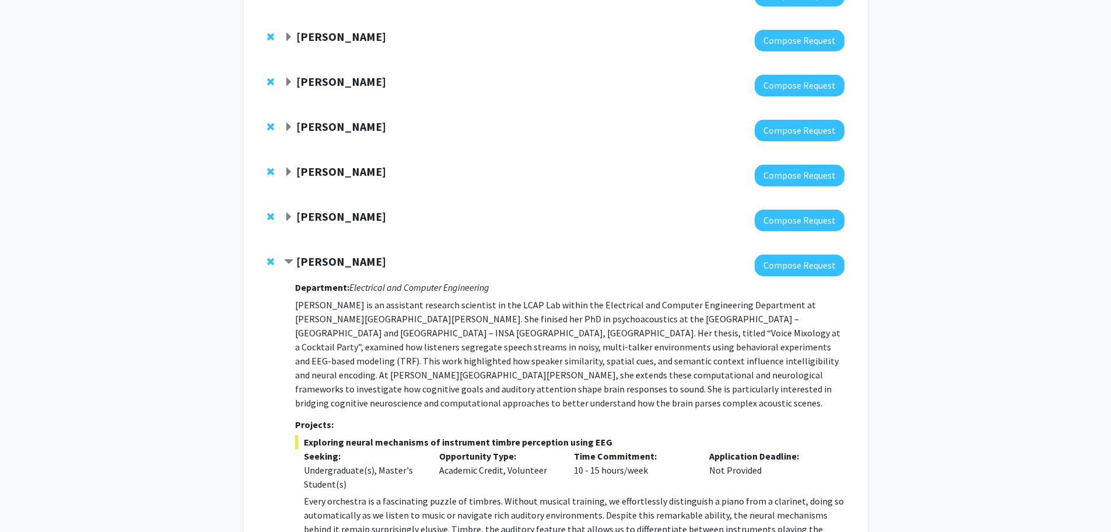
click at [288, 218] on span "Expand Nick Durr Bookmark" at bounding box center [288, 216] width 9 height 9
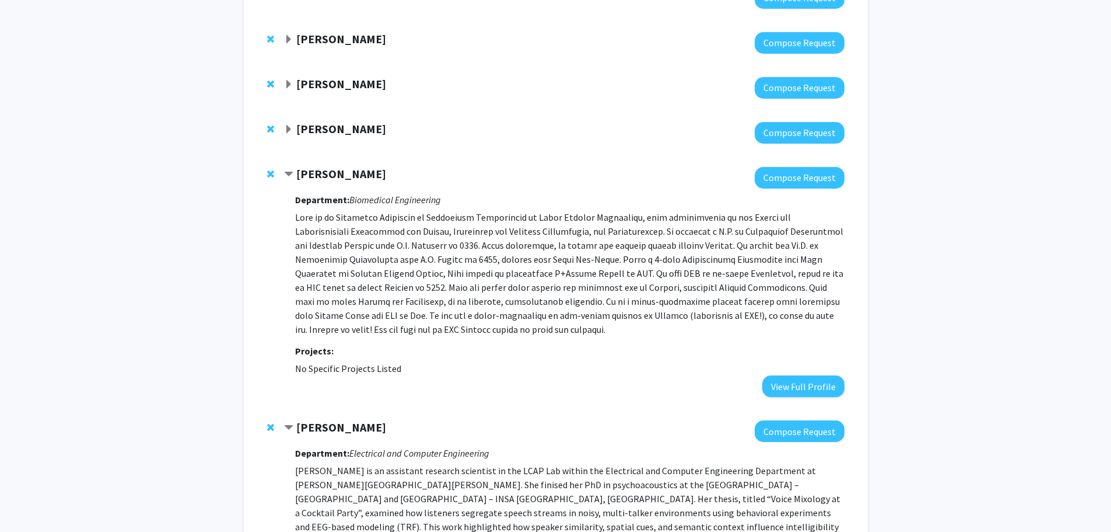
scroll to position [233, 0]
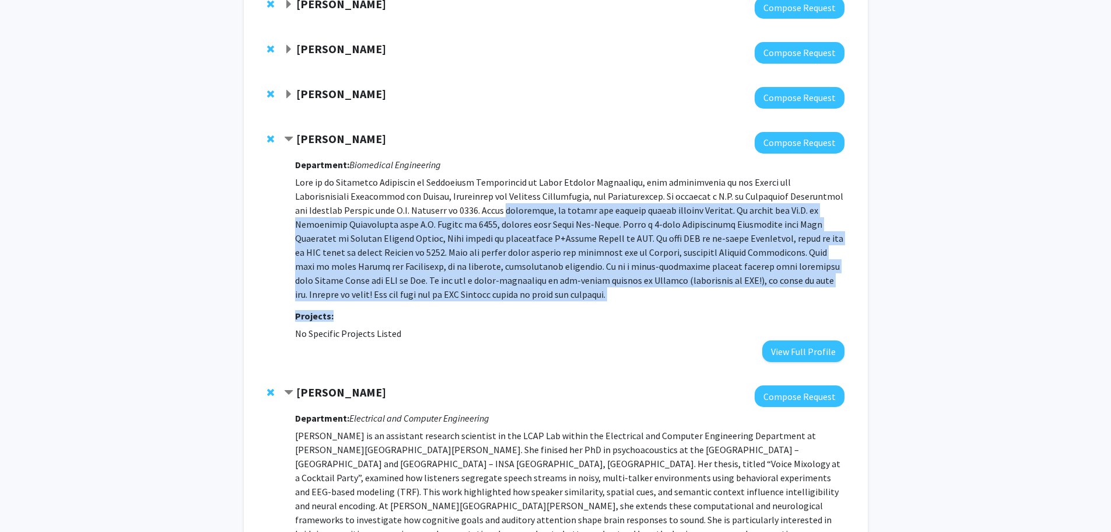
drag, startPoint x: 530, startPoint y: 261, endPoint x: 540, endPoint y: 309, distance: 49.0
click at [540, 309] on div "Department: Biomedical Engineering Projects: No Specific Projects Listed View F…" at bounding box center [569, 257] width 549 height 208
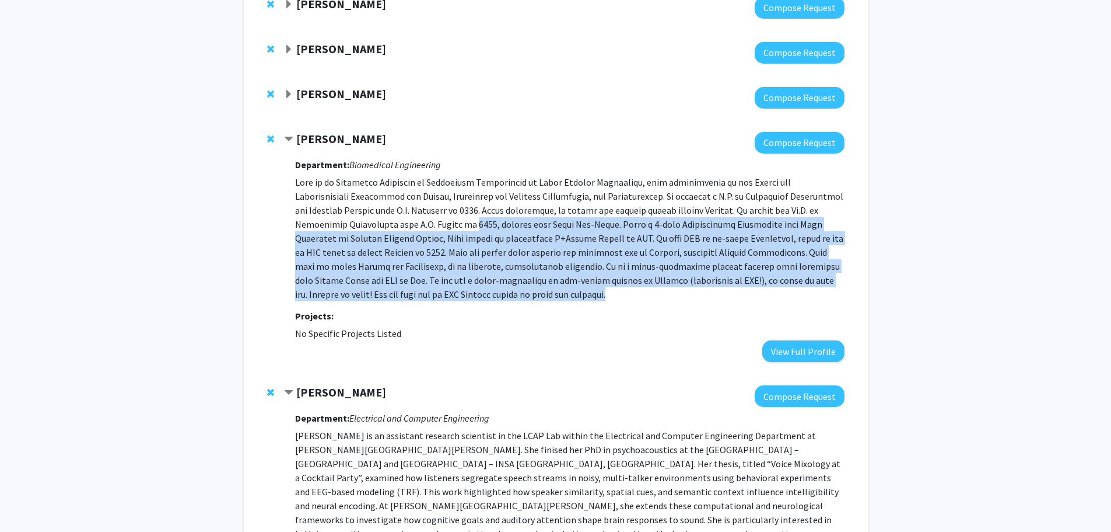
drag, startPoint x: 505, startPoint y: 296, endPoint x: 415, endPoint y: 229, distance: 111.8
click at [415, 229] on p at bounding box center [569, 238] width 549 height 126
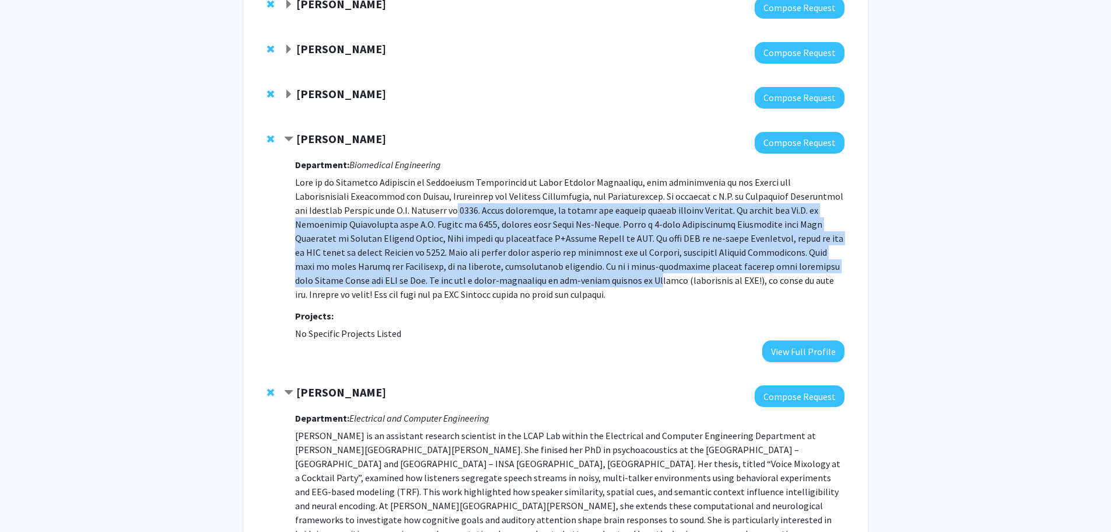
drag, startPoint x: 408, startPoint y: 215, endPoint x: 527, endPoint y: 282, distance: 136.6
click at [527, 282] on p at bounding box center [569, 238] width 549 height 126
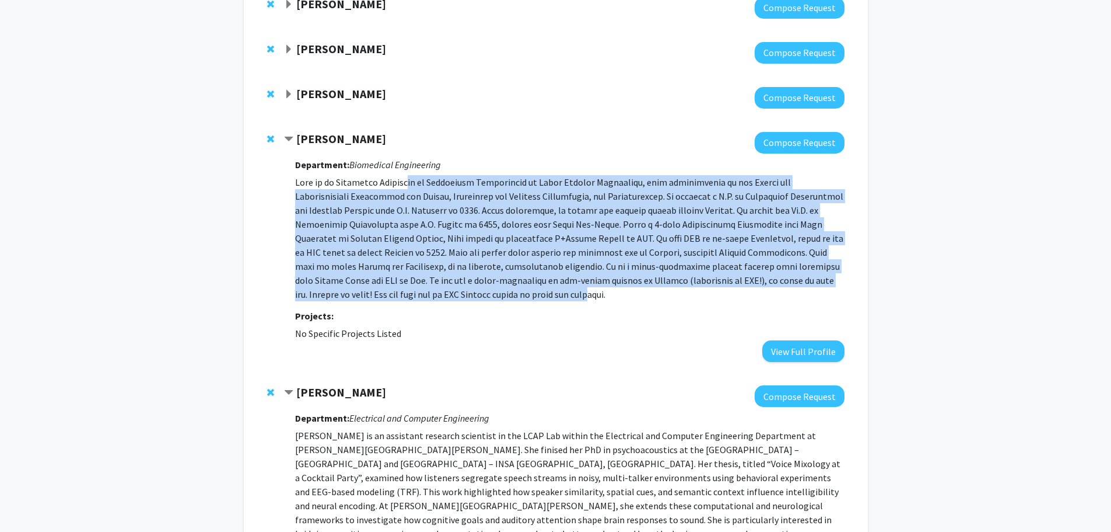
drag, startPoint x: 463, startPoint y: 298, endPoint x: 401, endPoint y: 185, distance: 128.7
click at [401, 185] on p at bounding box center [569, 238] width 549 height 126
click at [352, 270] on p at bounding box center [569, 238] width 549 height 126
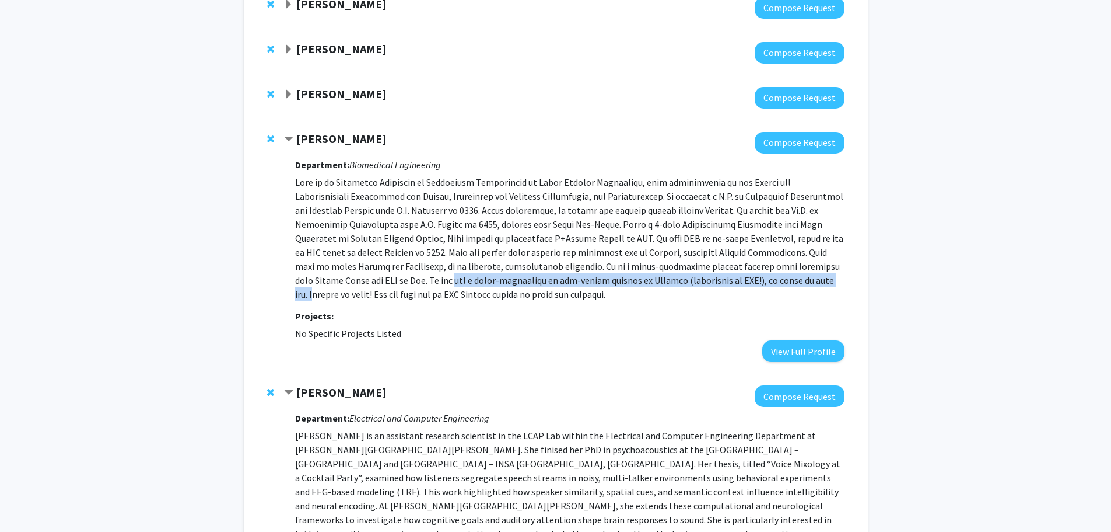
drag, startPoint x: 337, startPoint y: 278, endPoint x: 726, endPoint y: 284, distance: 389.2
click at [726, 284] on p at bounding box center [569, 238] width 549 height 126
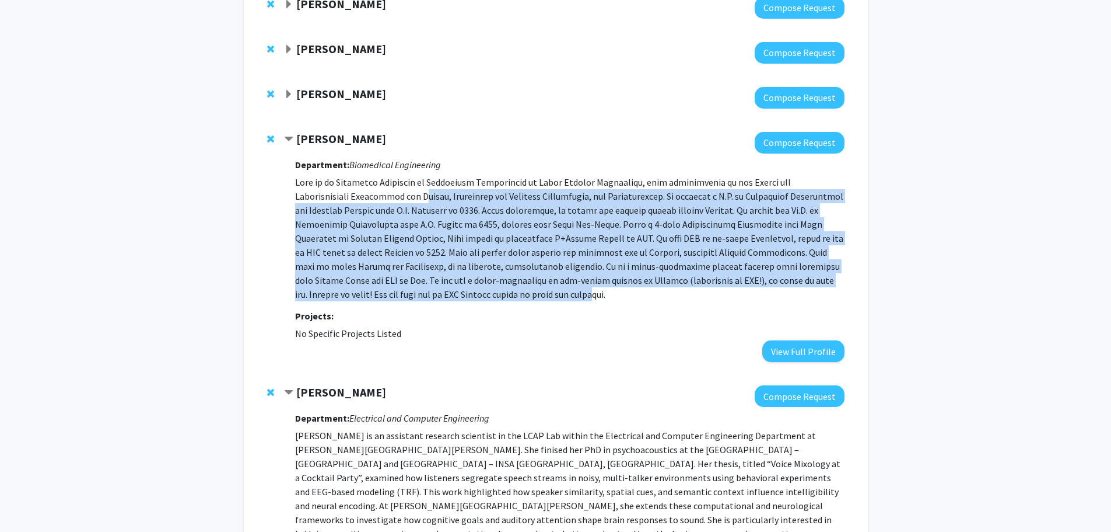
drag, startPoint x: 470, startPoint y: 297, endPoint x: 363, endPoint y: 199, distance: 144.9
click at [363, 199] on p at bounding box center [569, 238] width 549 height 126
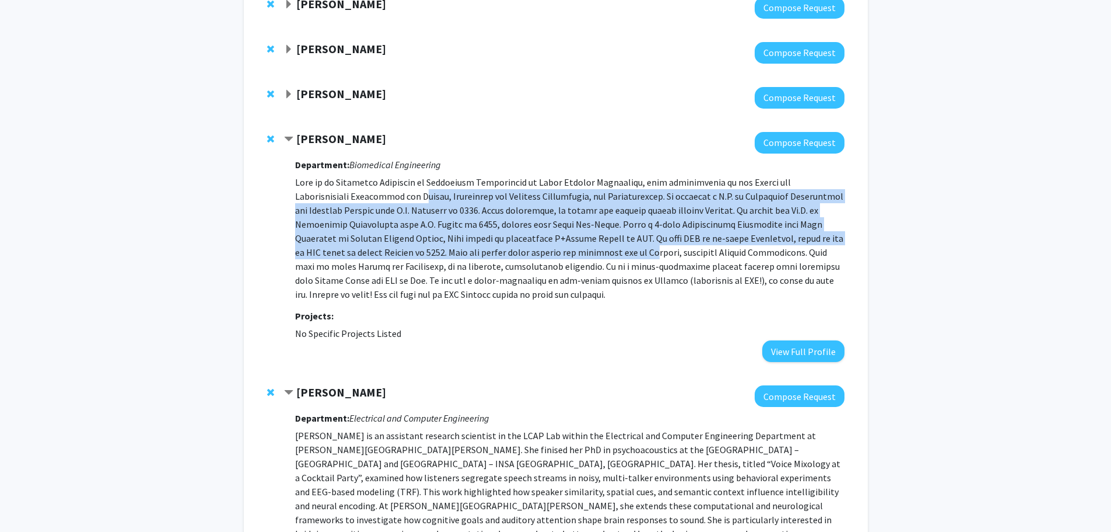
drag, startPoint x: 363, startPoint y: 199, endPoint x: 574, endPoint y: 256, distance: 218.1
click at [574, 256] on p at bounding box center [569, 238] width 549 height 126
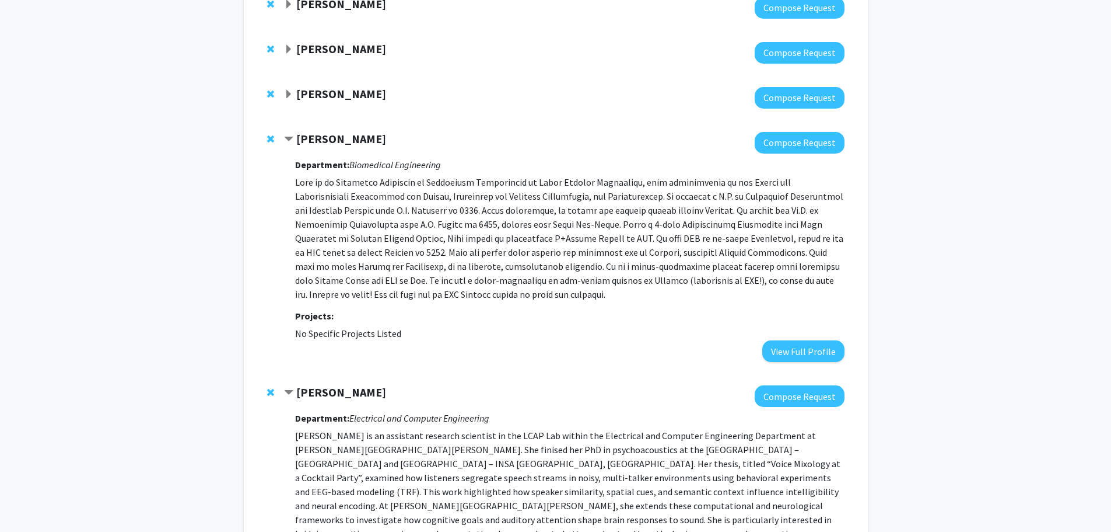
click at [581, 271] on p at bounding box center [569, 238] width 549 height 126
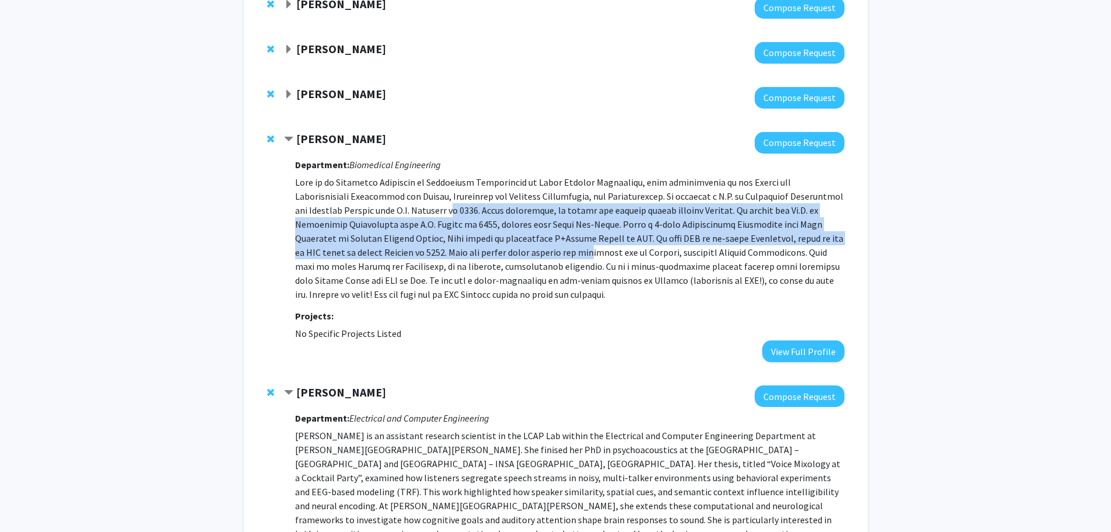
drag, startPoint x: 417, startPoint y: 214, endPoint x: 508, endPoint y: 252, distance: 98.8
click at [508, 252] on p at bounding box center [569, 238] width 549 height 126
click at [505, 252] on p at bounding box center [569, 238] width 549 height 126
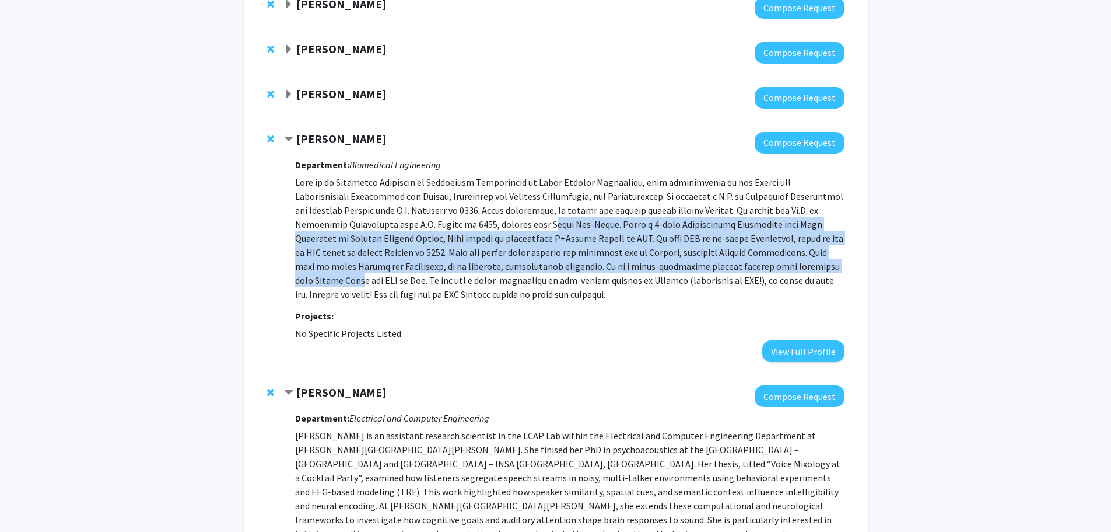
drag, startPoint x: 496, startPoint y: 225, endPoint x: 777, endPoint y: 266, distance: 283.0
click at [777, 266] on p at bounding box center [569, 238] width 549 height 126
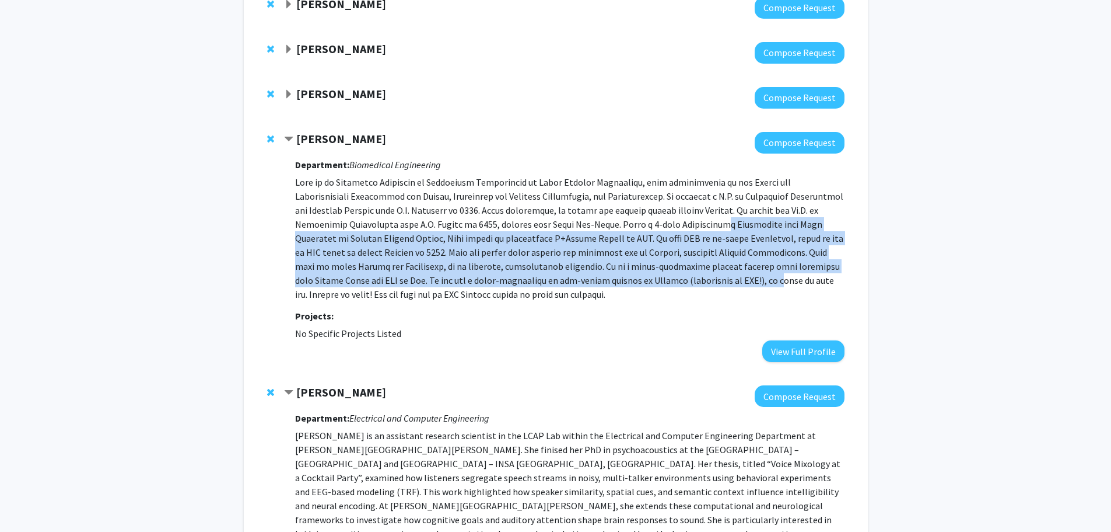
drag, startPoint x: 655, startPoint y: 249, endPoint x: 651, endPoint y: 284, distance: 35.3
click at [651, 284] on p at bounding box center [569, 238] width 549 height 126
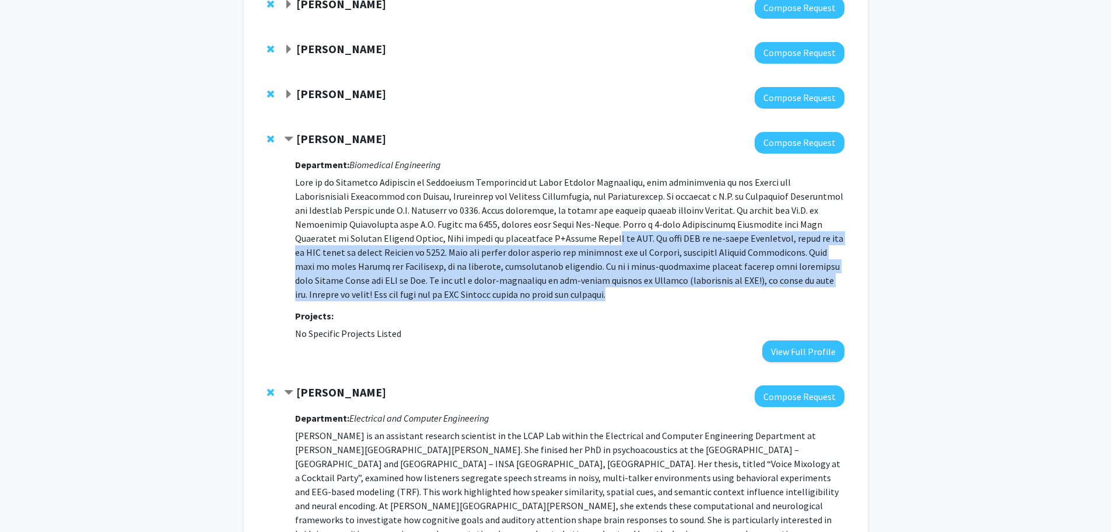
drag, startPoint x: 526, startPoint y: 267, endPoint x: 508, endPoint y: 296, distance: 34.3
click at [508, 296] on p at bounding box center [569, 238] width 549 height 126
click at [506, 296] on p at bounding box center [569, 238] width 549 height 126
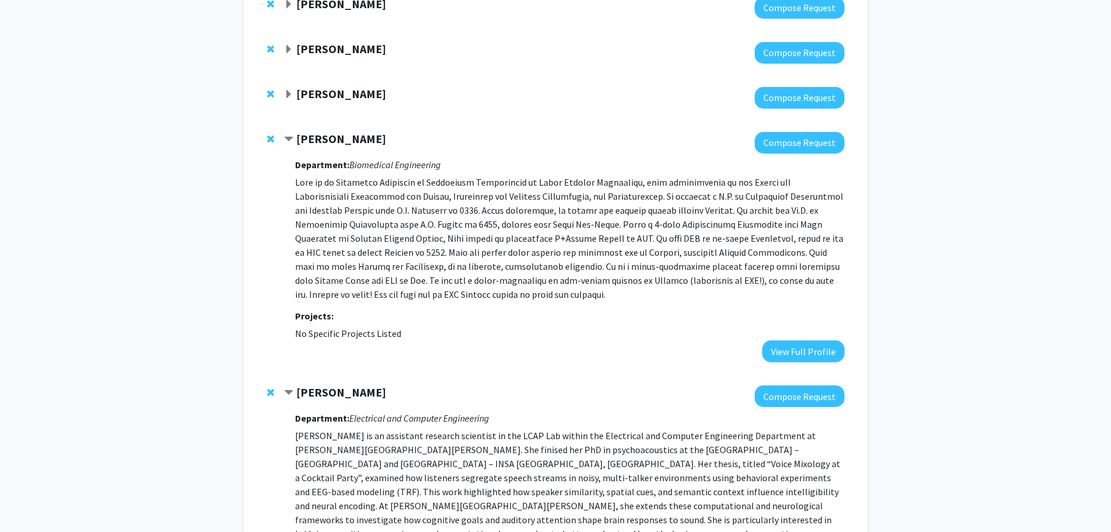
click at [373, 90] on strong "Steven Clipman" at bounding box center [341, 93] width 90 height 15
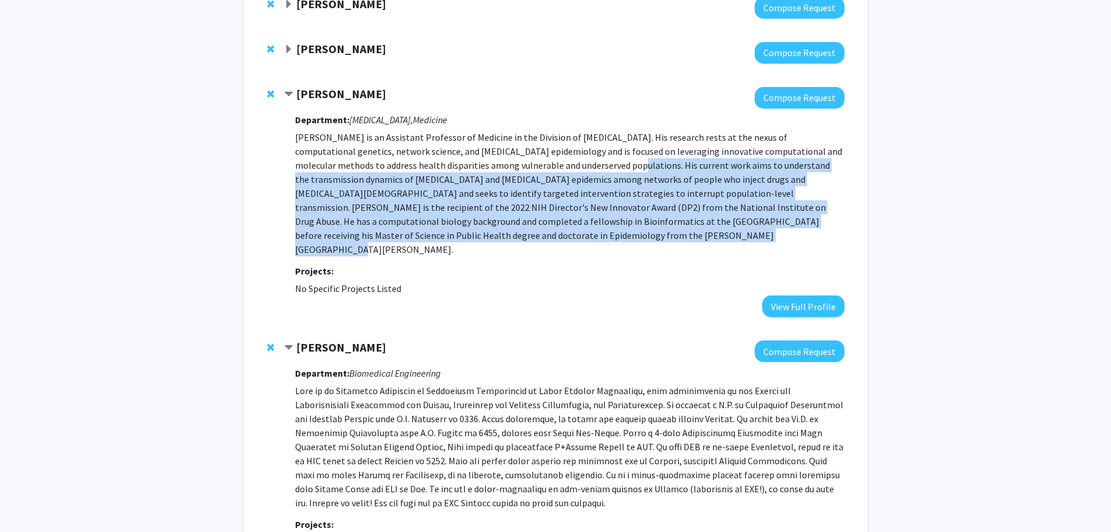
drag, startPoint x: 567, startPoint y: 169, endPoint x: 576, endPoint y: 231, distance: 62.5
click at [576, 231] on p "Dr. Clipman is an Assistant Professor of Medicine in the Division of Infectious…" at bounding box center [569, 193] width 549 height 126
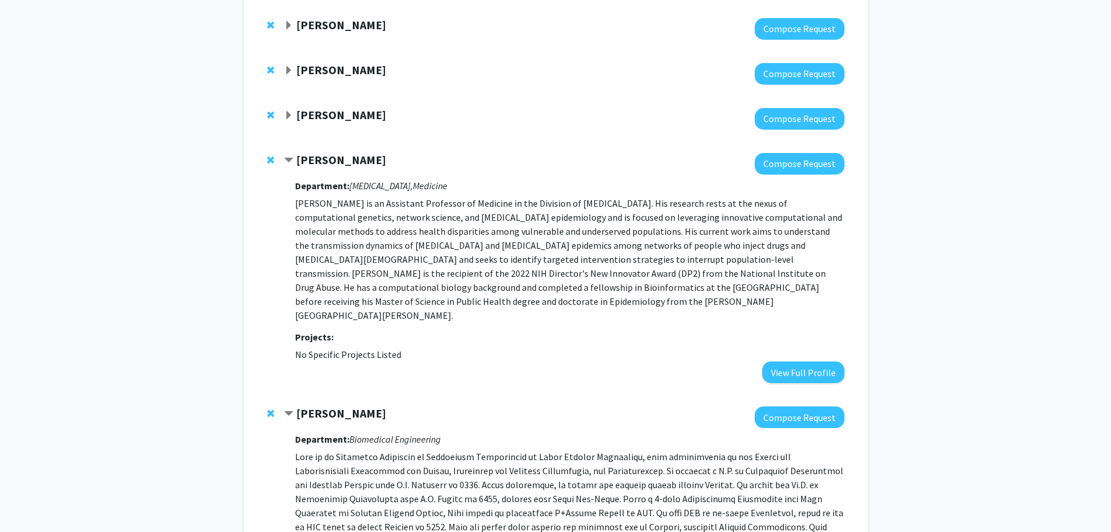
scroll to position [78, 0]
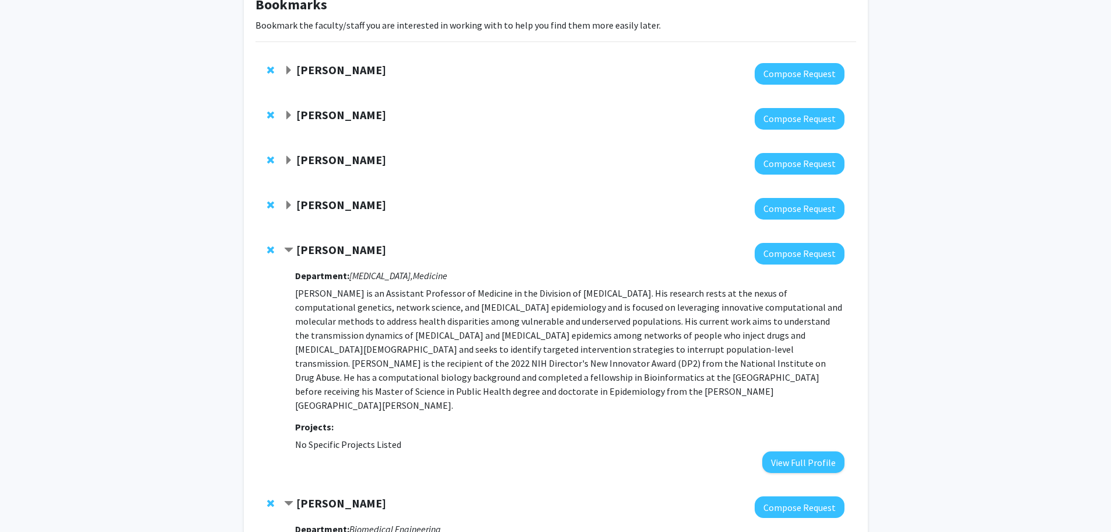
click at [359, 207] on strong "Donald Geman" at bounding box center [341, 204] width 90 height 15
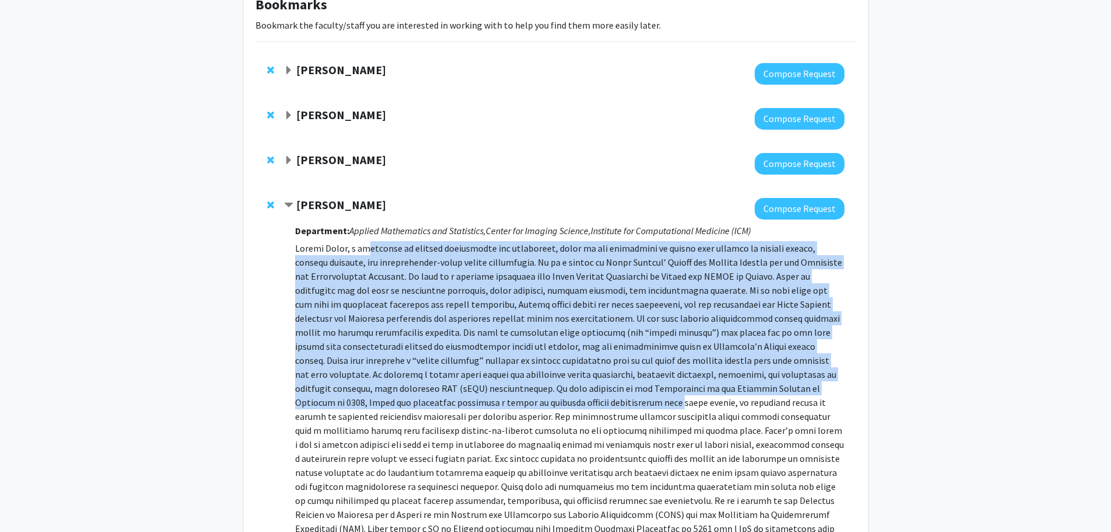
drag, startPoint x: 372, startPoint y: 242, endPoint x: 569, endPoint y: 400, distance: 253.2
click at [569, 400] on p at bounding box center [569, 402] width 549 height 322
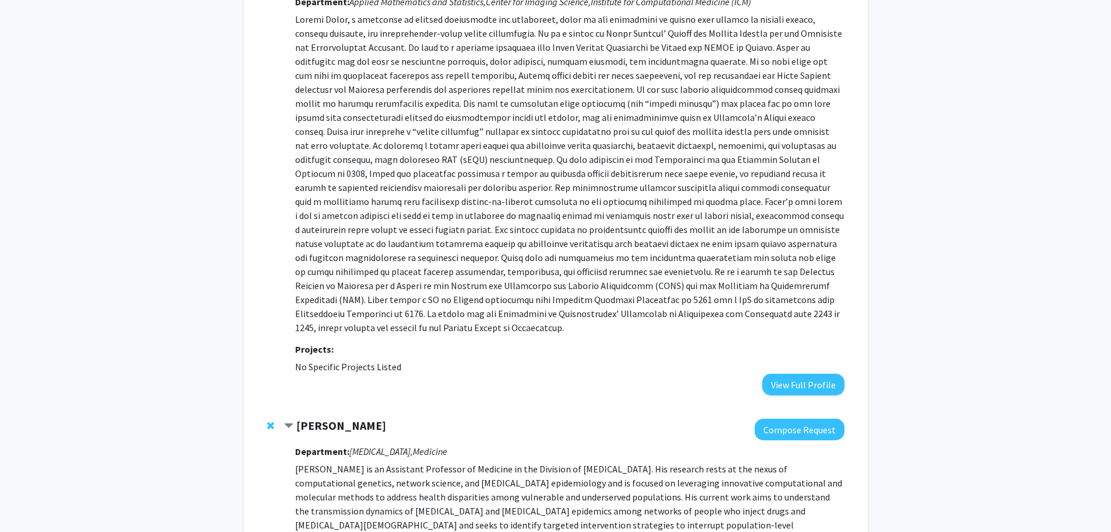
scroll to position [311, 0]
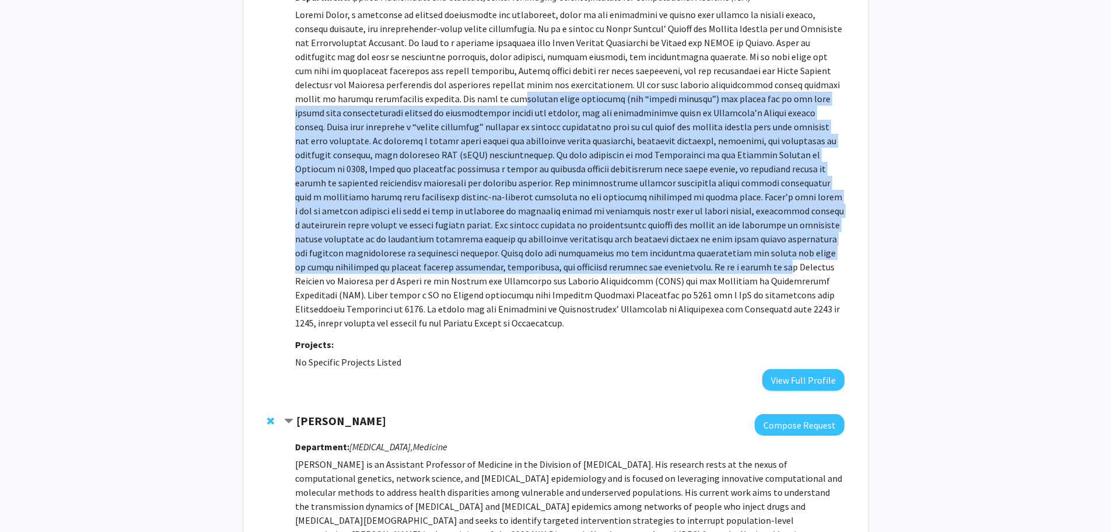
drag, startPoint x: 510, startPoint y: 158, endPoint x: 581, endPoint y: 264, distance: 127.5
click at [581, 264] on p at bounding box center [569, 169] width 549 height 322
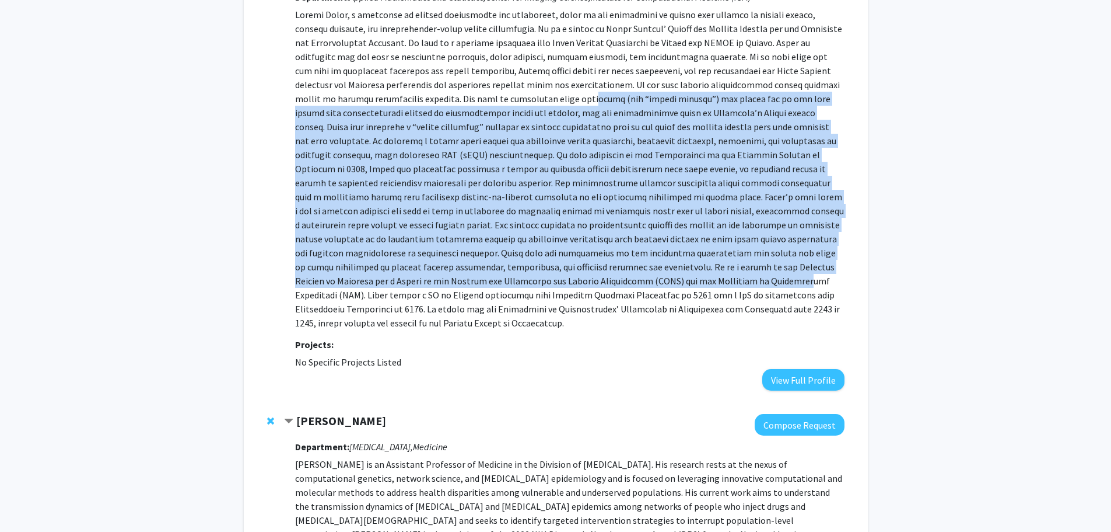
drag, startPoint x: 580, startPoint y: 275, endPoint x: 550, endPoint y: 102, distance: 175.9
click at [550, 102] on p at bounding box center [569, 169] width 549 height 322
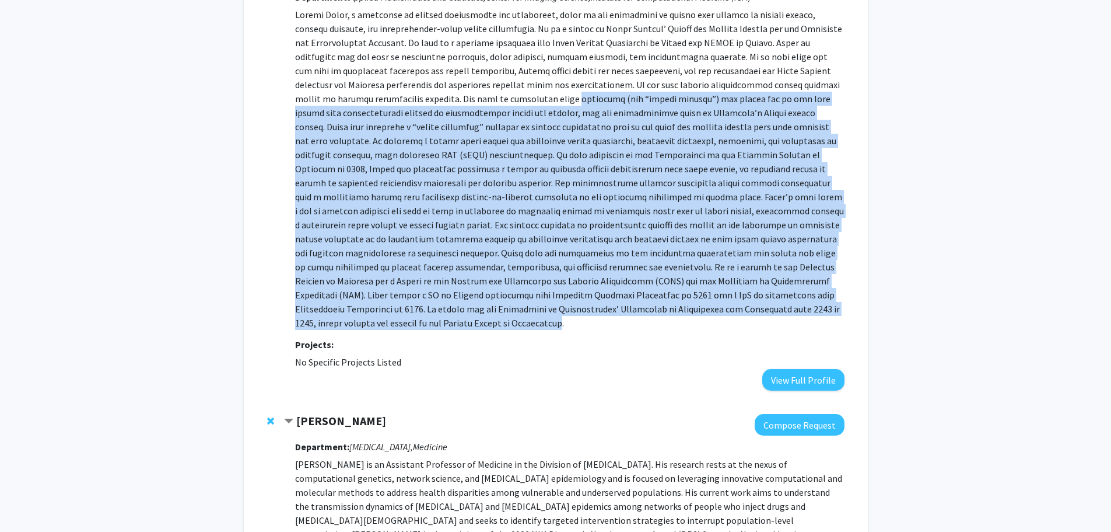
drag, startPoint x: 550, startPoint y: 102, endPoint x: 829, endPoint y: 306, distance: 346.1
click at [829, 306] on p at bounding box center [569, 169] width 549 height 322
click at [781, 295] on p at bounding box center [569, 169] width 549 height 322
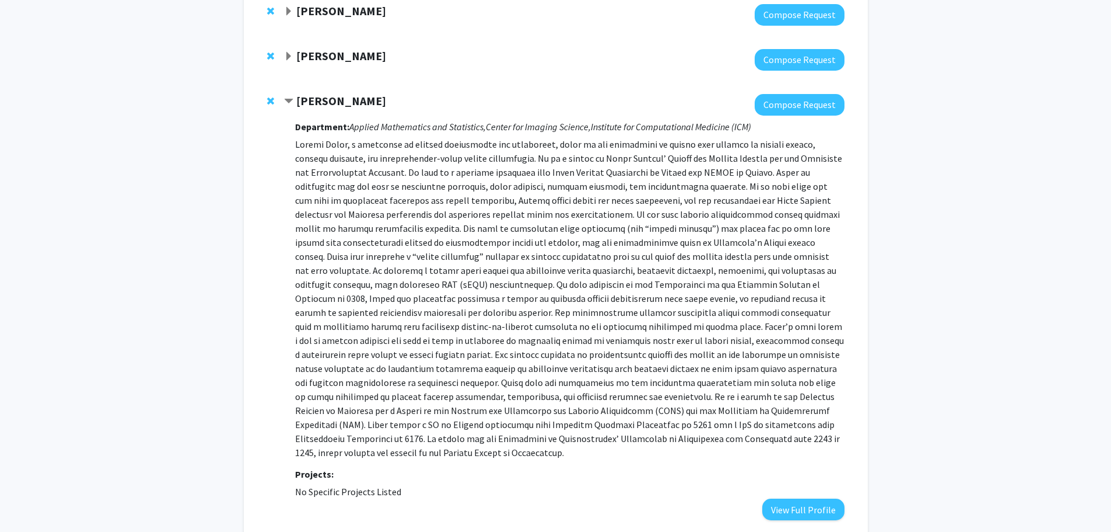
scroll to position [0, 0]
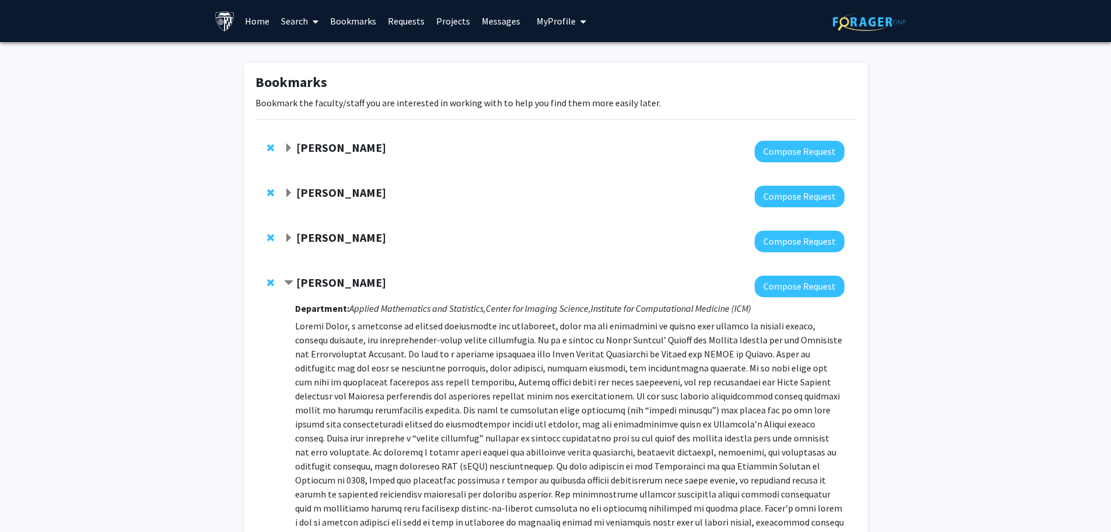
click at [335, 248] on div at bounding box center [564, 241] width 560 height 22
click at [323, 282] on strong "Donald Geman" at bounding box center [341, 282] width 90 height 15
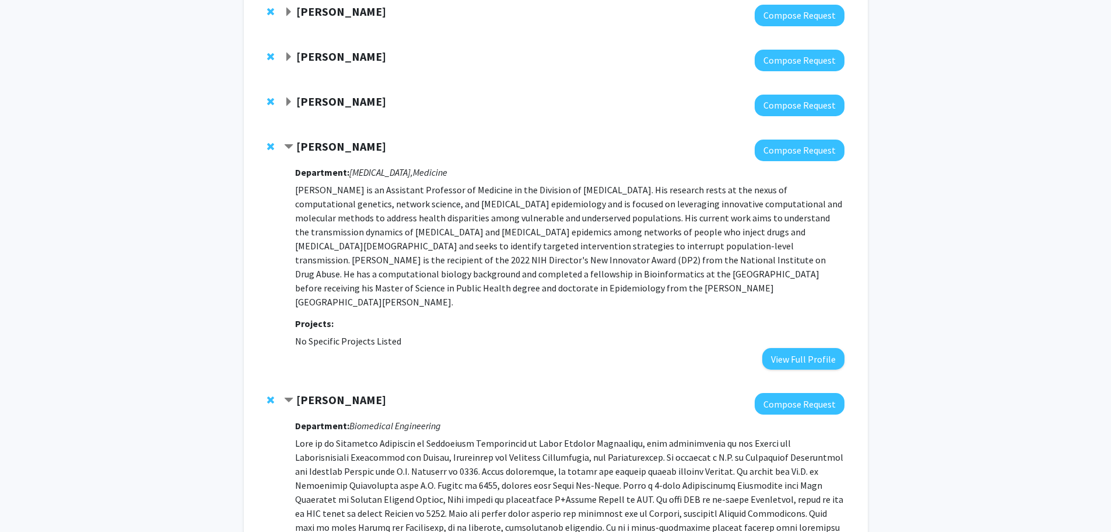
scroll to position [156, 0]
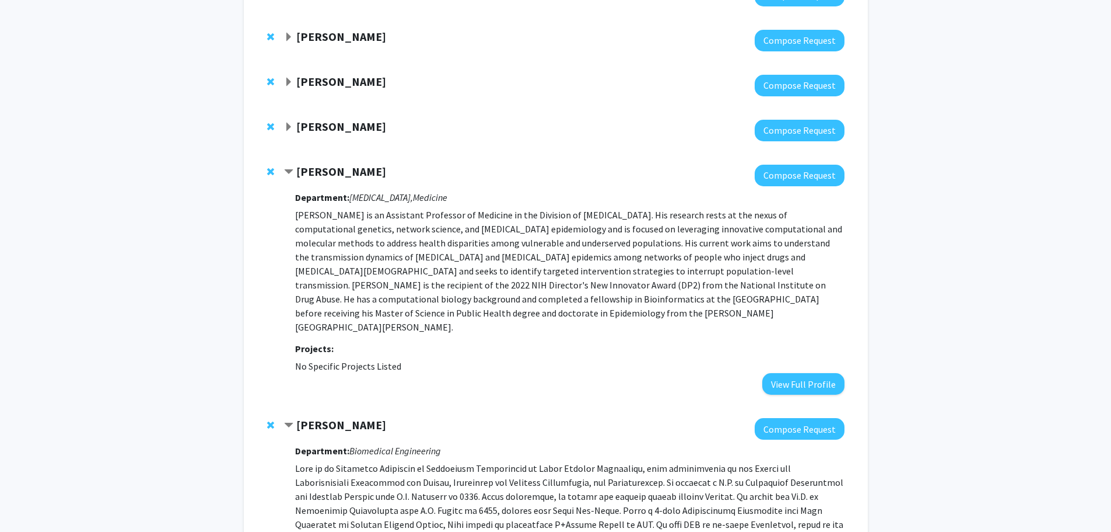
click at [338, 167] on strong "Steven Clipman" at bounding box center [341, 171] width 90 height 15
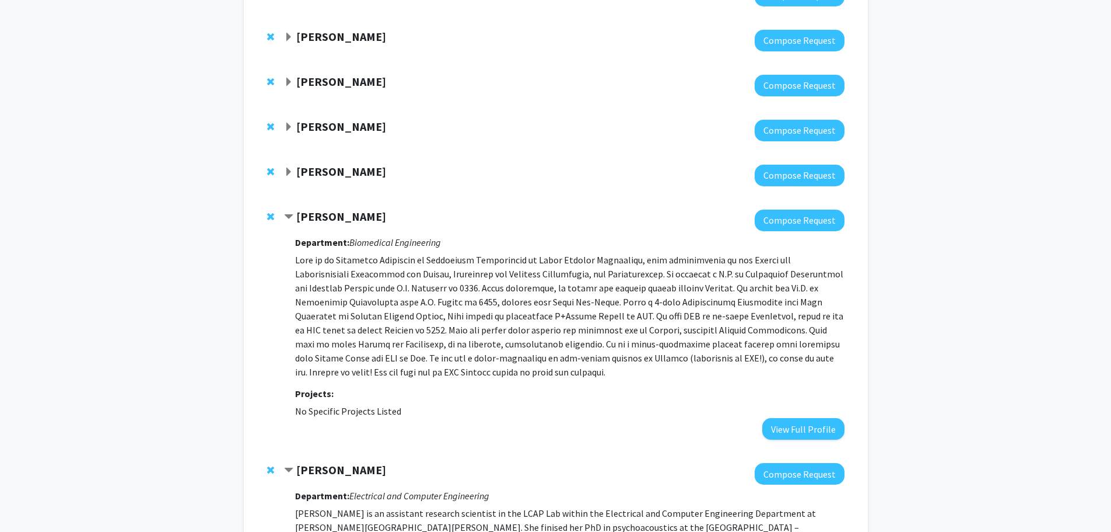
click at [328, 225] on div at bounding box center [564, 220] width 560 height 22
click at [328, 214] on strong "Nick Durr" at bounding box center [341, 216] width 90 height 15
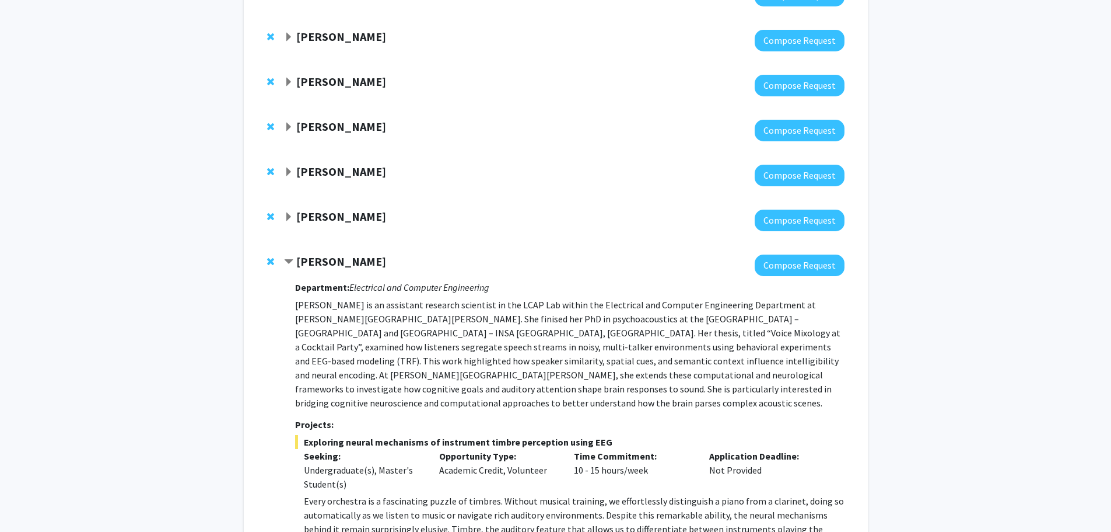
click at [343, 261] on strong "Moira-Phoebe Huet" at bounding box center [341, 261] width 90 height 15
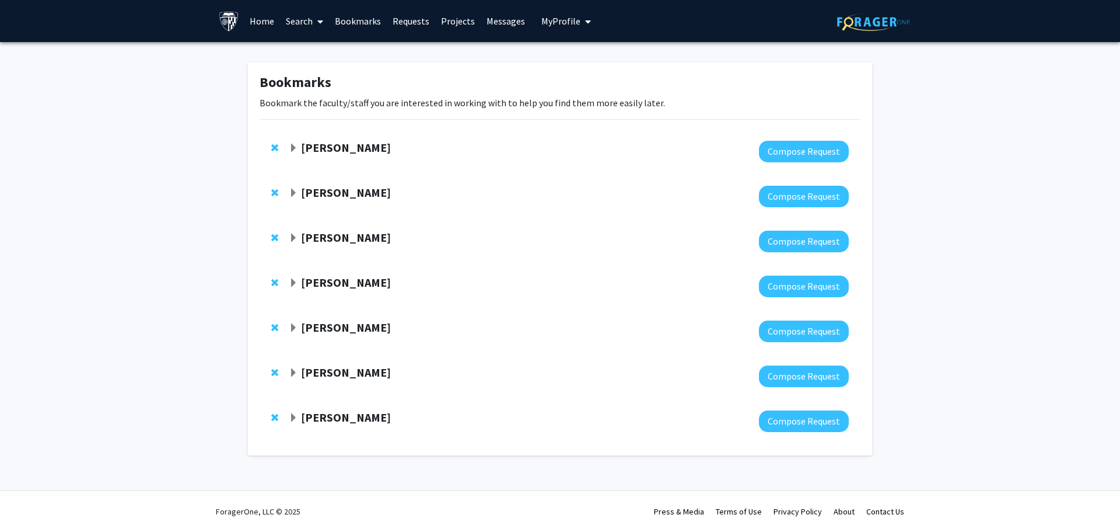
click at [340, 311] on div "Steven Clipman Compose Request" at bounding box center [560, 331] width 601 height 45
click at [338, 322] on strong "Steven Clipman" at bounding box center [346, 327] width 90 height 15
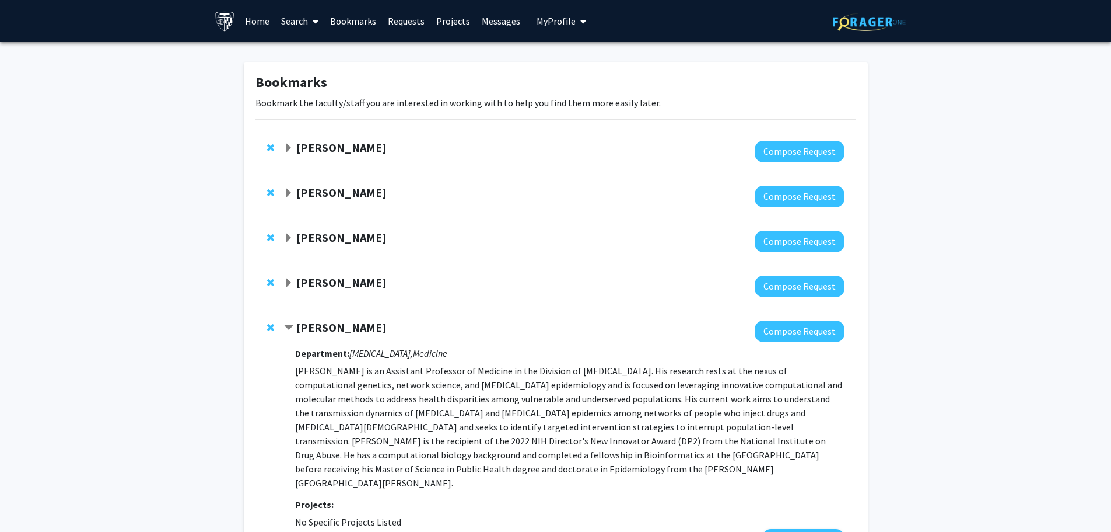
click at [334, 330] on strong "Steven Clipman" at bounding box center [341, 327] width 90 height 15
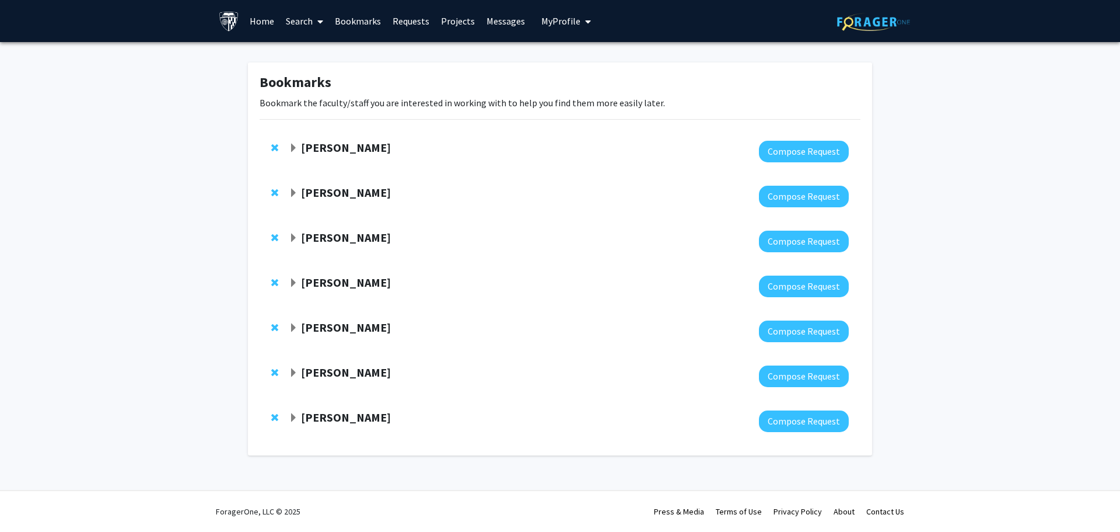
click at [337, 323] on strong "Steven Clipman" at bounding box center [346, 327] width 90 height 15
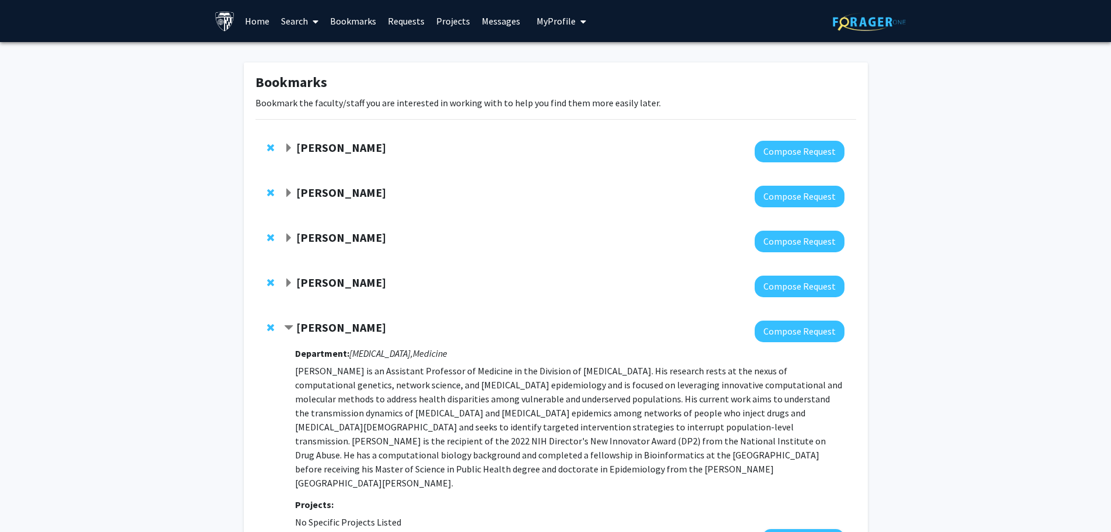
drag, startPoint x: 351, startPoint y: 353, endPoint x: 475, endPoint y: 353, distance: 124.3
click at [475, 353] on h3 "Department: Infectious Diseases, Medicine" at bounding box center [569, 353] width 549 height 11
click at [348, 319] on div "Steven Clipman Compose Request Department: Infectious Diseases, Medicine Projec…" at bounding box center [556, 435] width 601 height 253
click at [356, 317] on div "Steven Clipman Compose Request Department: Infectious Diseases, Medicine Projec…" at bounding box center [556, 435] width 601 height 253
click at [352, 286] on strong "Donald Geman" at bounding box center [341, 282] width 90 height 15
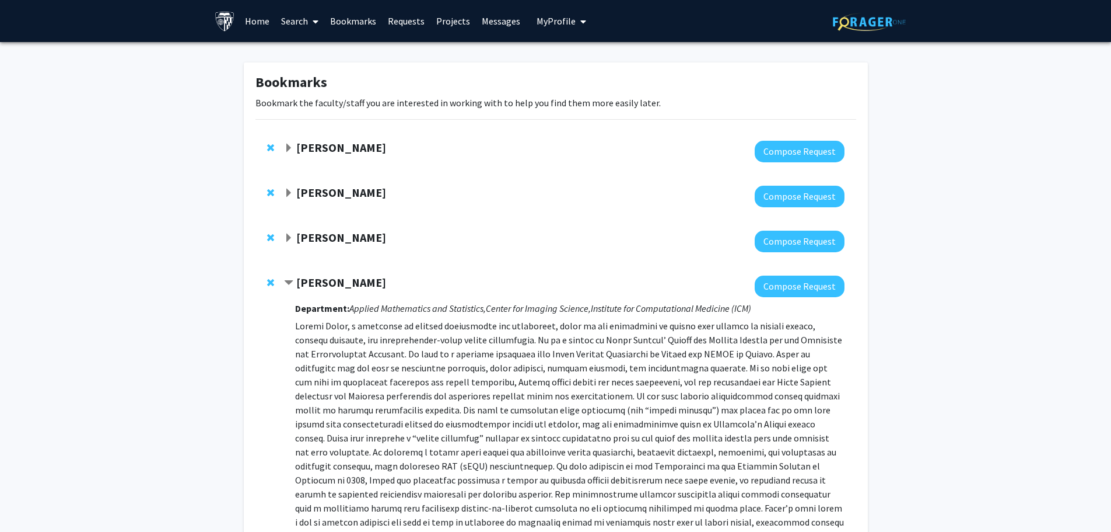
click at [326, 281] on strong "Donald Geman" at bounding box center [341, 282] width 90 height 15
